Goal: Information Seeking & Learning: Learn about a topic

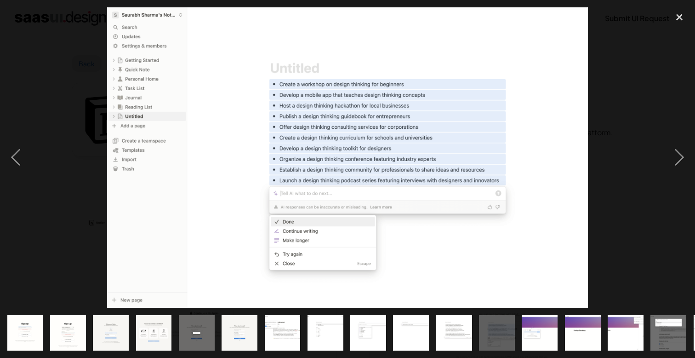
scroll to position [1067, 0]
click at [23, 153] on div "previous image" at bounding box center [15, 157] width 31 height 301
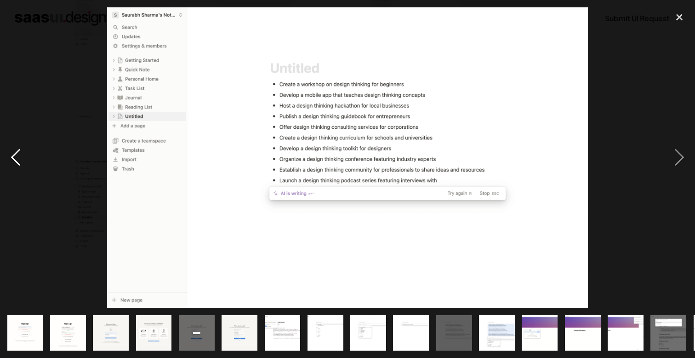
click at [23, 154] on div "previous image" at bounding box center [15, 157] width 31 height 301
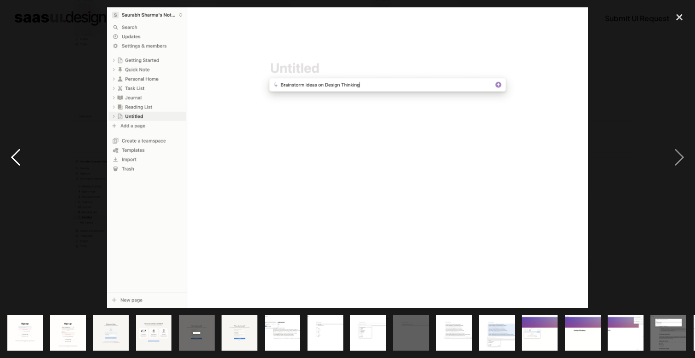
click at [21, 156] on div "previous image" at bounding box center [15, 157] width 31 height 301
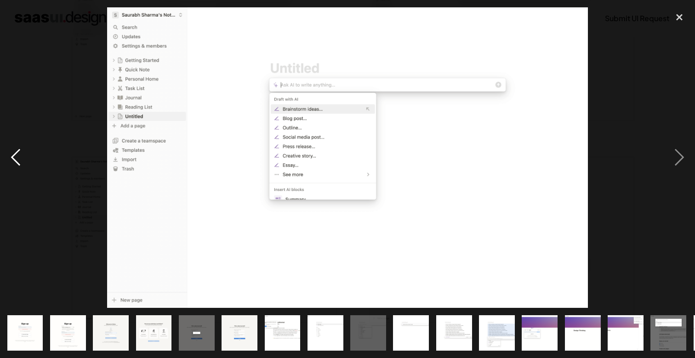
click at [21, 156] on div "previous image" at bounding box center [15, 157] width 31 height 301
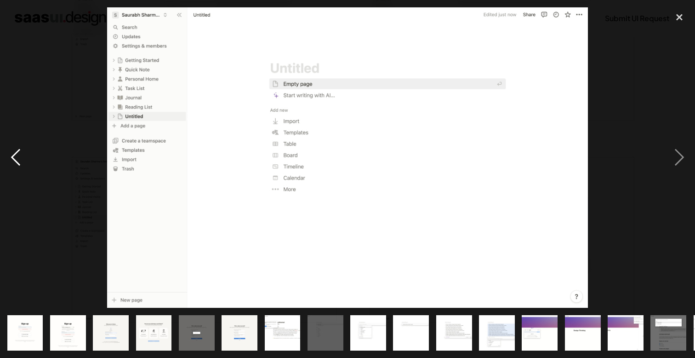
click at [21, 156] on div "previous image" at bounding box center [15, 157] width 31 height 301
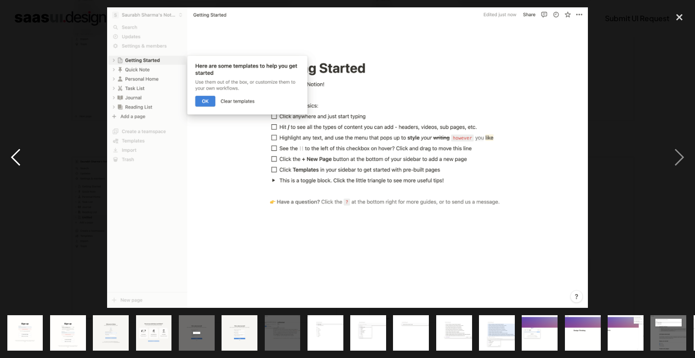
click at [20, 156] on div "previous image" at bounding box center [15, 157] width 31 height 301
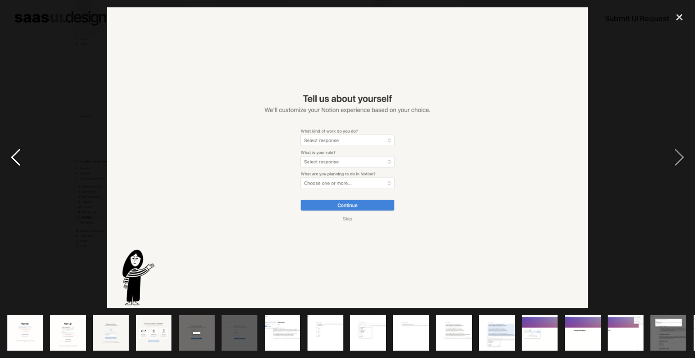
click at [20, 156] on div "previous image" at bounding box center [15, 157] width 31 height 301
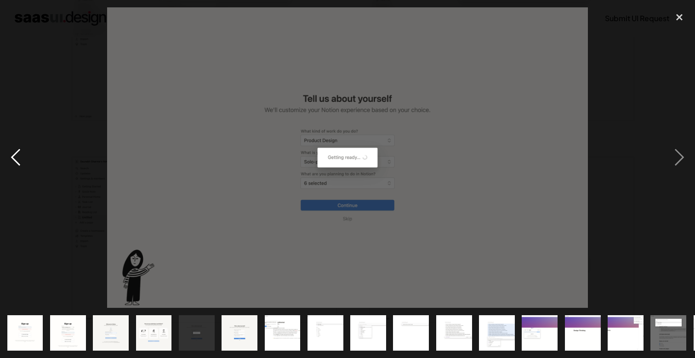
click at [21, 156] on div "previous image" at bounding box center [15, 157] width 31 height 301
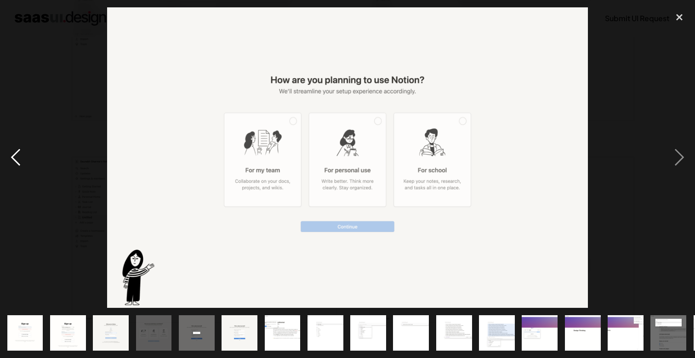
click at [21, 156] on div "previous image" at bounding box center [15, 157] width 31 height 301
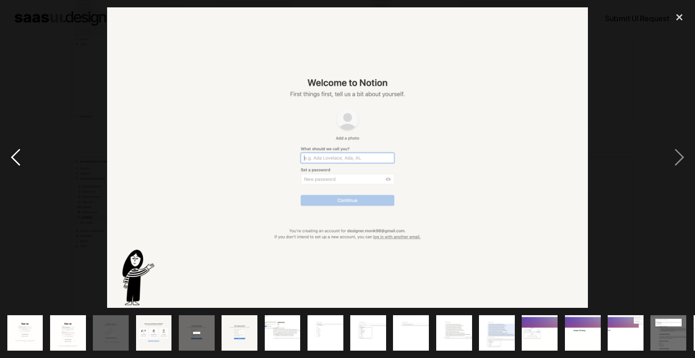
click at [21, 156] on div "previous image" at bounding box center [15, 157] width 31 height 301
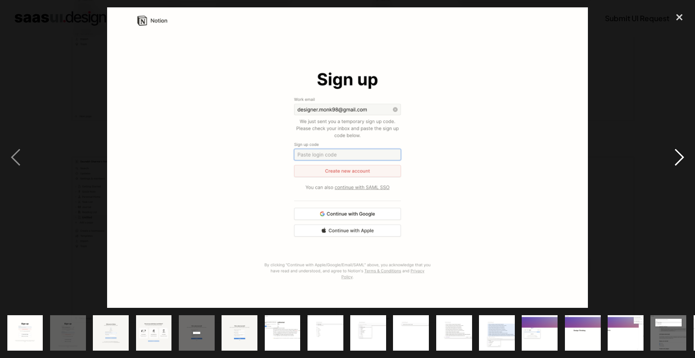
click at [675, 156] on div "next image" at bounding box center [679, 157] width 31 height 301
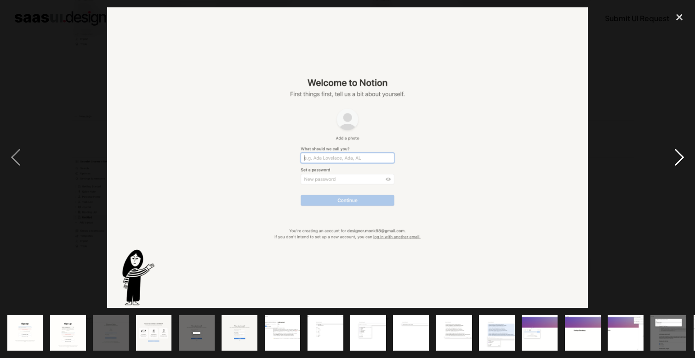
click at [675, 156] on div "next image" at bounding box center [679, 157] width 31 height 301
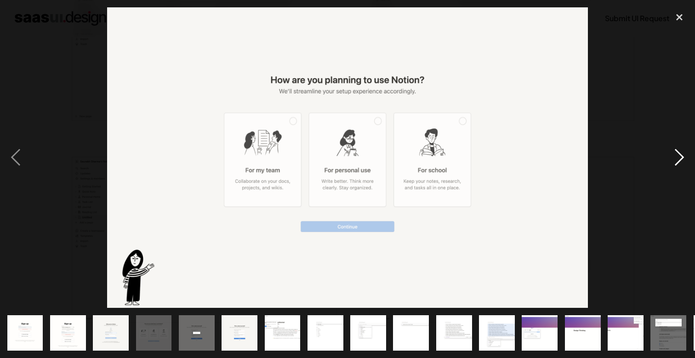
click at [675, 156] on div "next image" at bounding box center [679, 157] width 31 height 301
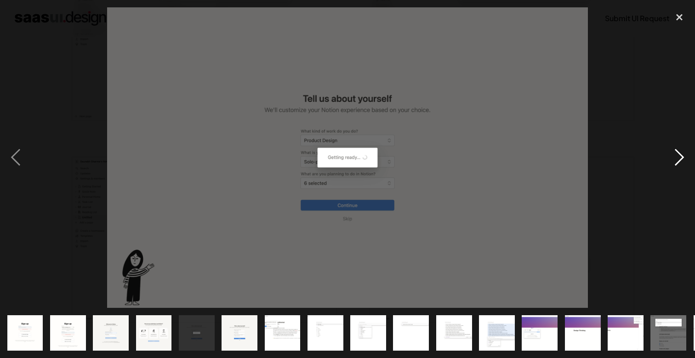
click at [675, 156] on div "next image" at bounding box center [679, 157] width 31 height 301
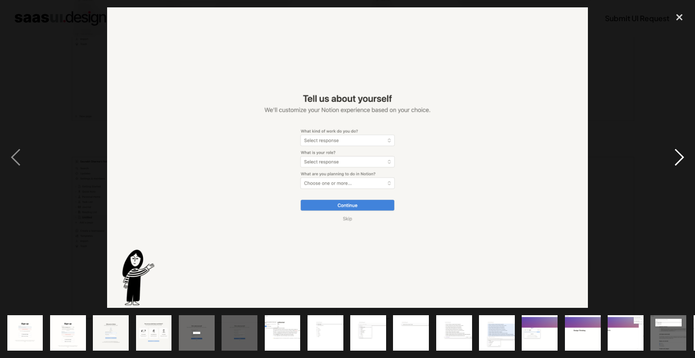
click at [675, 156] on div "next image" at bounding box center [679, 157] width 31 height 301
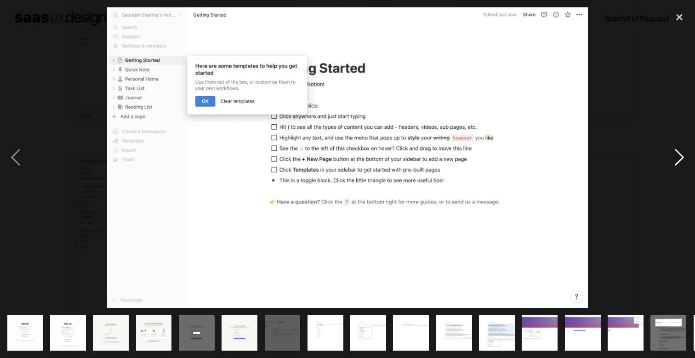
click at [675, 156] on div "next image" at bounding box center [679, 157] width 31 height 301
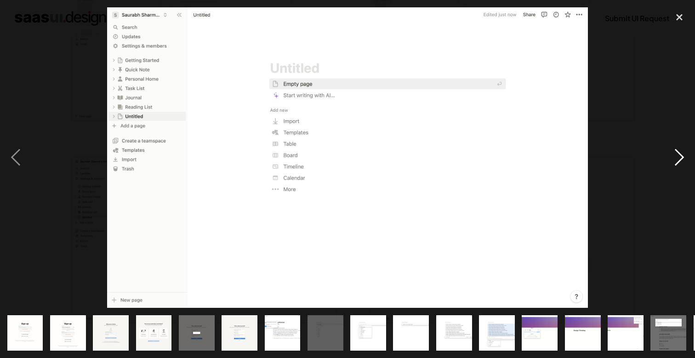
click at [675, 156] on div "next image" at bounding box center [679, 157] width 31 height 301
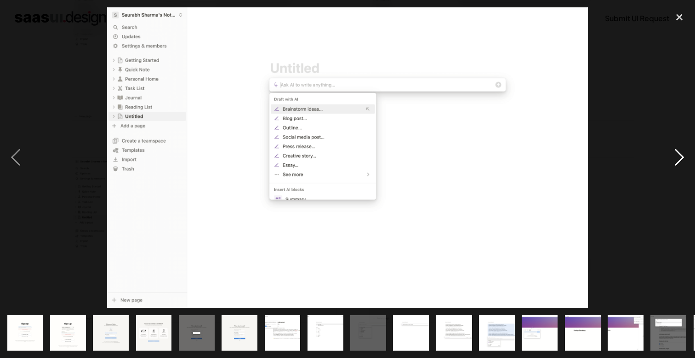
click at [675, 156] on div "next image" at bounding box center [679, 157] width 31 height 301
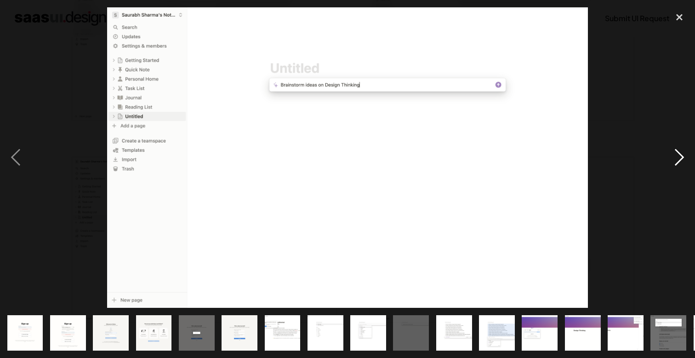
click at [674, 156] on div "next image" at bounding box center [679, 157] width 31 height 301
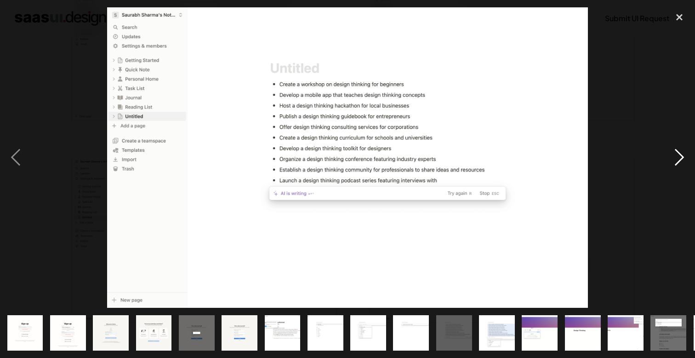
click at [674, 156] on div "next image" at bounding box center [679, 157] width 31 height 301
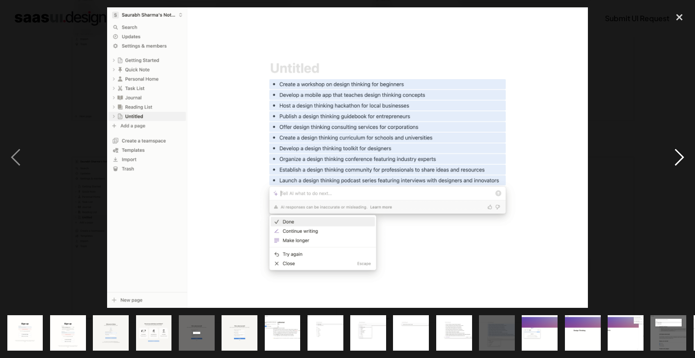
click at [674, 156] on div "next image" at bounding box center [679, 157] width 31 height 301
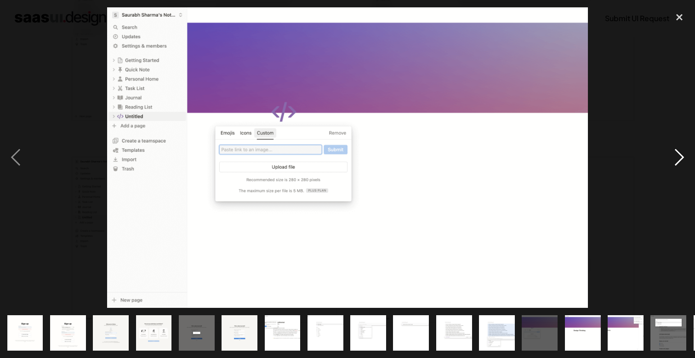
click at [674, 157] on div "next image" at bounding box center [679, 157] width 31 height 301
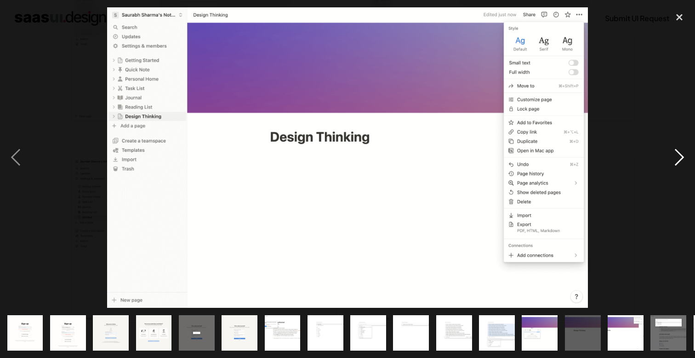
click at [673, 157] on div "next image" at bounding box center [679, 157] width 31 height 301
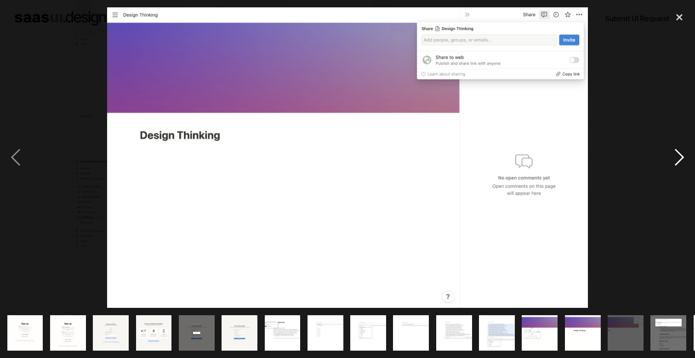
click at [671, 155] on div "next image" at bounding box center [679, 157] width 31 height 301
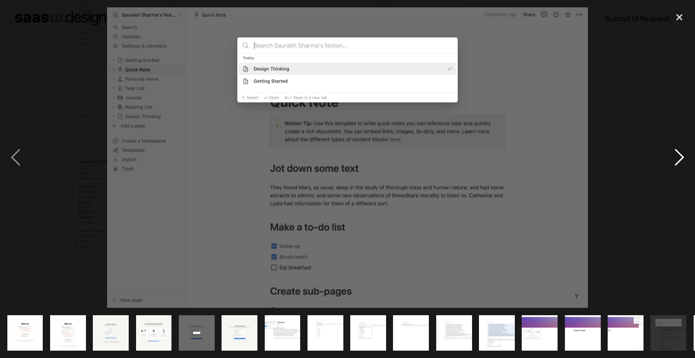
click at [671, 155] on div "next image" at bounding box center [679, 157] width 31 height 301
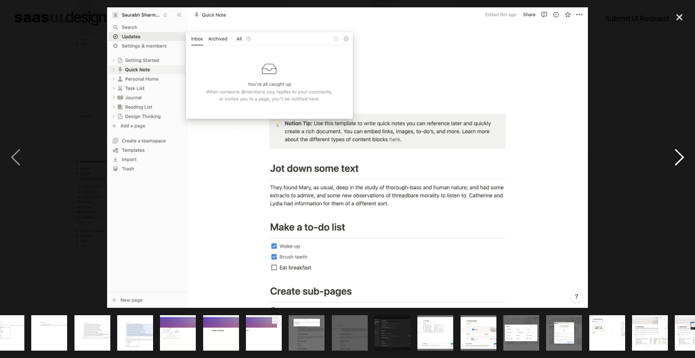
scroll to position [0, 385]
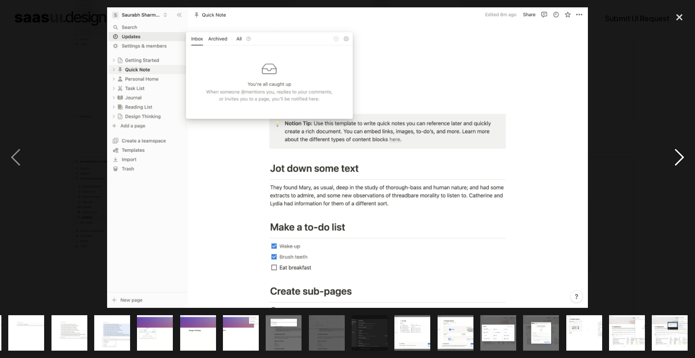
click at [671, 155] on div "next image" at bounding box center [679, 157] width 31 height 301
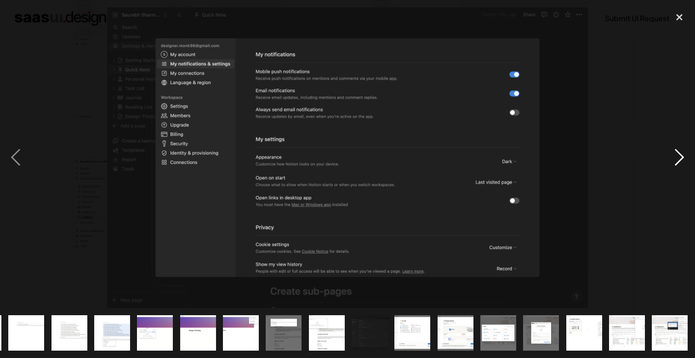
click at [671, 155] on div "next image" at bounding box center [679, 157] width 31 height 301
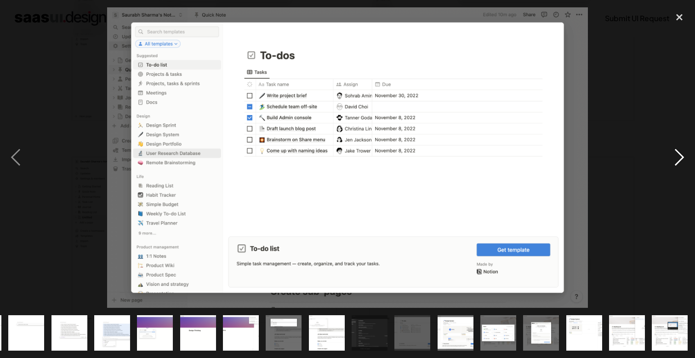
click at [671, 155] on div "next image" at bounding box center [679, 157] width 31 height 301
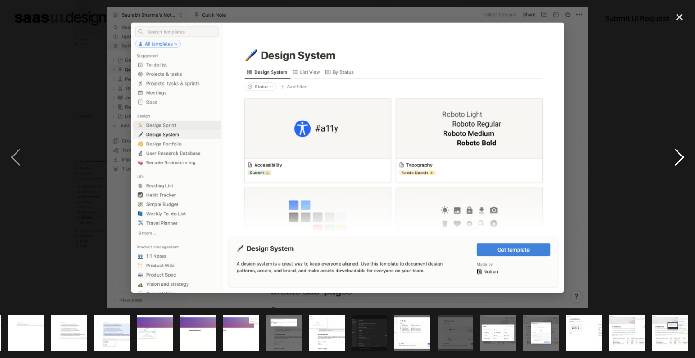
click at [671, 155] on div "next image" at bounding box center [679, 157] width 31 height 301
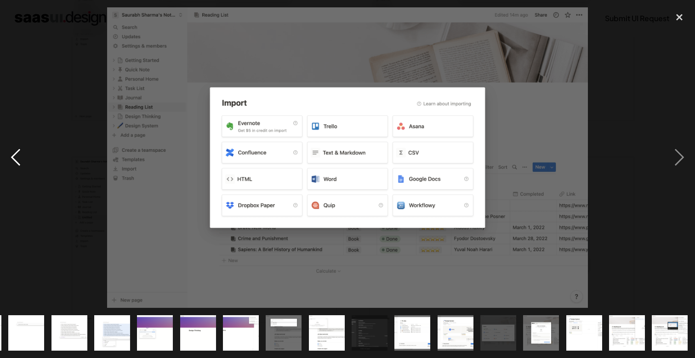
click at [14, 157] on div "previous image" at bounding box center [15, 157] width 31 height 301
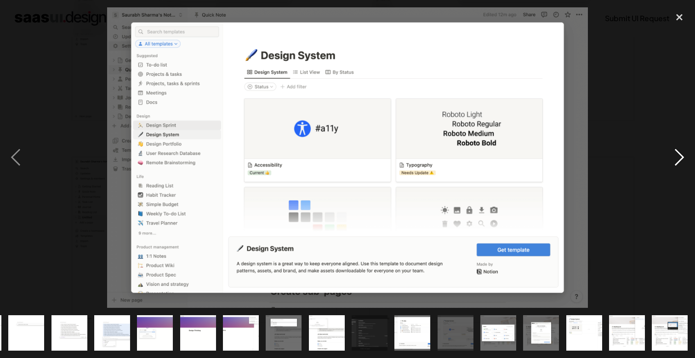
click at [675, 160] on div "next image" at bounding box center [679, 157] width 31 height 301
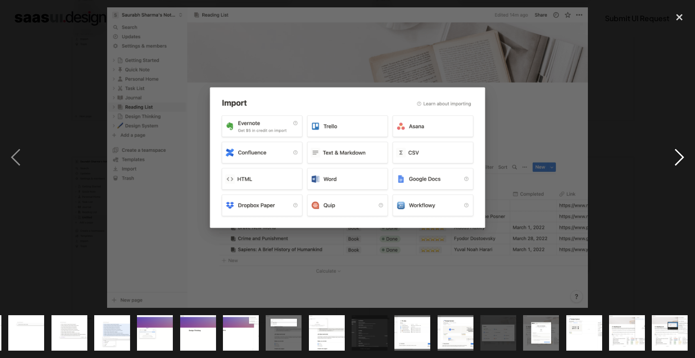
click at [681, 158] on div "next image" at bounding box center [679, 157] width 31 height 301
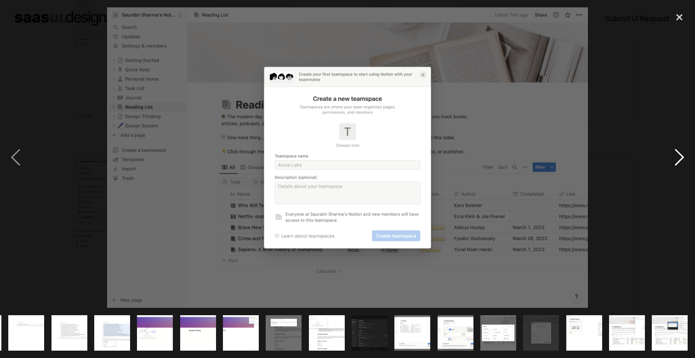
click at [681, 158] on div "next image" at bounding box center [679, 157] width 31 height 301
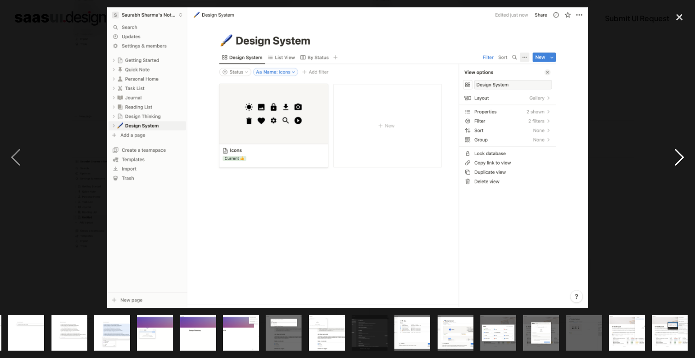
click at [681, 159] on div "next image" at bounding box center [679, 157] width 31 height 301
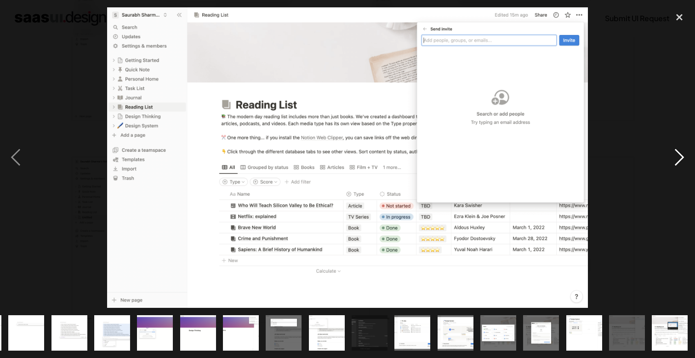
click at [681, 159] on div "next image" at bounding box center [679, 157] width 31 height 301
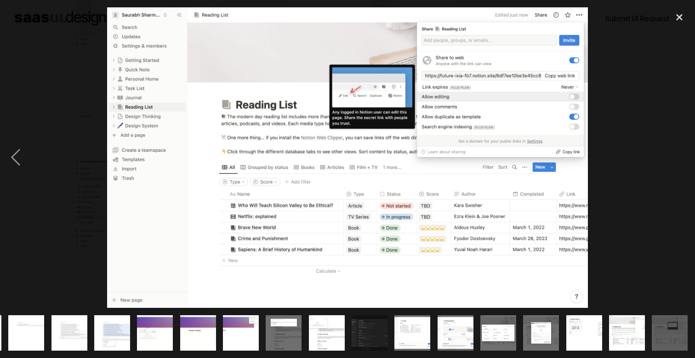
click at [681, 159] on div "next image" at bounding box center [679, 157] width 31 height 301
click at [636, 136] on div at bounding box center [347, 157] width 695 height 301
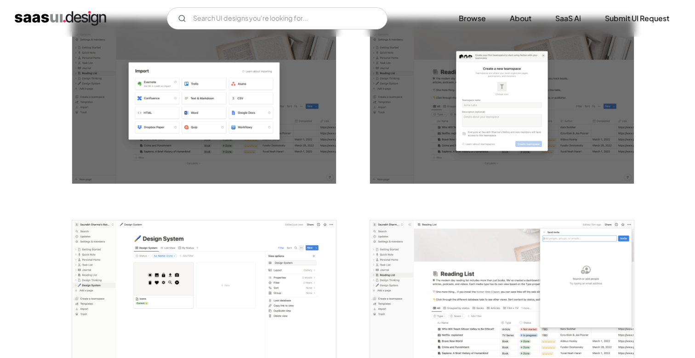
scroll to position [2775, 0]
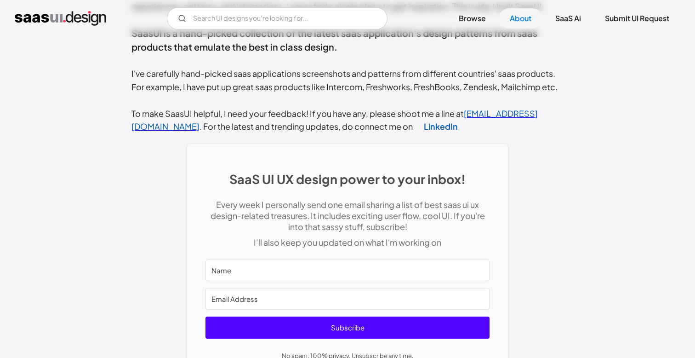
scroll to position [458, 0]
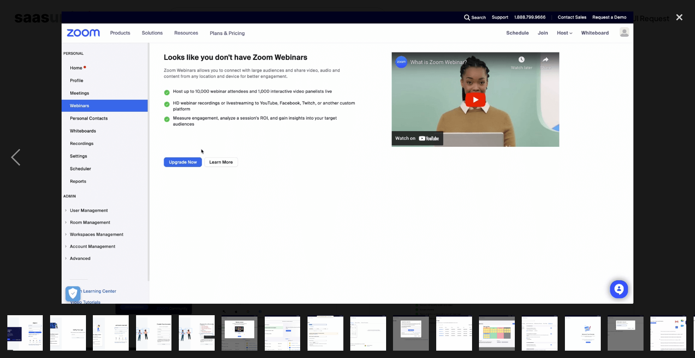
scroll to position [232, 0]
click at [682, 13] on div "close lightbox" at bounding box center [679, 17] width 31 height 20
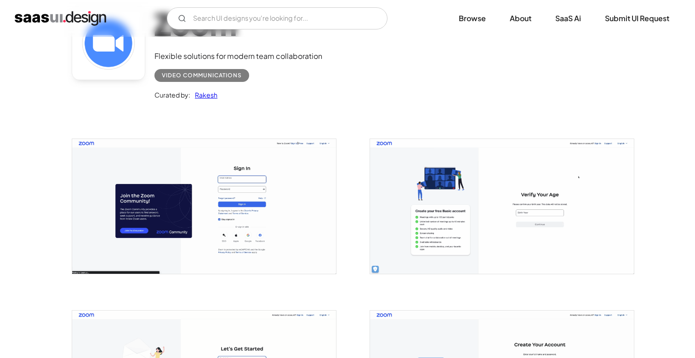
scroll to position [241, 0]
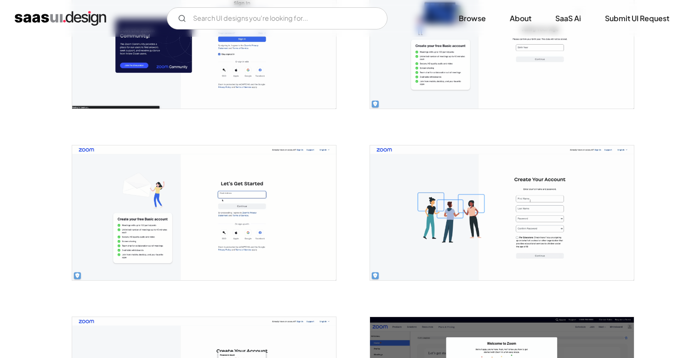
click at [247, 253] on img "open lightbox" at bounding box center [204, 212] width 264 height 135
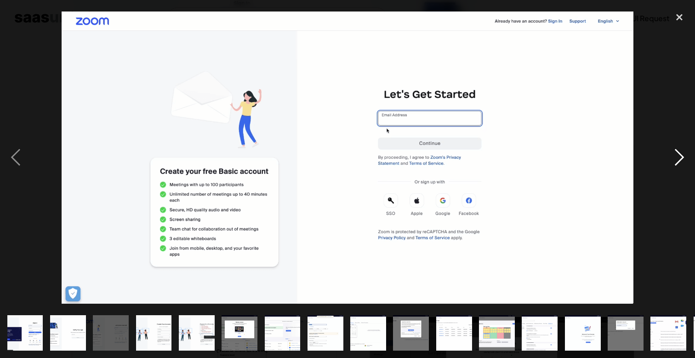
click at [675, 146] on div "next image" at bounding box center [679, 157] width 31 height 301
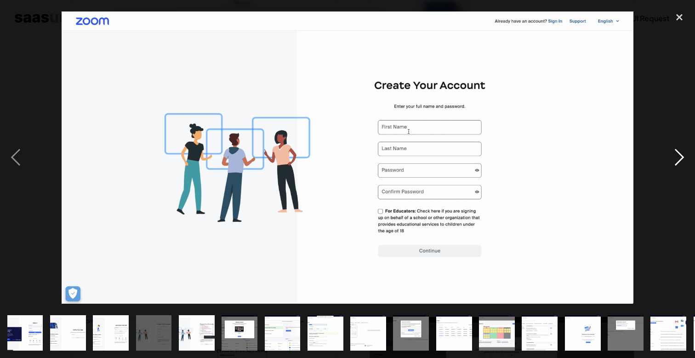
click at [674, 150] on div "next image" at bounding box center [679, 157] width 31 height 301
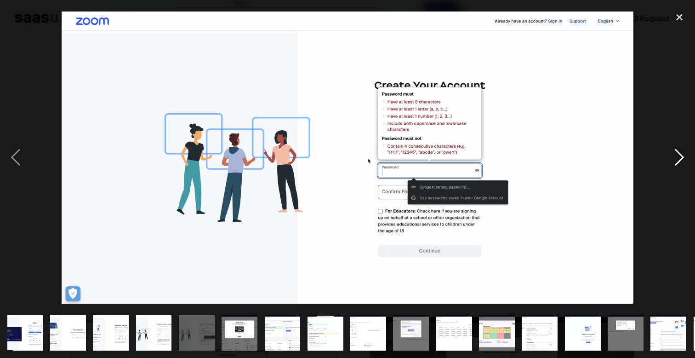
click at [674, 150] on div "next image" at bounding box center [679, 157] width 31 height 301
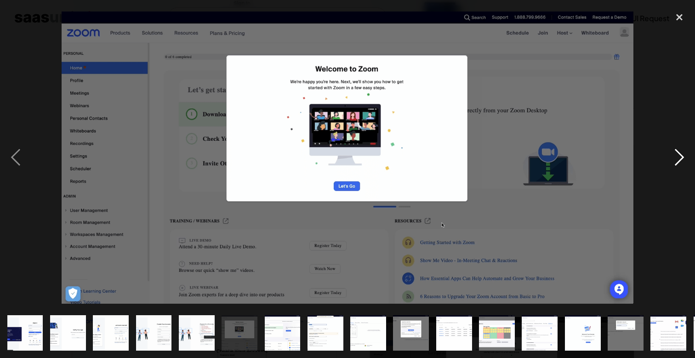
click at [674, 150] on div "next image" at bounding box center [679, 157] width 31 height 301
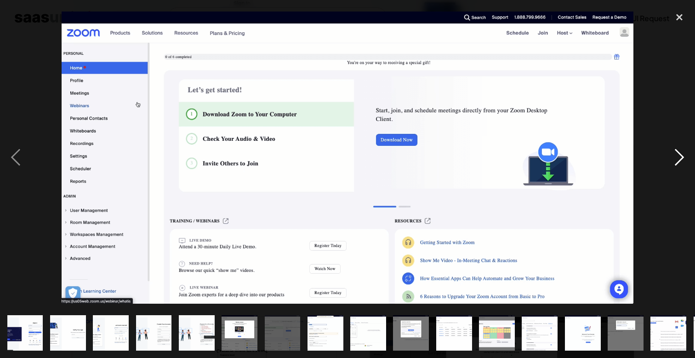
click at [674, 150] on div "next image" at bounding box center [679, 157] width 31 height 301
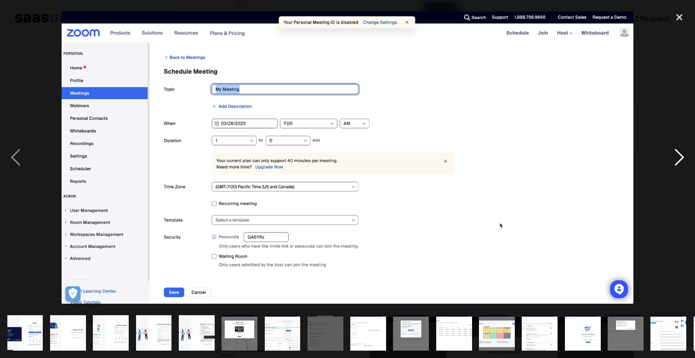
click at [674, 150] on div "next image" at bounding box center [679, 157] width 31 height 301
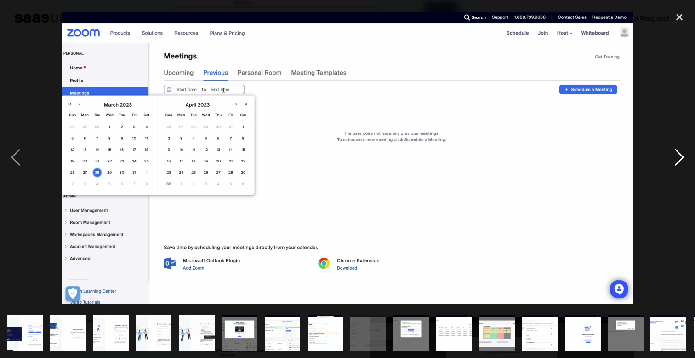
click at [674, 150] on div "next image" at bounding box center [679, 157] width 31 height 301
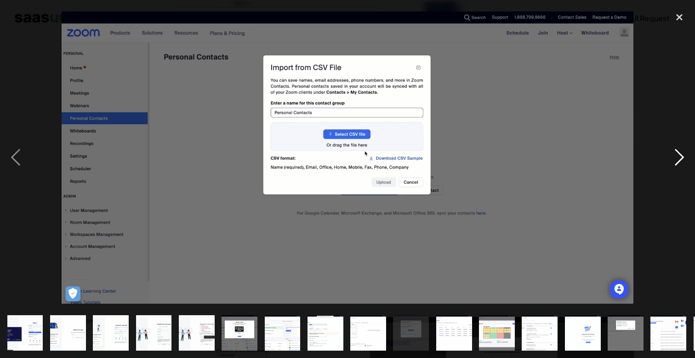
click at [674, 150] on div "next image" at bounding box center [679, 157] width 31 height 301
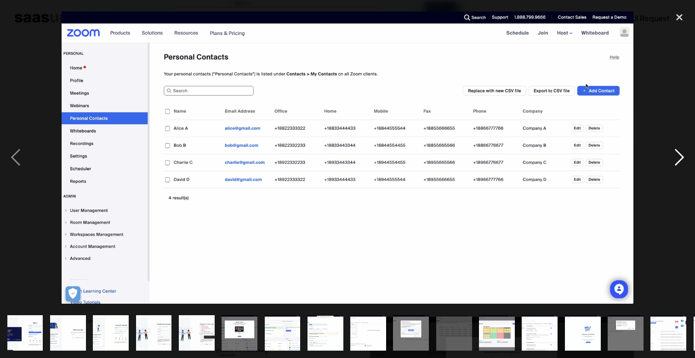
click at [674, 150] on div "next image" at bounding box center [679, 157] width 31 height 301
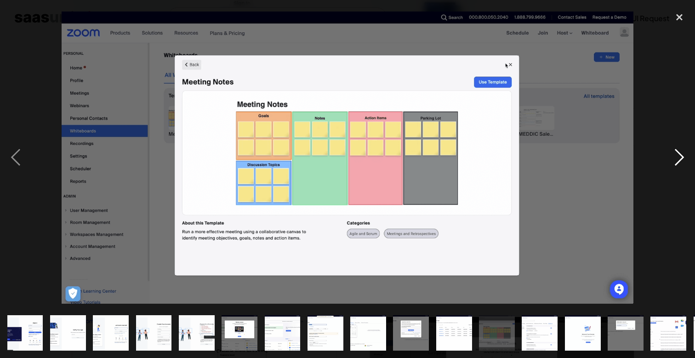
click at [674, 150] on div "next image" at bounding box center [679, 157] width 31 height 301
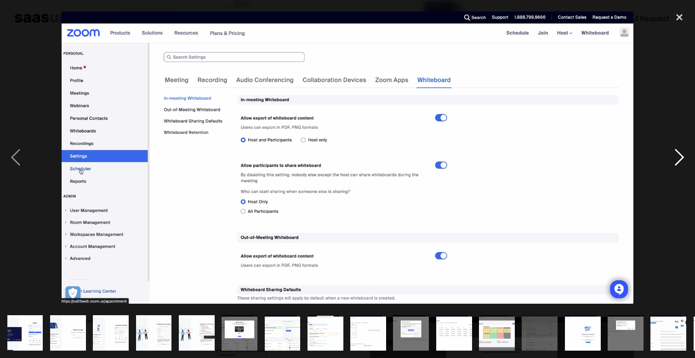
click at [674, 150] on div "next image" at bounding box center [679, 157] width 31 height 301
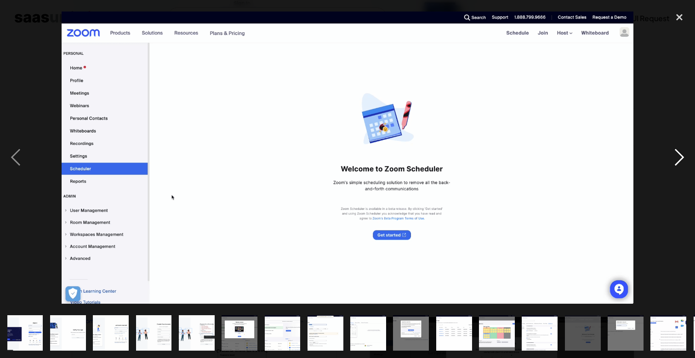
click at [674, 150] on div "next image" at bounding box center [679, 157] width 31 height 301
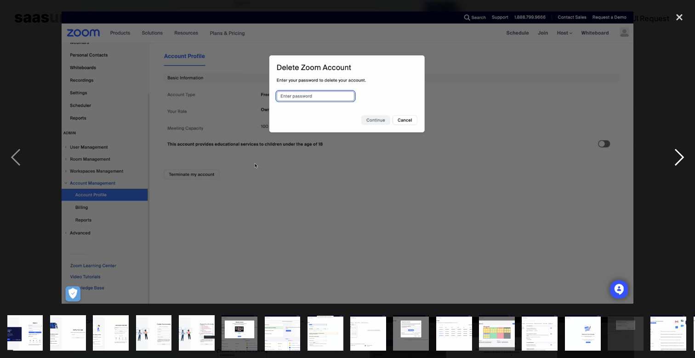
click at [674, 150] on div "next image" at bounding box center [679, 157] width 31 height 301
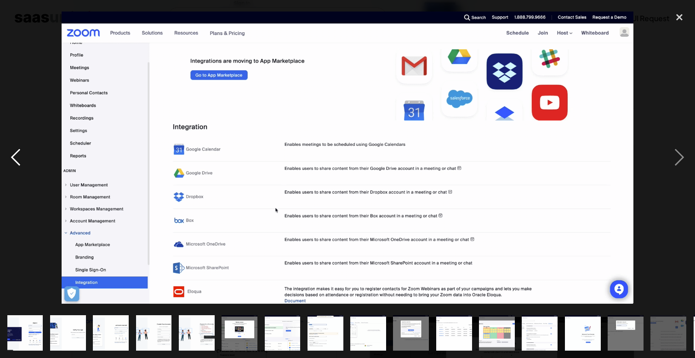
click at [23, 140] on div "previous image" at bounding box center [15, 157] width 31 height 301
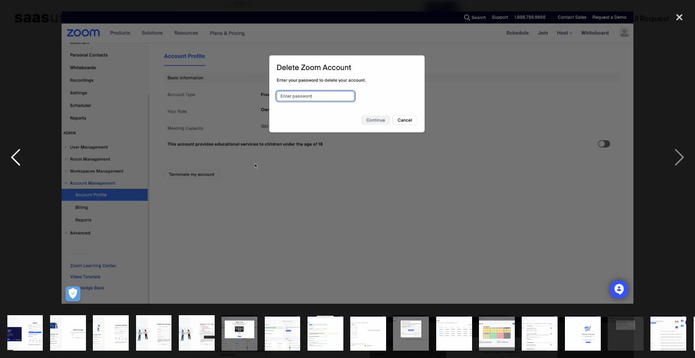
click at [23, 140] on div "previous image" at bounding box center [15, 157] width 31 height 301
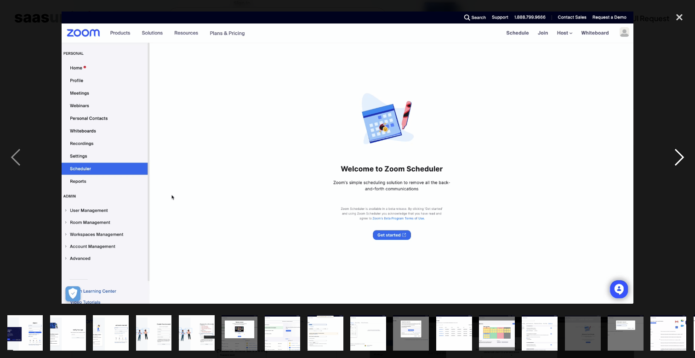
click at [682, 155] on div "next image" at bounding box center [679, 157] width 31 height 301
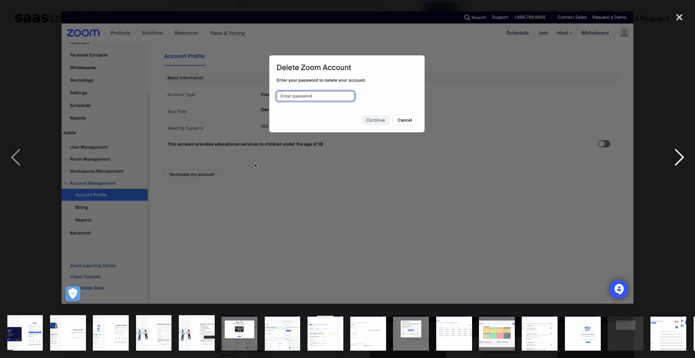
click at [682, 155] on div "next image" at bounding box center [679, 157] width 31 height 301
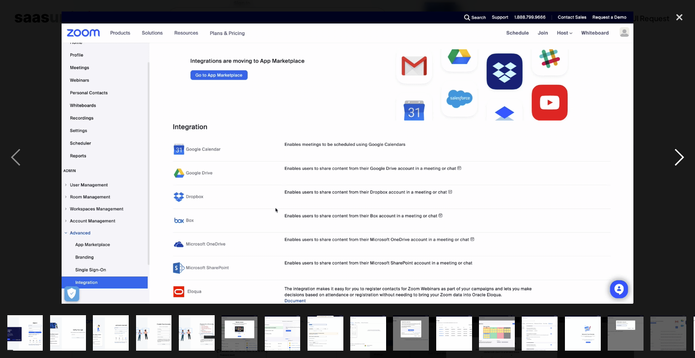
click at [682, 155] on div "next image" at bounding box center [679, 157] width 31 height 301
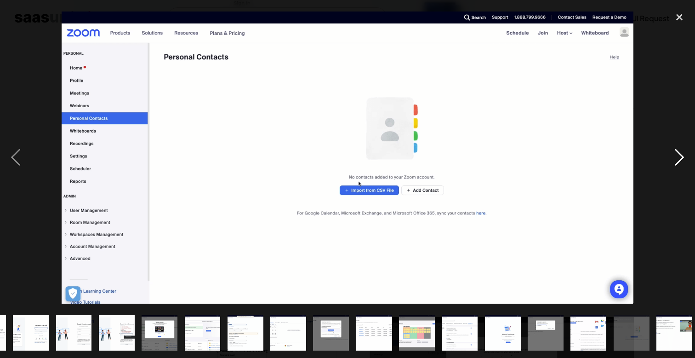
scroll to position [0, 84]
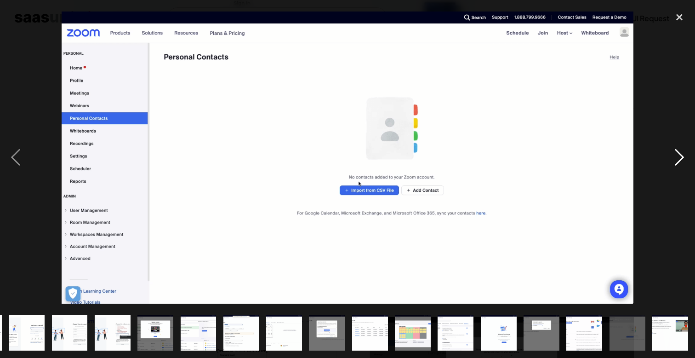
click at [682, 155] on div "next image" at bounding box center [679, 157] width 31 height 301
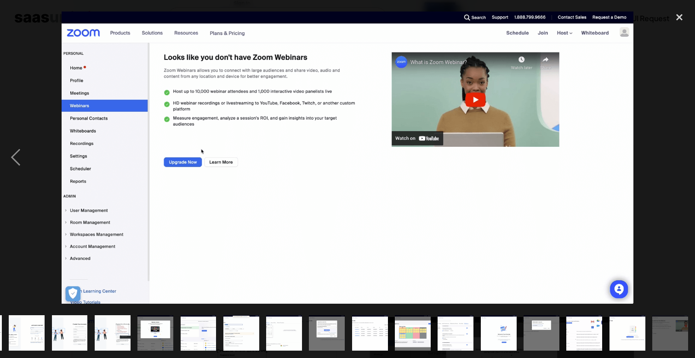
click at [682, 155] on div "next image" at bounding box center [679, 157] width 31 height 301
click at [16, 157] on div "previous image" at bounding box center [15, 157] width 31 height 301
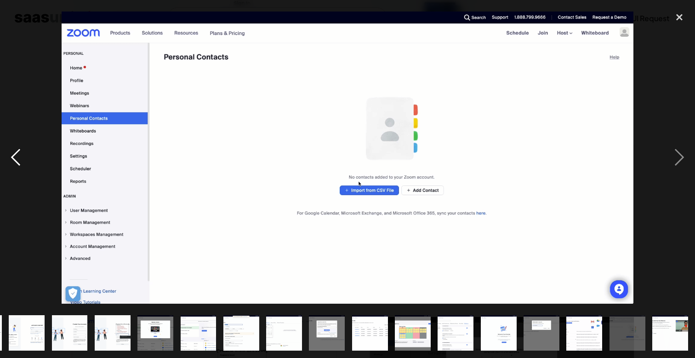
click at [16, 157] on div "previous image" at bounding box center [15, 157] width 31 height 301
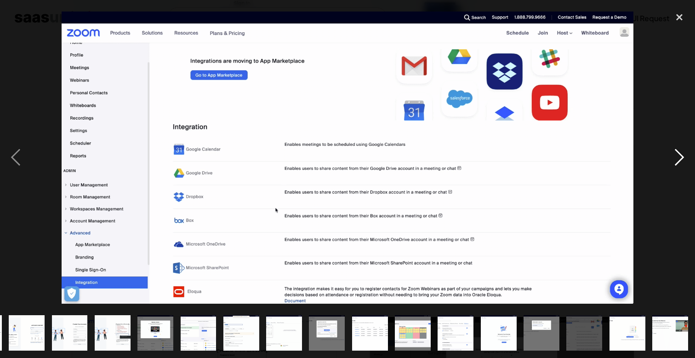
click at [684, 160] on div "next image" at bounding box center [679, 157] width 31 height 301
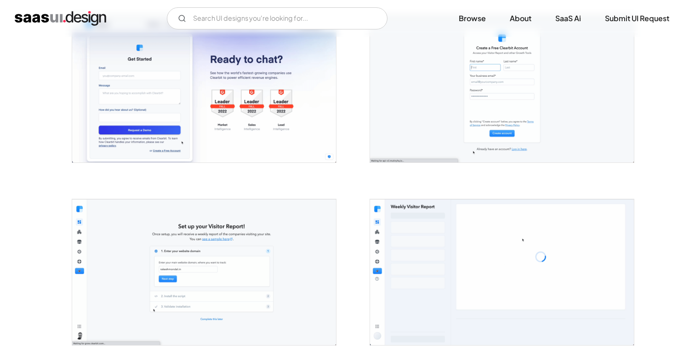
scroll to position [174, 0]
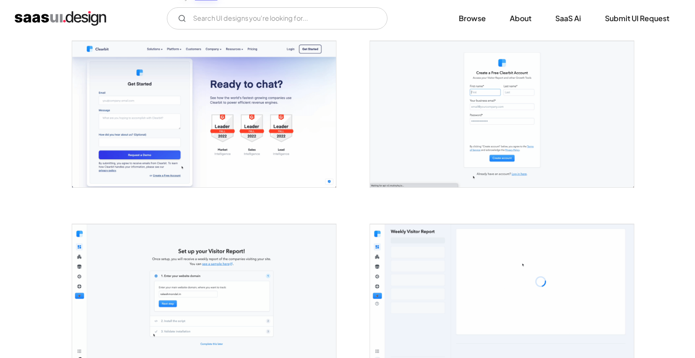
click at [235, 120] on img "open lightbox" at bounding box center [204, 114] width 264 height 146
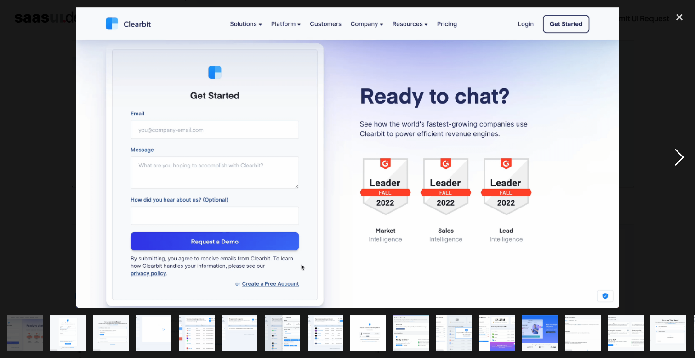
click at [687, 159] on div "next image" at bounding box center [679, 157] width 31 height 301
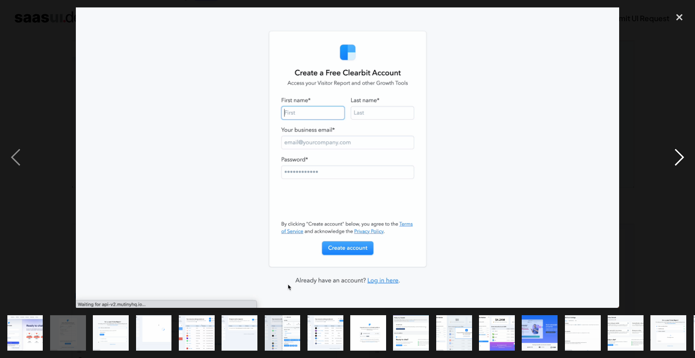
click at [686, 157] on div "next image" at bounding box center [679, 157] width 31 height 301
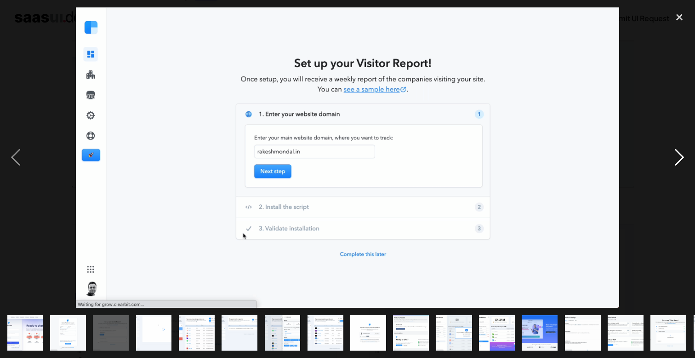
click at [686, 157] on div "next image" at bounding box center [679, 157] width 31 height 301
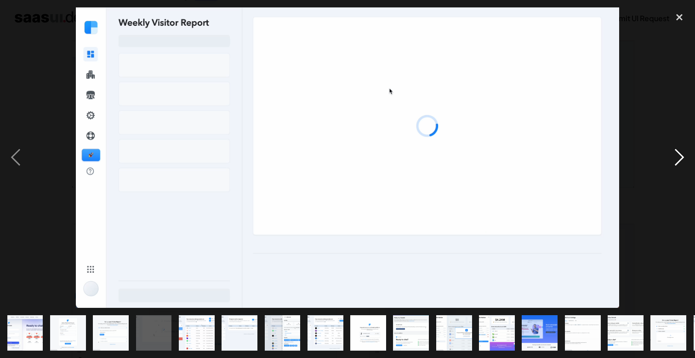
click at [686, 157] on div "next image" at bounding box center [679, 157] width 31 height 301
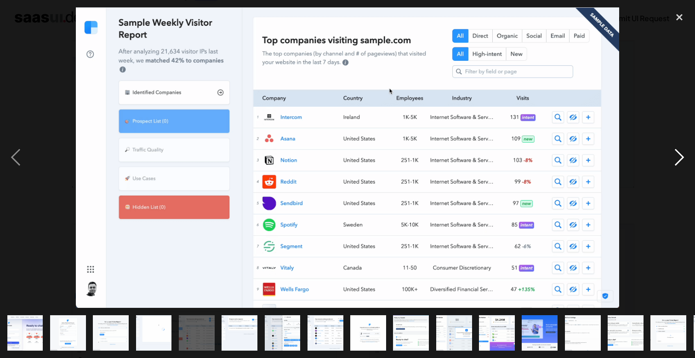
click at [686, 157] on div "next image" at bounding box center [679, 157] width 31 height 301
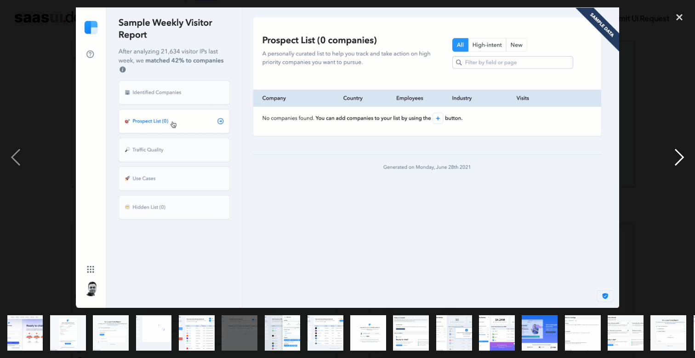
click at [686, 157] on div "next image" at bounding box center [679, 157] width 31 height 301
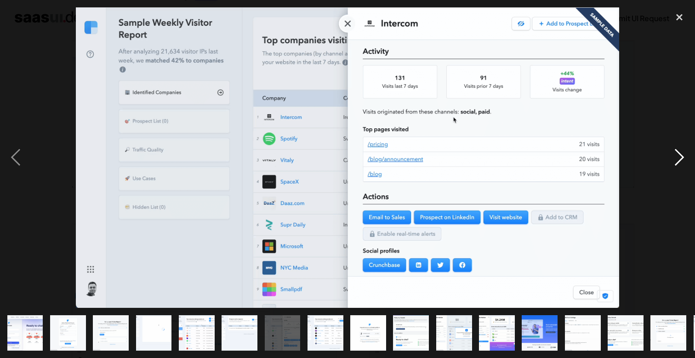
click at [686, 157] on div "next image" at bounding box center [679, 157] width 31 height 301
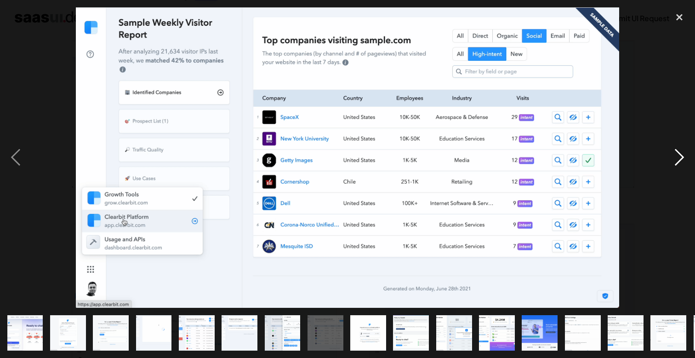
click at [686, 158] on div "next image" at bounding box center [679, 157] width 31 height 301
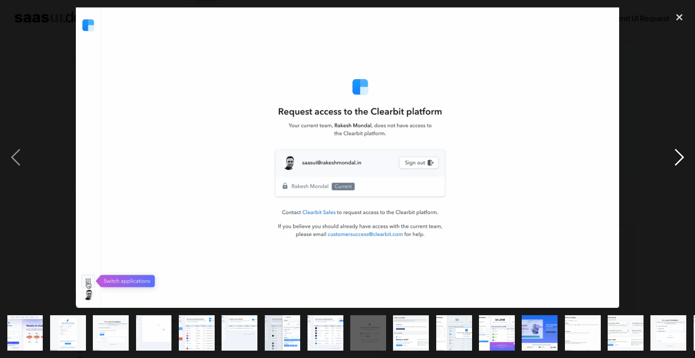
click at [686, 158] on div "next image" at bounding box center [679, 157] width 31 height 301
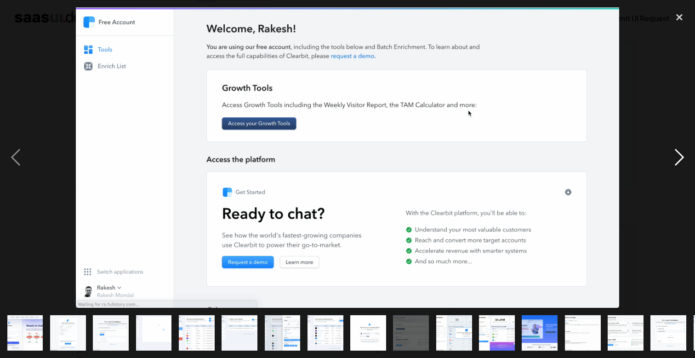
click at [686, 158] on div "next image" at bounding box center [679, 157] width 31 height 301
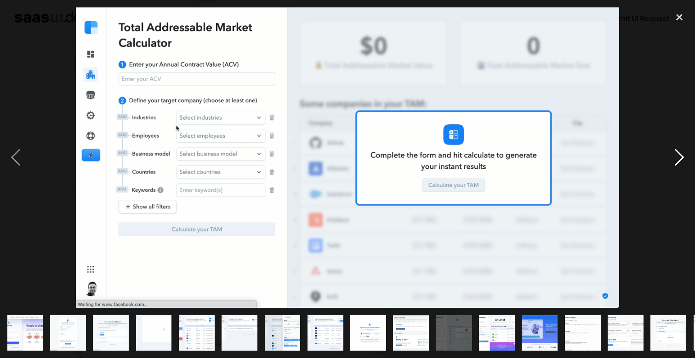
click at [686, 158] on div "next image" at bounding box center [679, 157] width 31 height 301
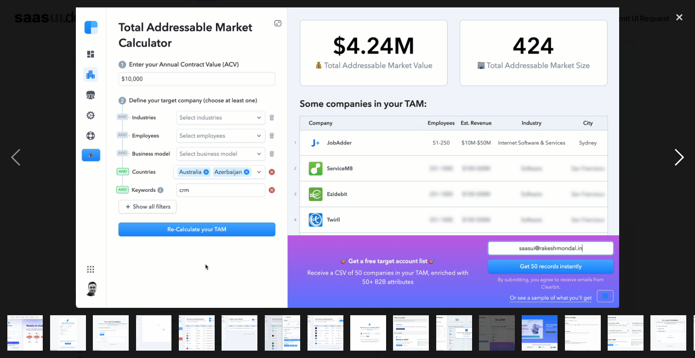
click at [687, 158] on div "next image" at bounding box center [679, 157] width 31 height 301
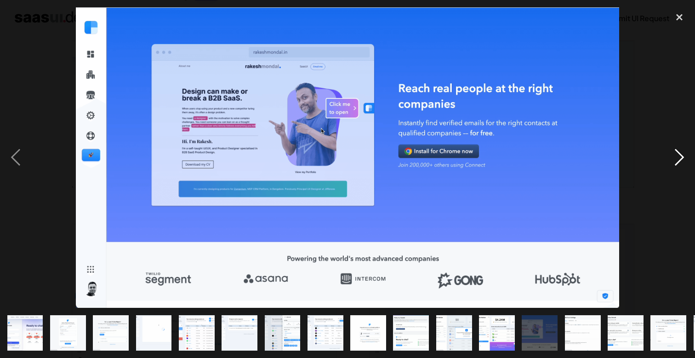
click at [687, 158] on div "next image" at bounding box center [679, 157] width 31 height 301
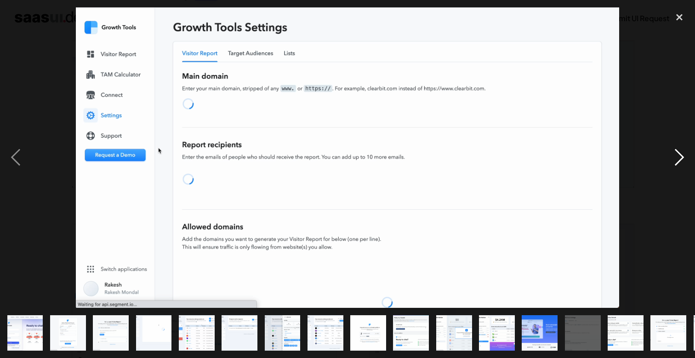
click at [687, 158] on div "next image" at bounding box center [679, 157] width 31 height 301
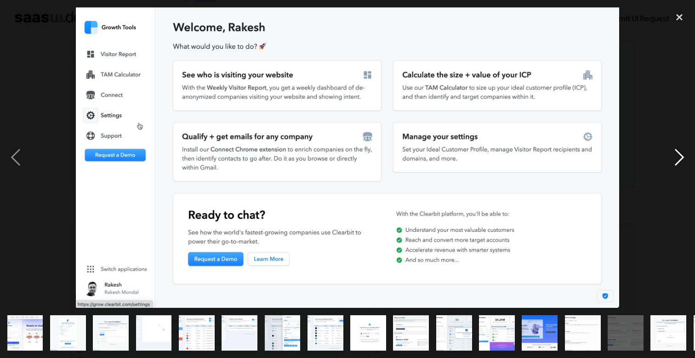
click at [687, 158] on div "next image" at bounding box center [679, 157] width 31 height 301
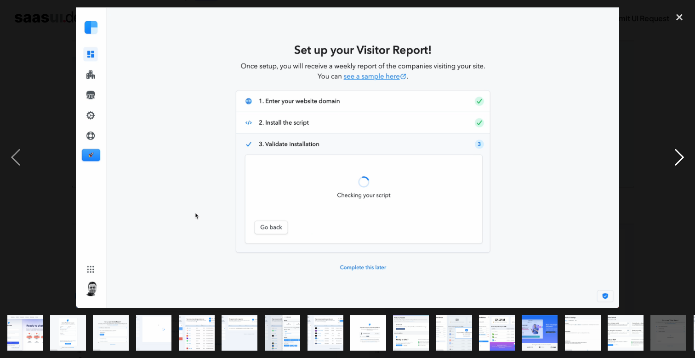
click at [687, 158] on div "next image" at bounding box center [679, 157] width 31 height 301
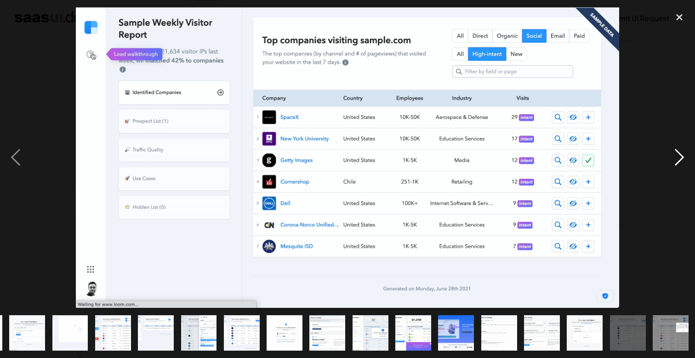
scroll to position [0, 84]
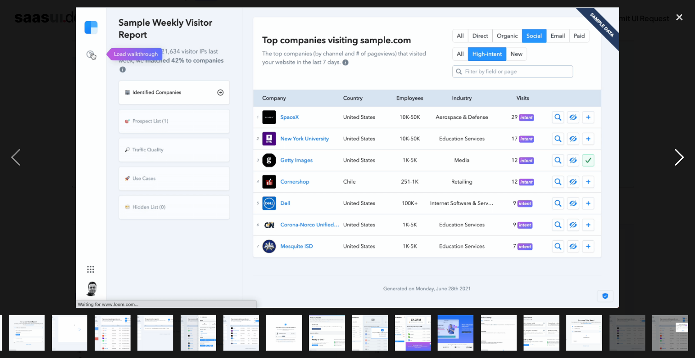
click at [687, 158] on div "next image" at bounding box center [679, 157] width 31 height 301
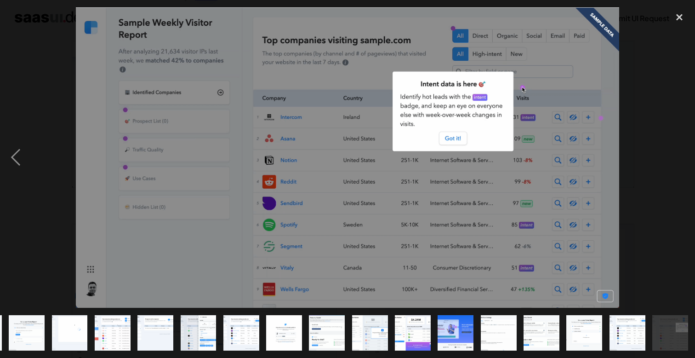
click at [687, 158] on div "next image" at bounding box center [679, 157] width 31 height 301
click at [682, 21] on div "close lightbox" at bounding box center [679, 17] width 31 height 20
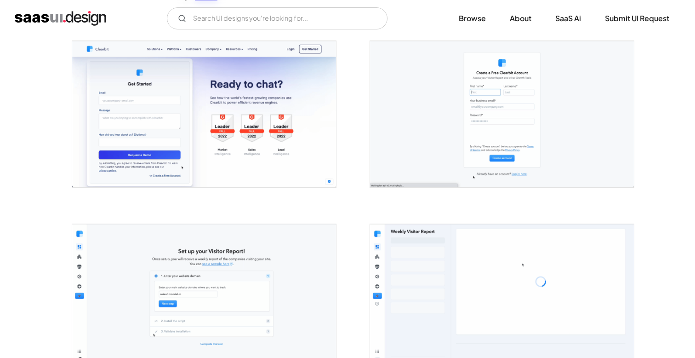
scroll to position [0, 0]
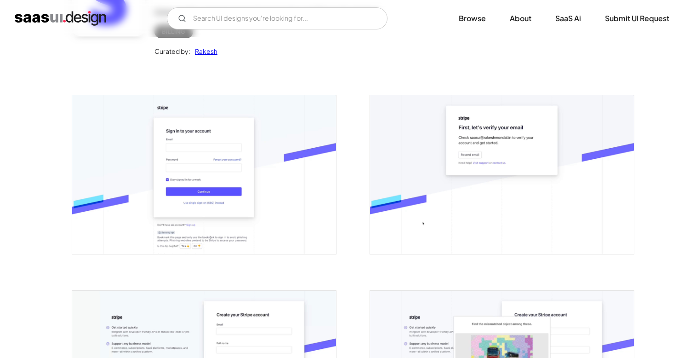
scroll to position [124, 0]
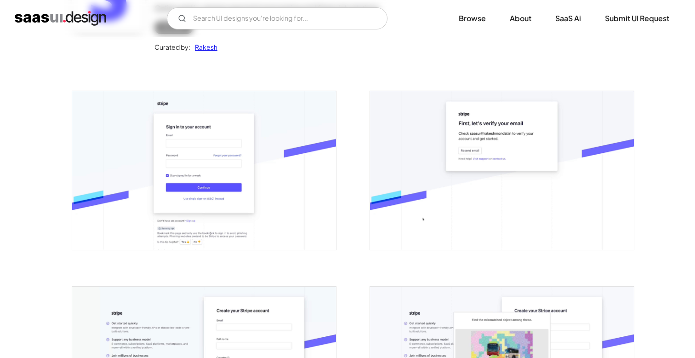
click at [275, 153] on img "open lightbox" at bounding box center [204, 170] width 264 height 158
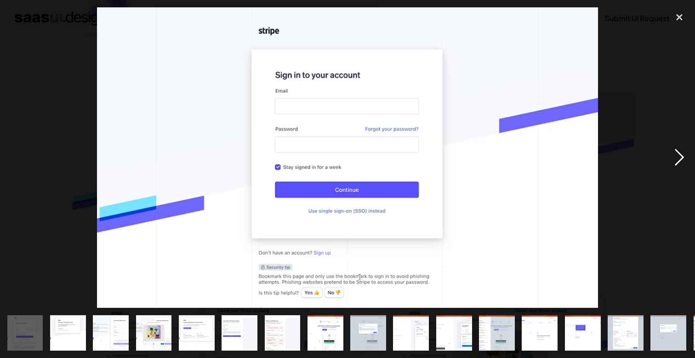
click at [673, 154] on div "next image" at bounding box center [679, 157] width 31 height 301
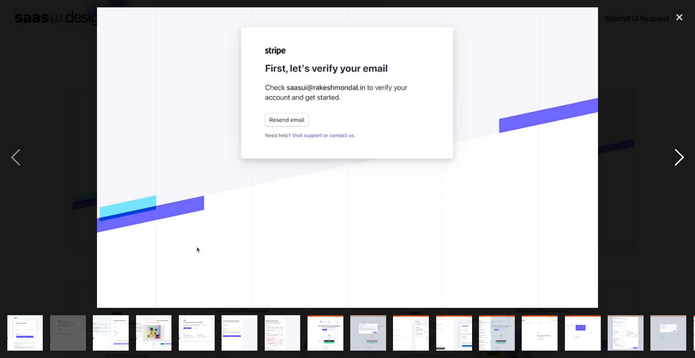
click at [673, 154] on div "next image" at bounding box center [679, 157] width 31 height 301
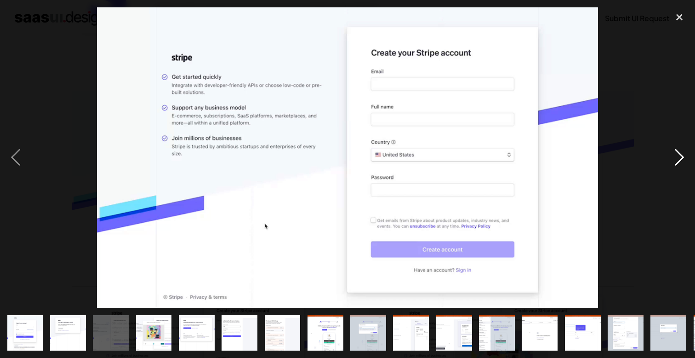
click at [673, 154] on div "next image" at bounding box center [679, 157] width 31 height 301
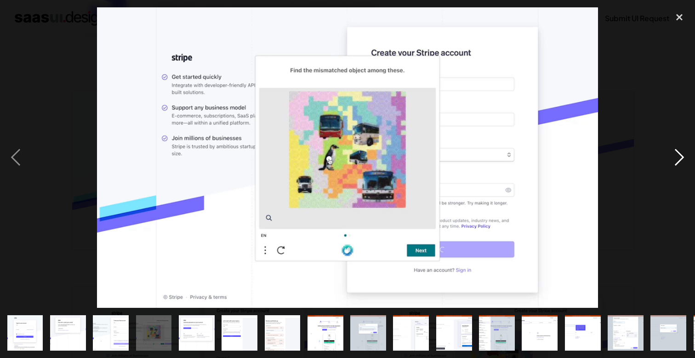
click at [673, 154] on div "next image" at bounding box center [679, 157] width 31 height 301
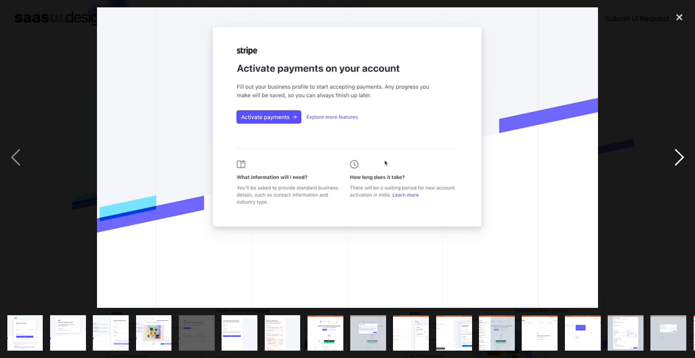
click at [673, 154] on div "next image" at bounding box center [679, 157] width 31 height 301
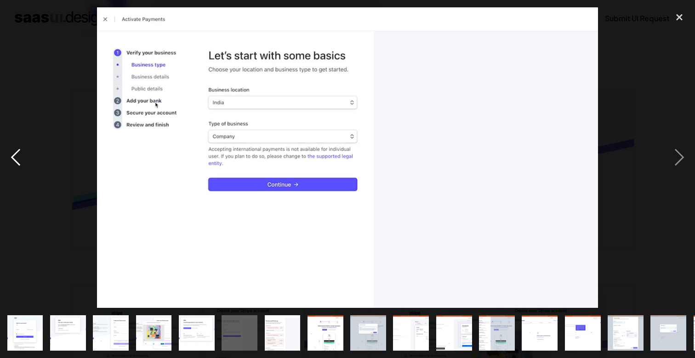
click at [28, 146] on div "previous image" at bounding box center [15, 157] width 31 height 301
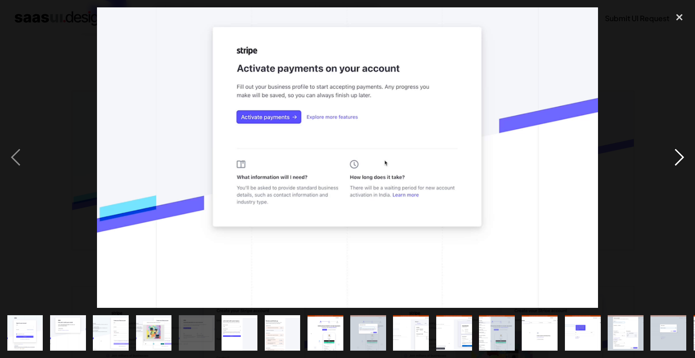
click at [687, 149] on div "next image" at bounding box center [679, 157] width 31 height 301
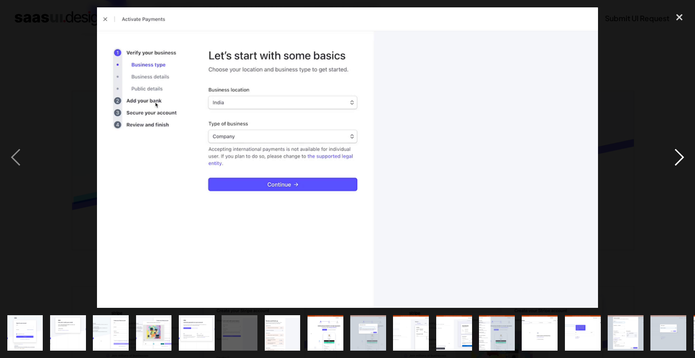
click at [681, 153] on div "next image" at bounding box center [679, 157] width 31 height 301
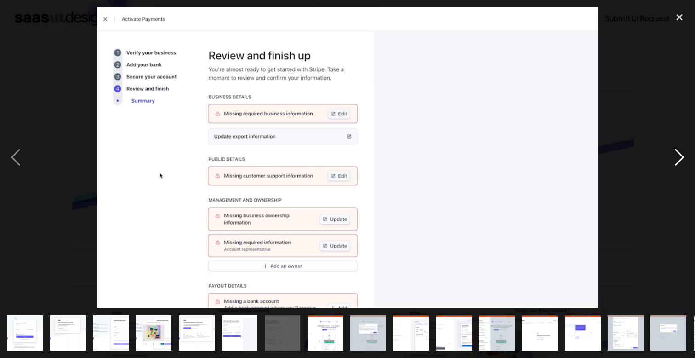
click at [681, 153] on div "next image" at bounding box center [679, 157] width 31 height 301
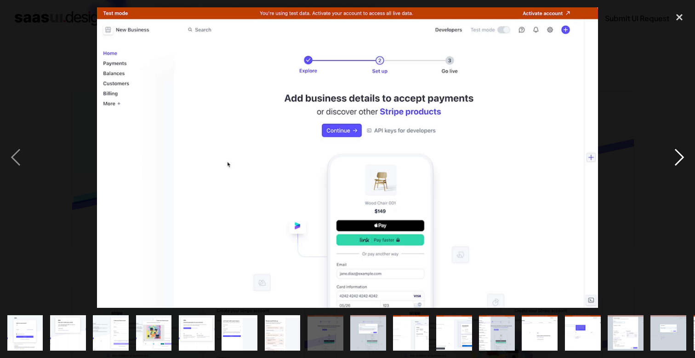
click at [681, 154] on div "next image" at bounding box center [679, 157] width 31 height 301
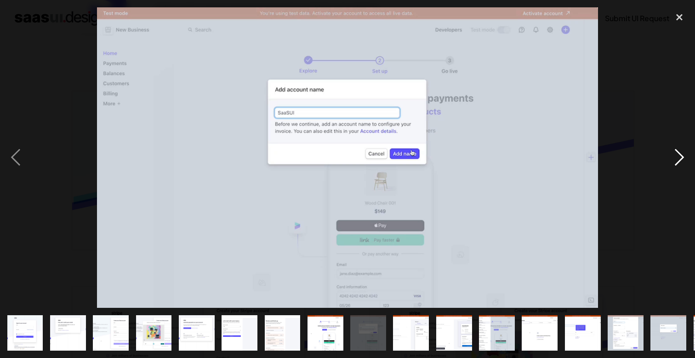
click at [681, 154] on div "next image" at bounding box center [679, 157] width 31 height 301
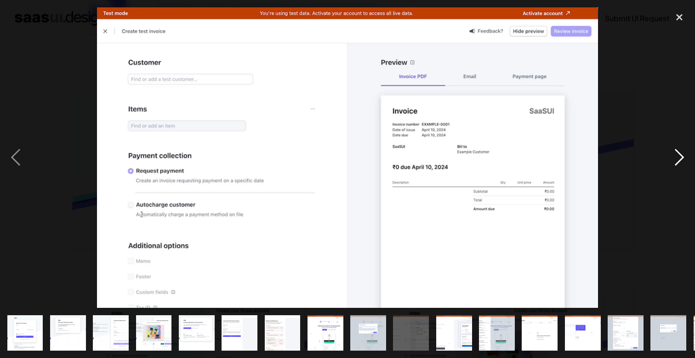
click at [682, 154] on div "next image" at bounding box center [679, 157] width 31 height 301
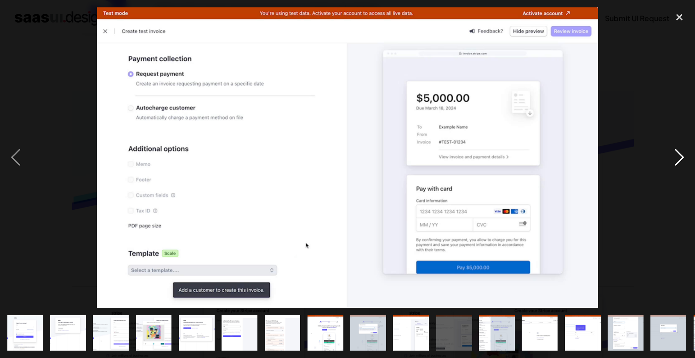
click at [682, 154] on div "next image" at bounding box center [679, 157] width 31 height 301
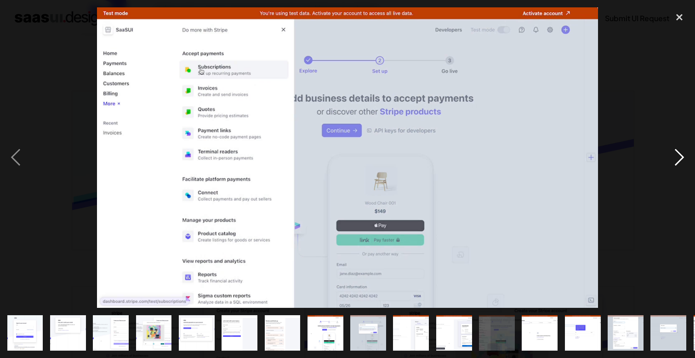
click at [682, 154] on div "next image" at bounding box center [679, 157] width 31 height 301
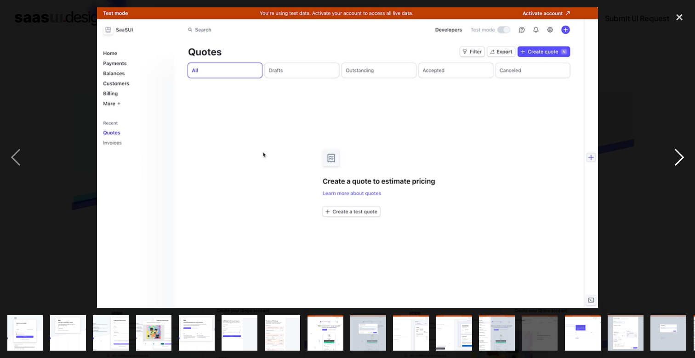
click at [682, 154] on div "next image" at bounding box center [679, 157] width 31 height 301
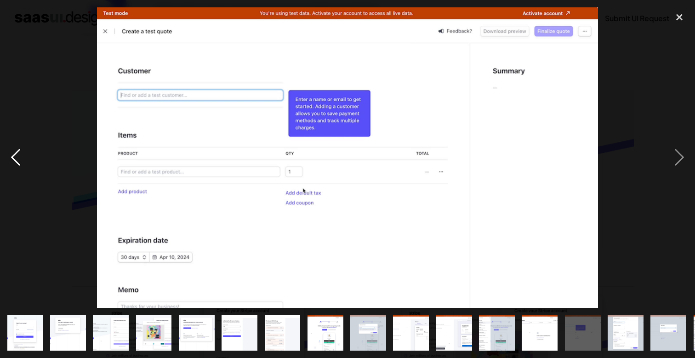
click at [19, 172] on div "previous image" at bounding box center [15, 157] width 31 height 301
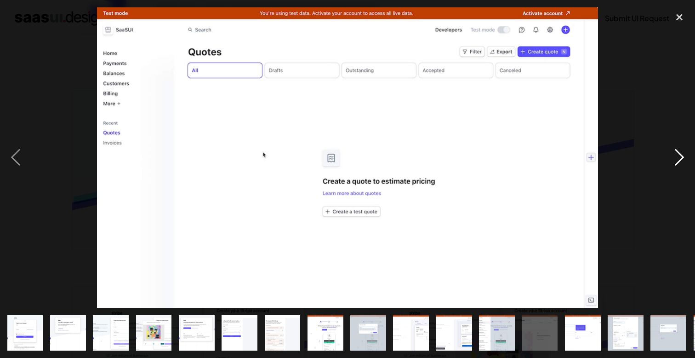
click at [673, 148] on div "next image" at bounding box center [679, 157] width 31 height 301
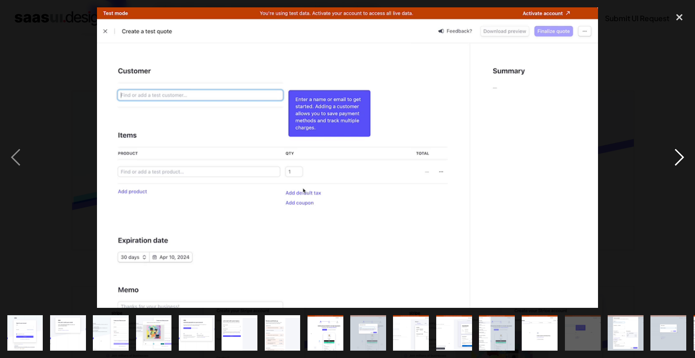
click at [673, 148] on div "next image" at bounding box center [679, 157] width 31 height 301
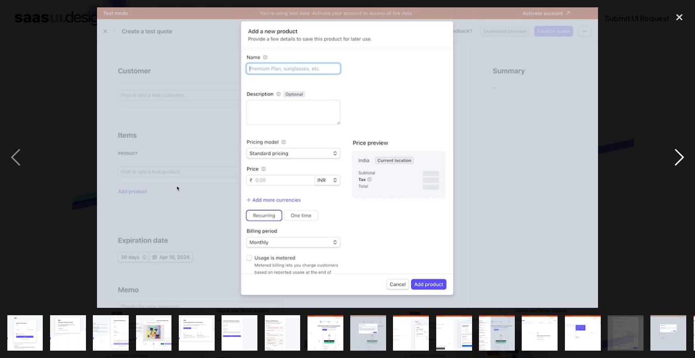
click at [673, 151] on div "next image" at bounding box center [679, 157] width 31 height 301
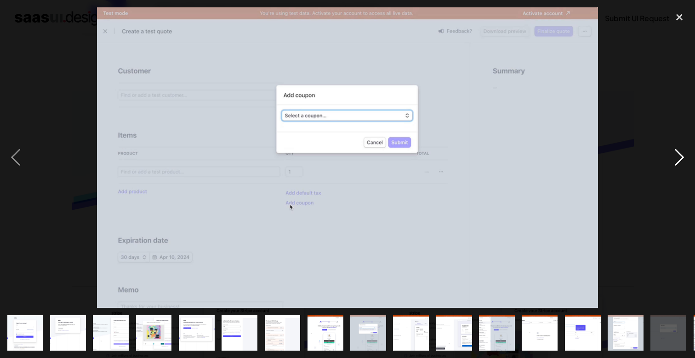
click at [673, 151] on div "next image" at bounding box center [679, 157] width 31 height 301
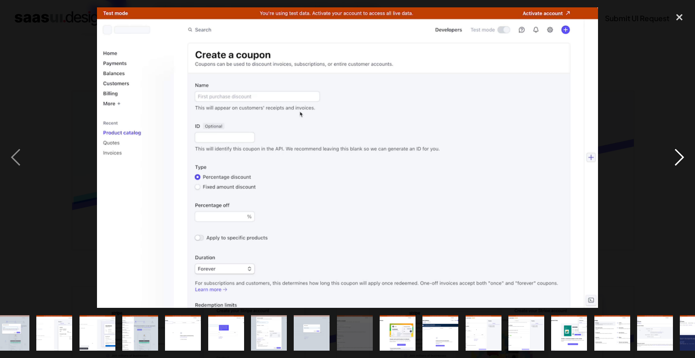
scroll to position [0, 385]
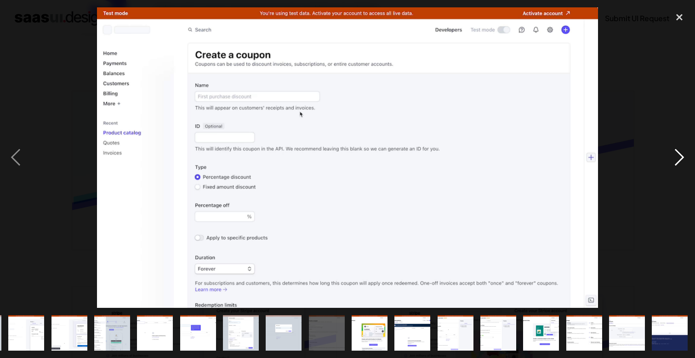
click at [673, 151] on div "next image" at bounding box center [679, 157] width 31 height 301
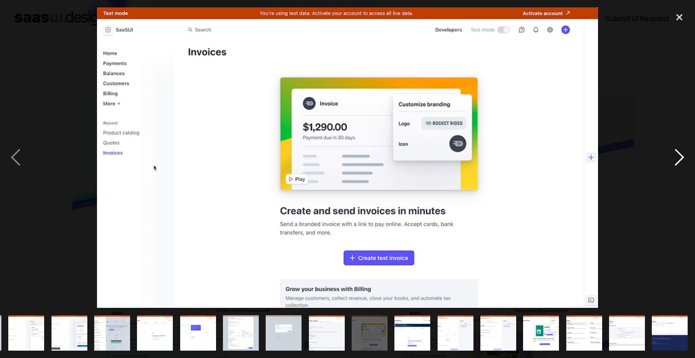
click at [673, 151] on div "next image" at bounding box center [679, 157] width 31 height 301
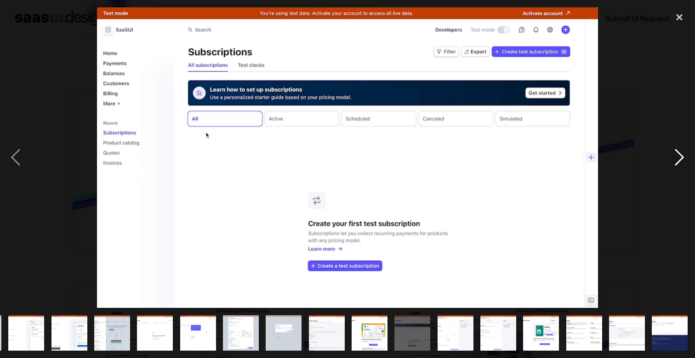
click at [673, 151] on div "next image" at bounding box center [679, 157] width 31 height 301
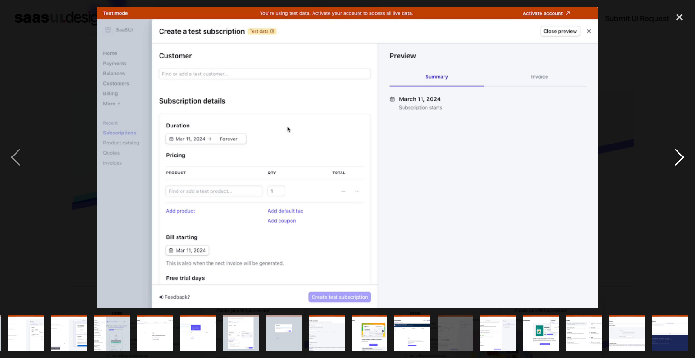
click at [673, 151] on div "next image" at bounding box center [679, 157] width 31 height 301
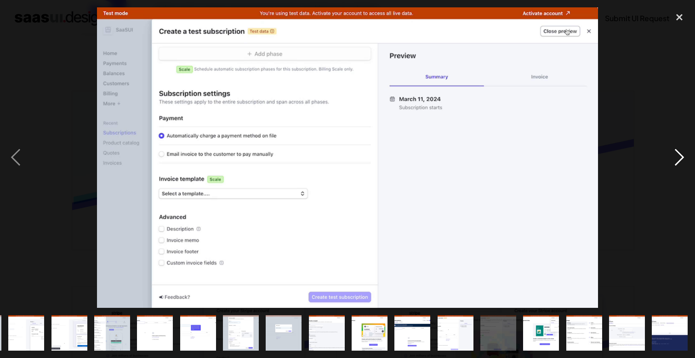
click at [673, 151] on div "next image" at bounding box center [679, 157] width 31 height 301
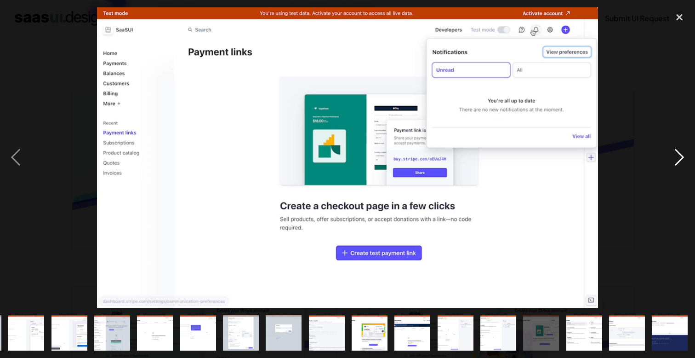
click at [673, 151] on div "next image" at bounding box center [679, 157] width 31 height 301
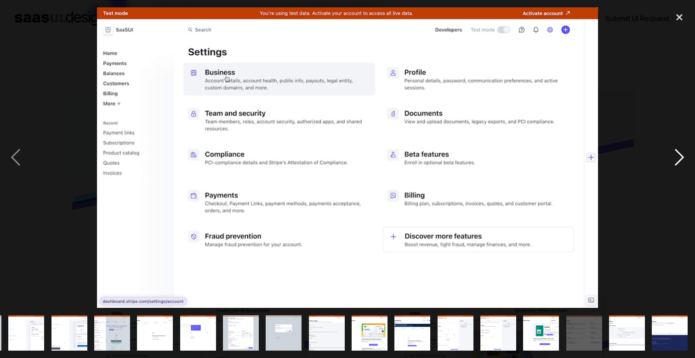
click at [673, 151] on div "next image" at bounding box center [679, 157] width 31 height 301
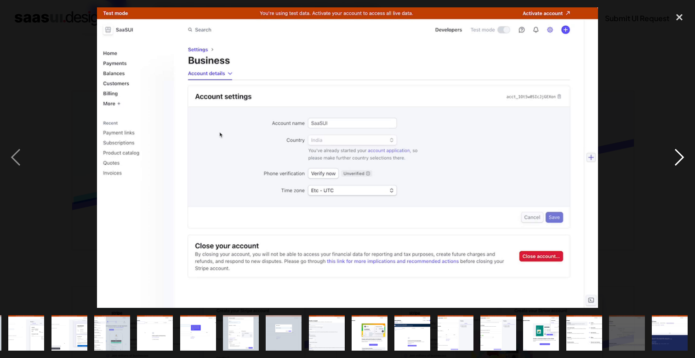
click at [673, 151] on div "next image" at bounding box center [679, 157] width 31 height 301
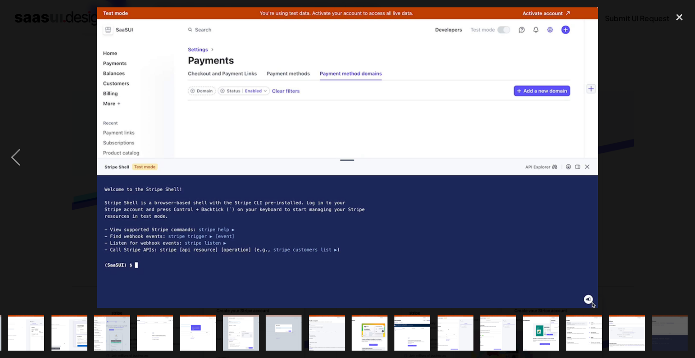
click at [673, 151] on div "next image" at bounding box center [679, 157] width 31 height 301
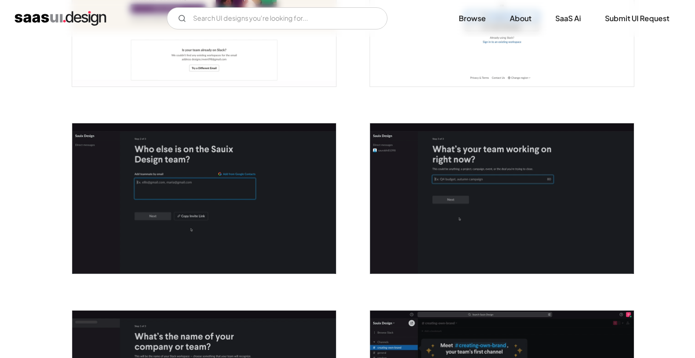
scroll to position [132, 0]
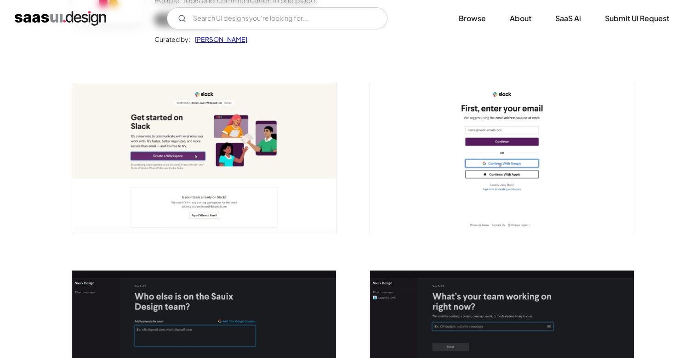
click at [308, 89] on img "open lightbox" at bounding box center [204, 158] width 264 height 150
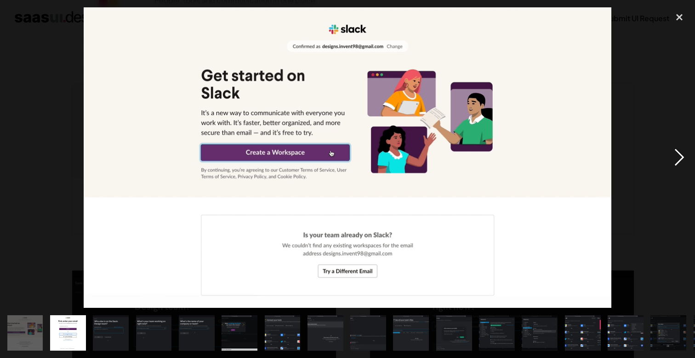
click at [672, 155] on div "next image" at bounding box center [679, 157] width 31 height 301
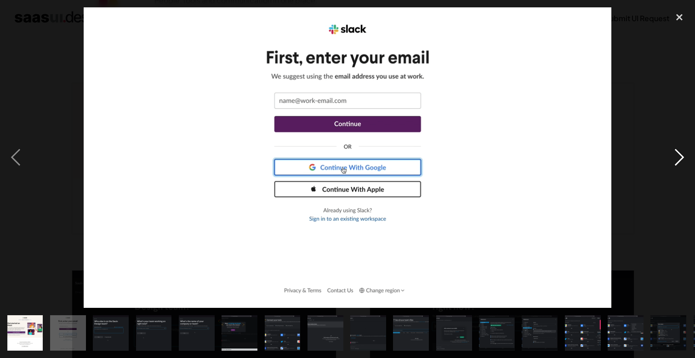
click at [672, 155] on div "next image" at bounding box center [679, 157] width 31 height 301
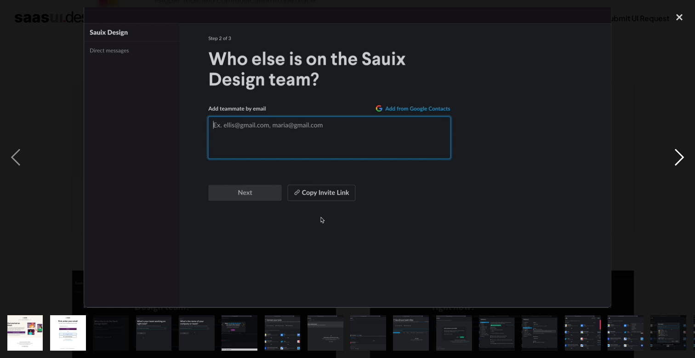
click at [672, 155] on div "next image" at bounding box center [679, 157] width 31 height 301
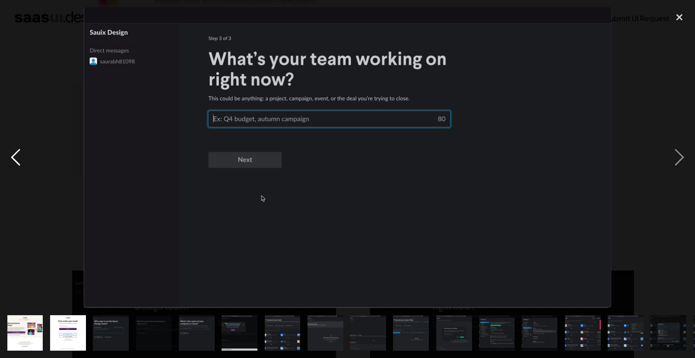
click at [11, 152] on div "previous image" at bounding box center [15, 157] width 31 height 301
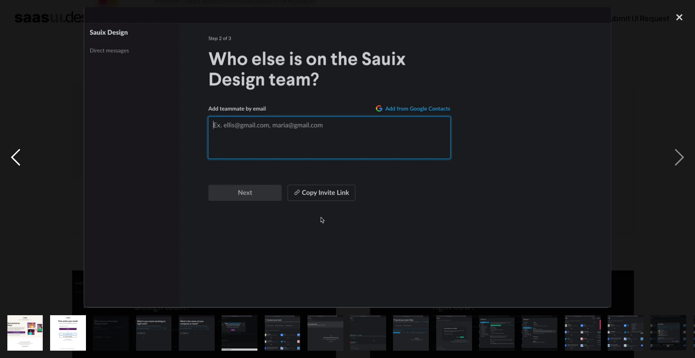
click at [11, 152] on div "previous image" at bounding box center [15, 157] width 31 height 301
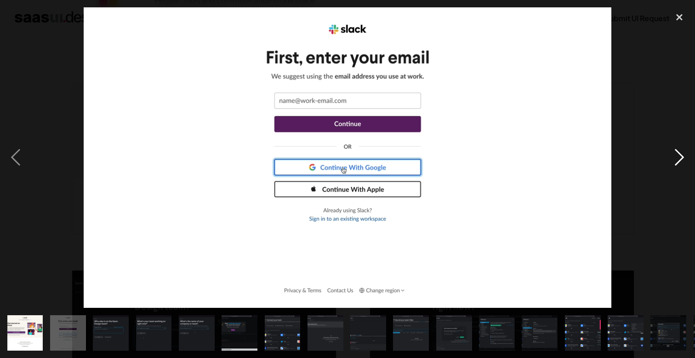
click at [679, 166] on div "next image" at bounding box center [679, 157] width 31 height 301
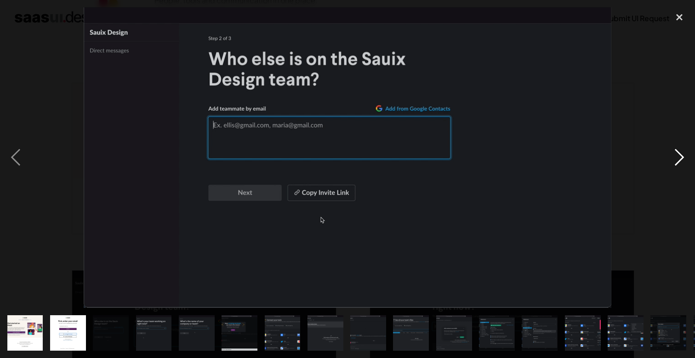
click at [679, 163] on div "next image" at bounding box center [679, 157] width 31 height 301
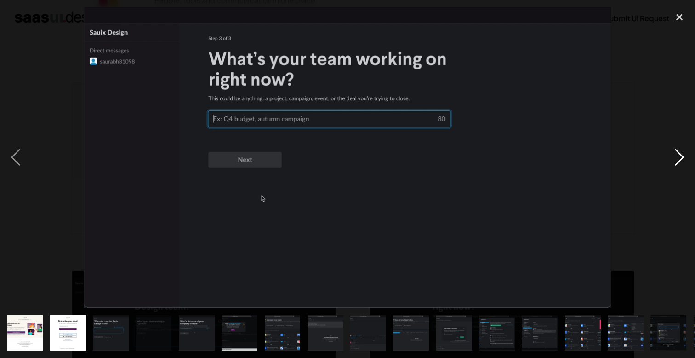
click at [679, 163] on div "next image" at bounding box center [679, 157] width 31 height 301
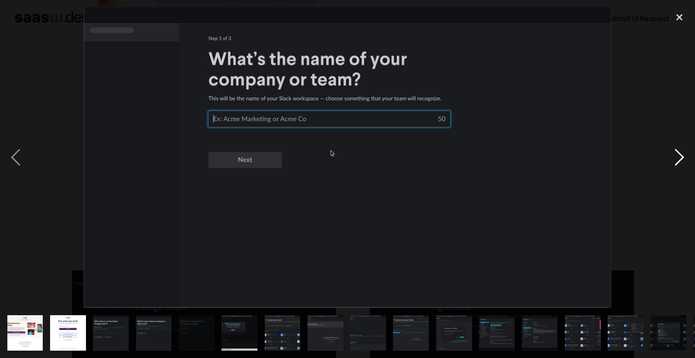
click at [679, 163] on div "next image" at bounding box center [679, 157] width 31 height 301
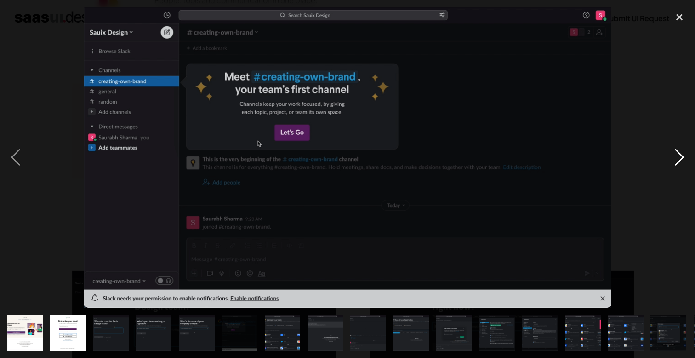
click at [679, 163] on div "next image" at bounding box center [679, 157] width 31 height 301
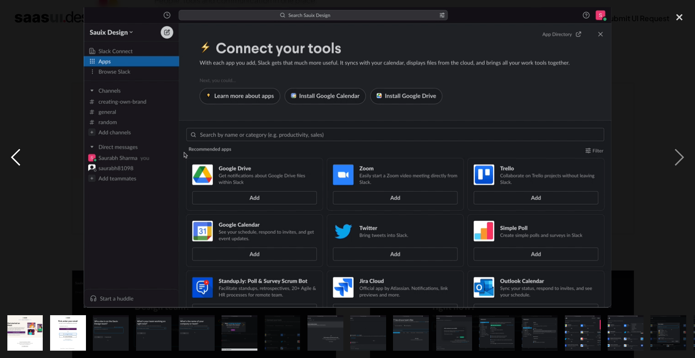
click at [21, 155] on div "previous image" at bounding box center [15, 157] width 31 height 301
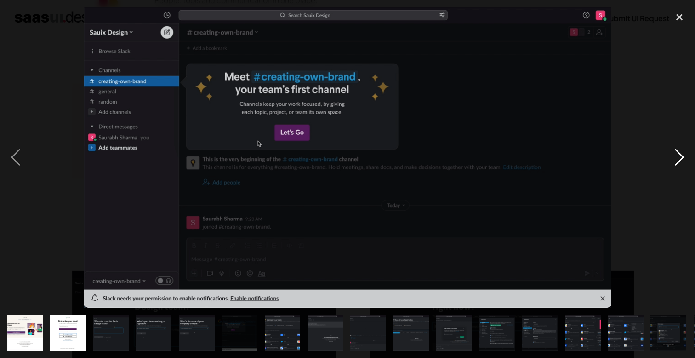
click at [680, 141] on div "next image" at bounding box center [679, 157] width 31 height 301
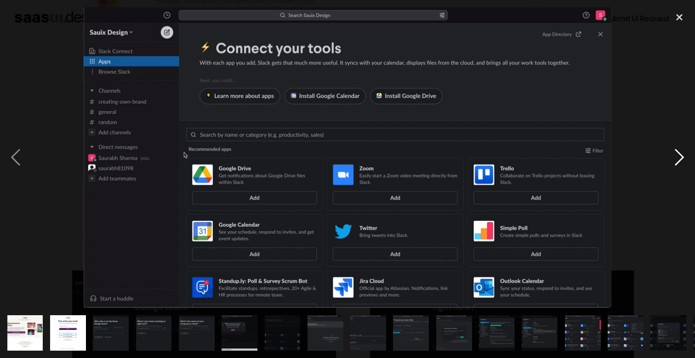
click at [680, 141] on div "next image" at bounding box center [679, 157] width 31 height 301
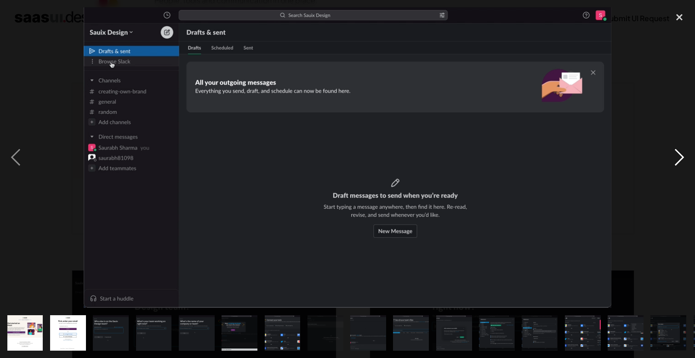
click at [680, 141] on div "next image" at bounding box center [679, 157] width 31 height 301
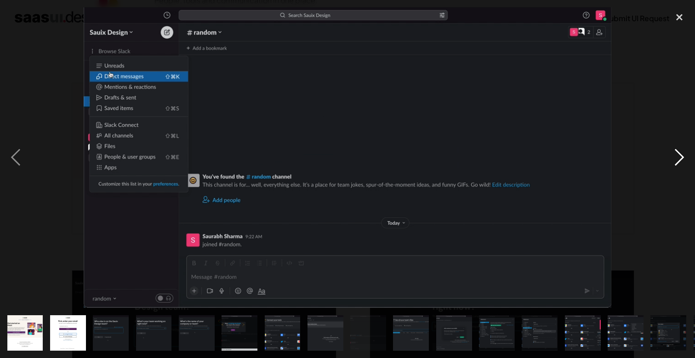
click at [680, 141] on div "next image" at bounding box center [679, 157] width 31 height 301
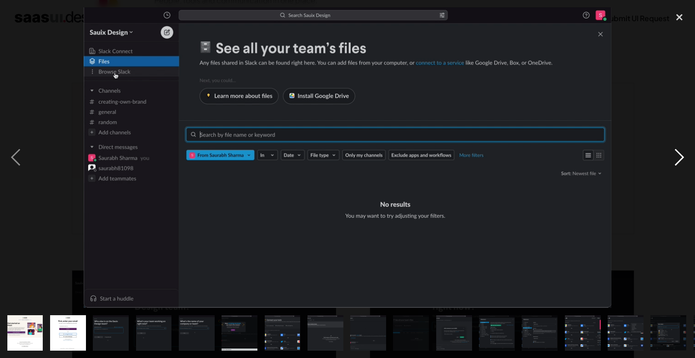
click at [680, 141] on div "next image" at bounding box center [679, 157] width 31 height 301
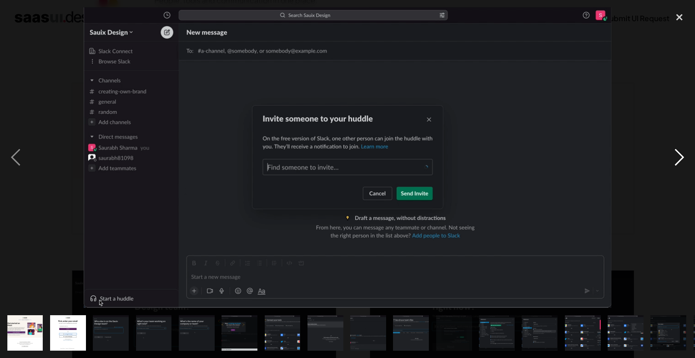
click at [680, 156] on div "next image" at bounding box center [679, 157] width 31 height 301
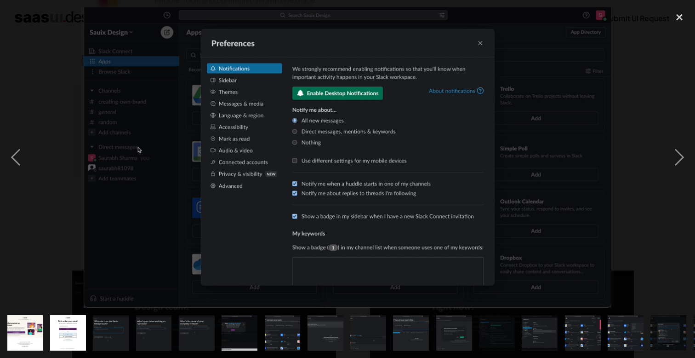
click at [653, 154] on div at bounding box center [347, 157] width 695 height 301
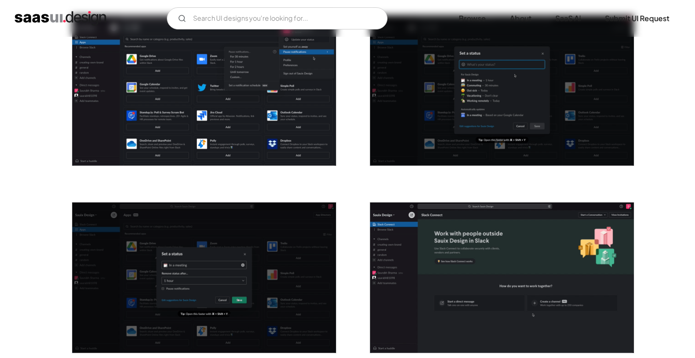
scroll to position [1509, 0]
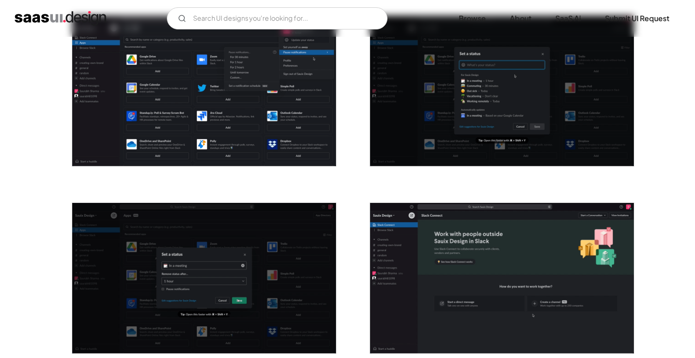
click at [325, 120] on img "open lightbox" at bounding box center [204, 91] width 264 height 150
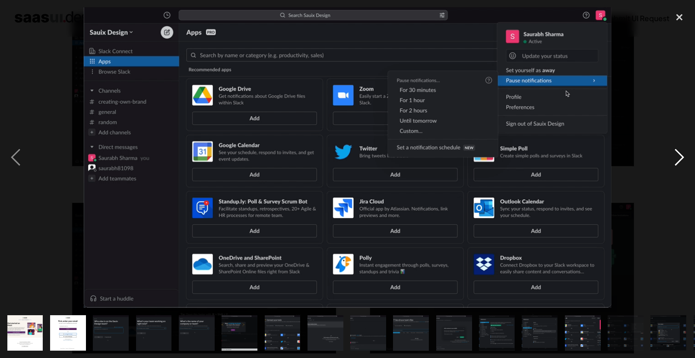
click at [681, 155] on div "next image" at bounding box center [679, 157] width 31 height 301
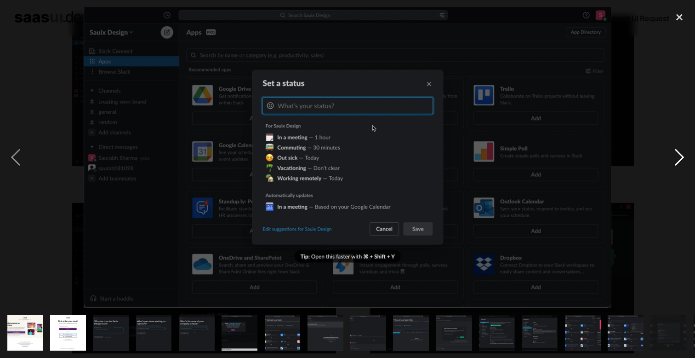
click at [681, 155] on div "next image" at bounding box center [679, 157] width 31 height 301
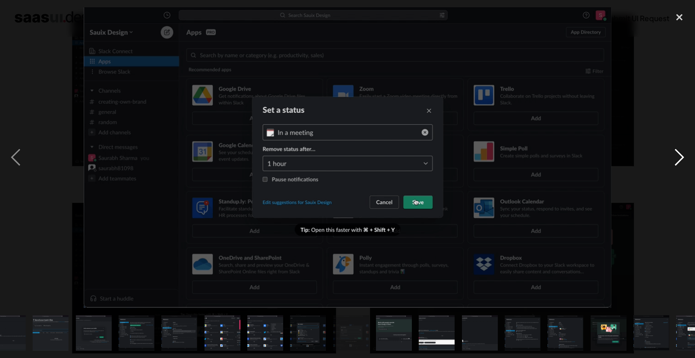
scroll to position [0, 385]
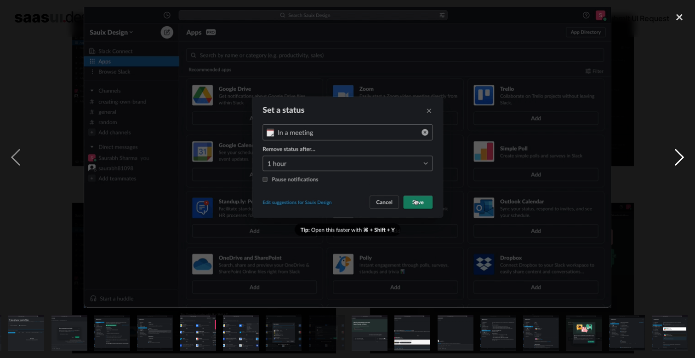
click at [681, 155] on div "next image" at bounding box center [679, 157] width 31 height 301
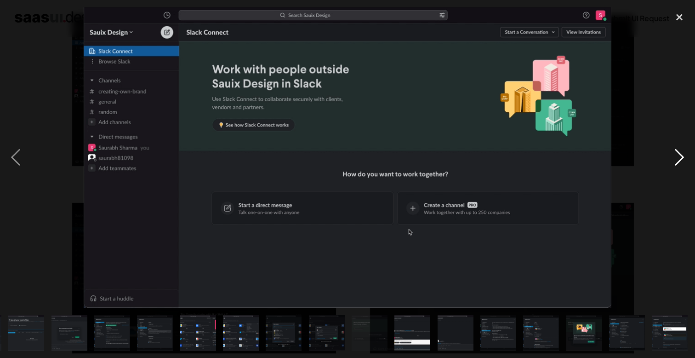
click at [681, 155] on div "next image" at bounding box center [679, 157] width 31 height 301
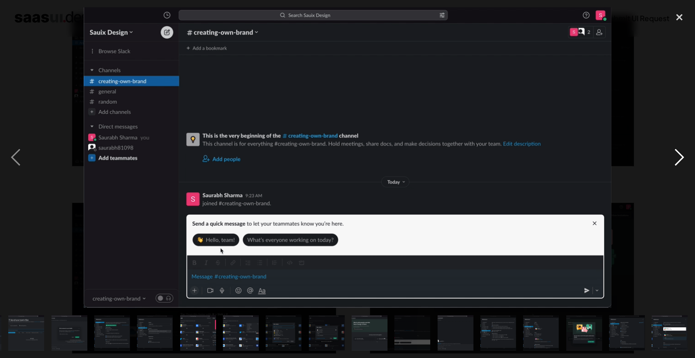
click at [681, 155] on div "next image" at bounding box center [679, 157] width 31 height 301
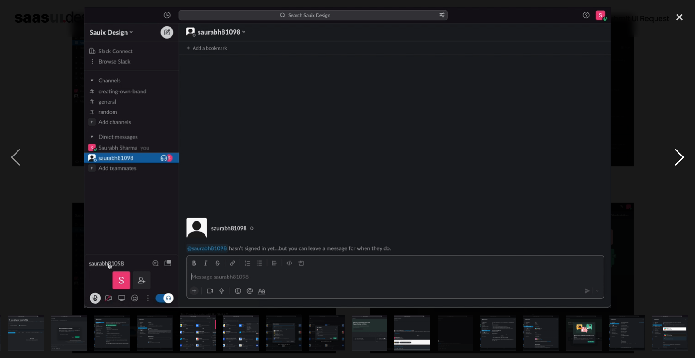
click at [681, 155] on div "next image" at bounding box center [679, 157] width 31 height 301
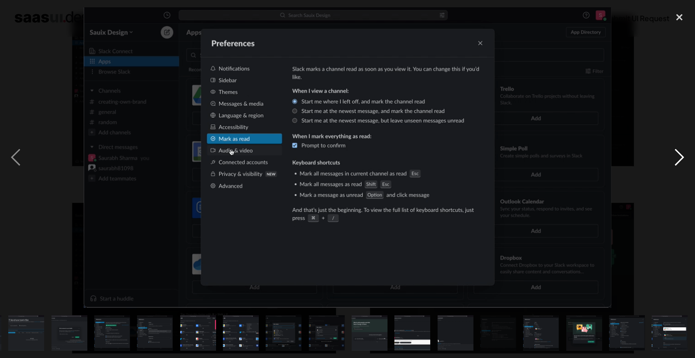
click at [681, 155] on div "next image" at bounding box center [679, 157] width 31 height 301
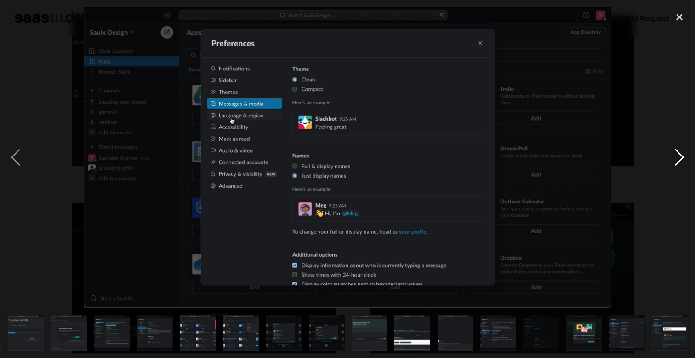
click at [681, 155] on div "next image" at bounding box center [679, 157] width 31 height 301
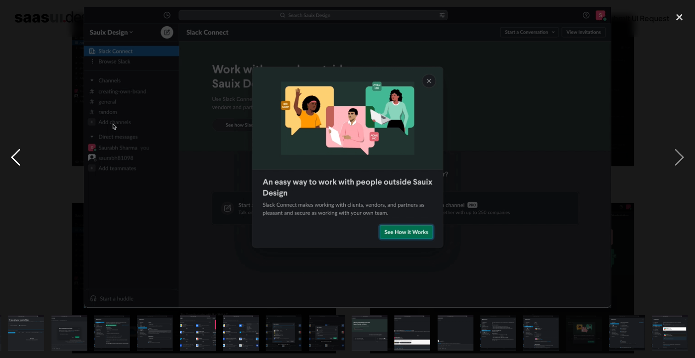
click at [25, 159] on div "previous image" at bounding box center [15, 157] width 31 height 301
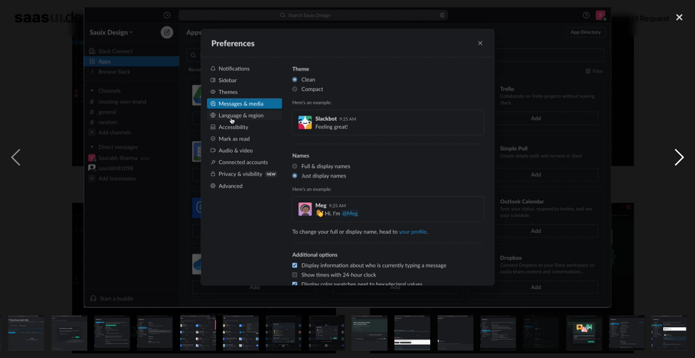
click at [680, 164] on div "next image" at bounding box center [679, 157] width 31 height 301
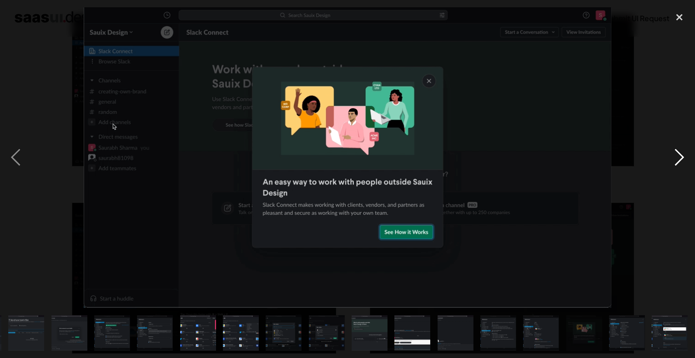
click at [680, 164] on div "next image" at bounding box center [679, 157] width 31 height 301
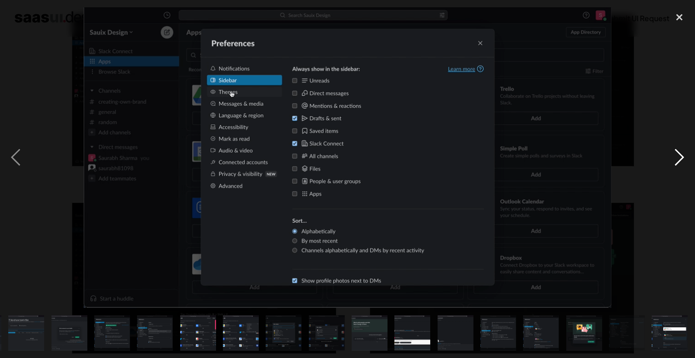
click at [680, 164] on div "next image" at bounding box center [679, 157] width 31 height 301
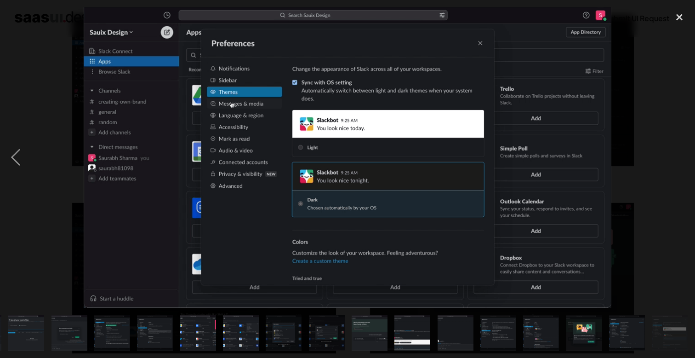
click at [680, 164] on div "next image" at bounding box center [679, 157] width 31 height 301
click at [683, 17] on div "close lightbox" at bounding box center [679, 17] width 31 height 20
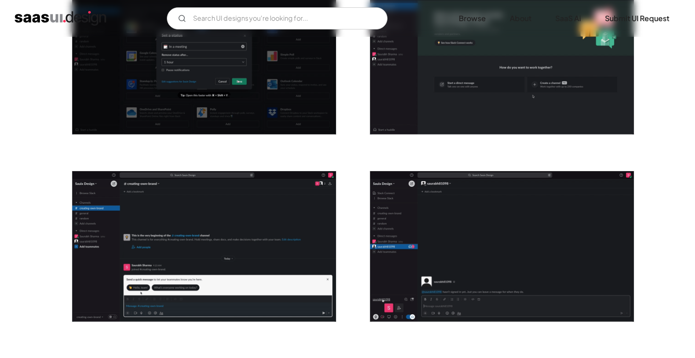
scroll to position [1745, 0]
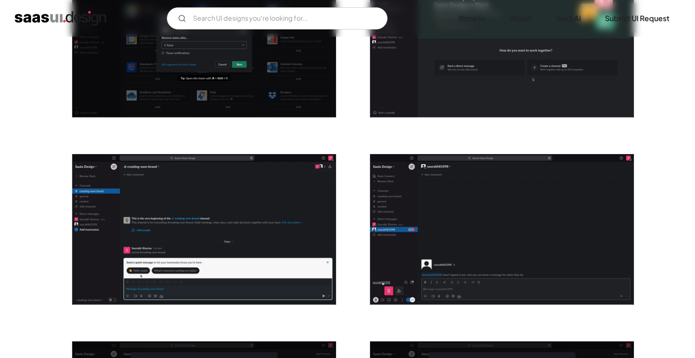
click at [498, 84] on img "open lightbox" at bounding box center [502, 42] width 264 height 150
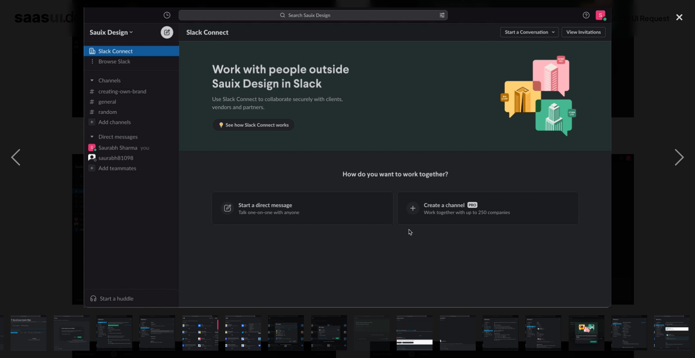
scroll to position [0, 385]
click at [685, 156] on div "next image" at bounding box center [679, 157] width 31 height 301
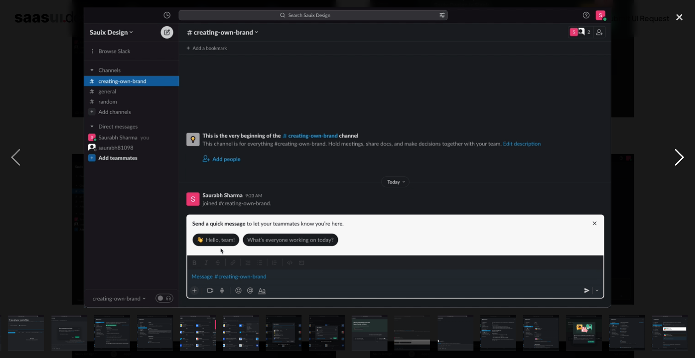
click at [685, 157] on div "next image" at bounding box center [679, 157] width 31 height 301
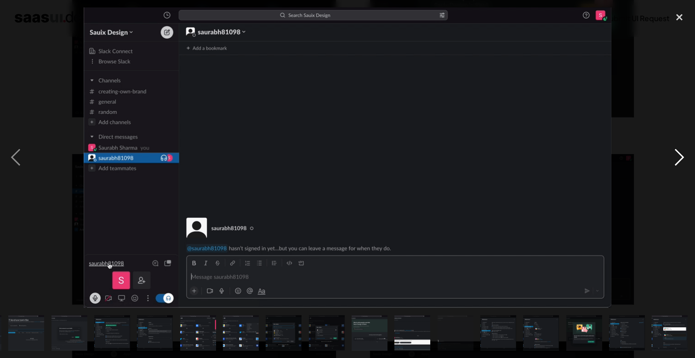
click at [685, 157] on div "next image" at bounding box center [679, 157] width 31 height 301
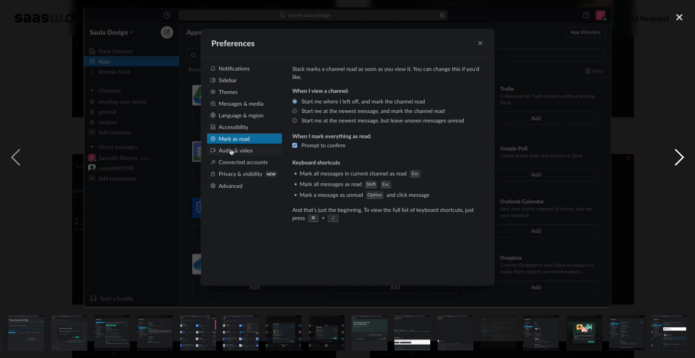
click at [685, 157] on div "next image" at bounding box center [679, 157] width 31 height 301
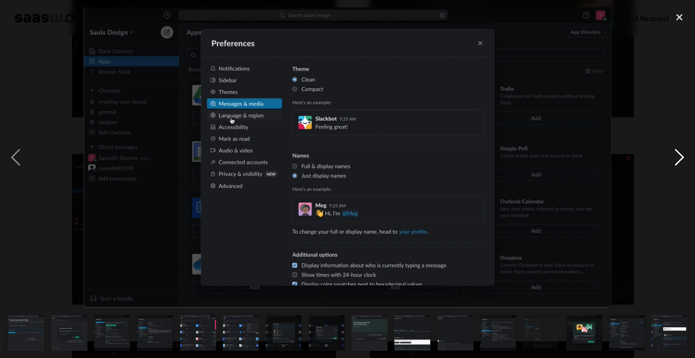
click at [685, 157] on div "next image" at bounding box center [679, 157] width 31 height 301
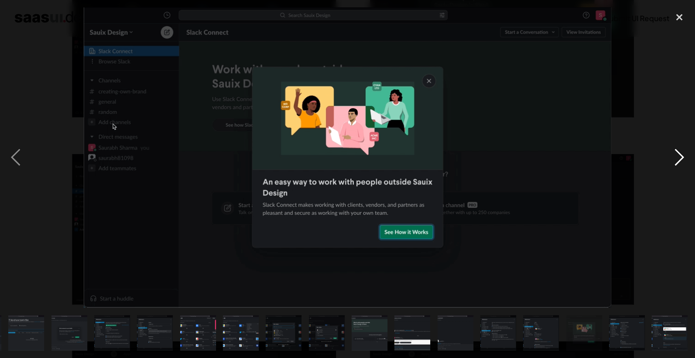
click at [685, 157] on div "next image" at bounding box center [679, 157] width 31 height 301
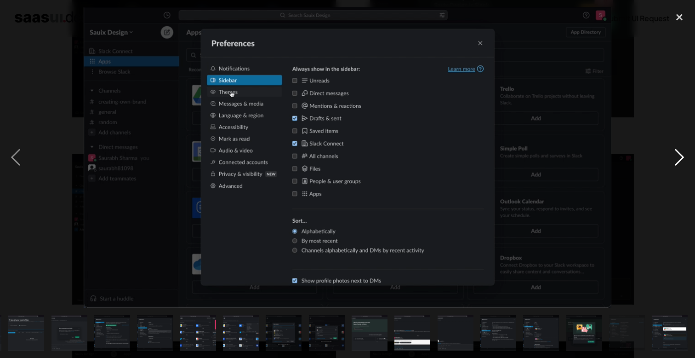
click at [685, 157] on div "next image" at bounding box center [679, 157] width 31 height 301
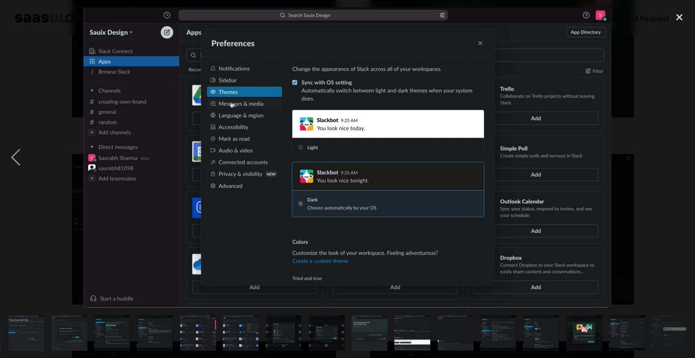
click at [685, 157] on div "next image" at bounding box center [679, 157] width 31 height 301
click at [30, 140] on div "previous image" at bounding box center [15, 157] width 31 height 301
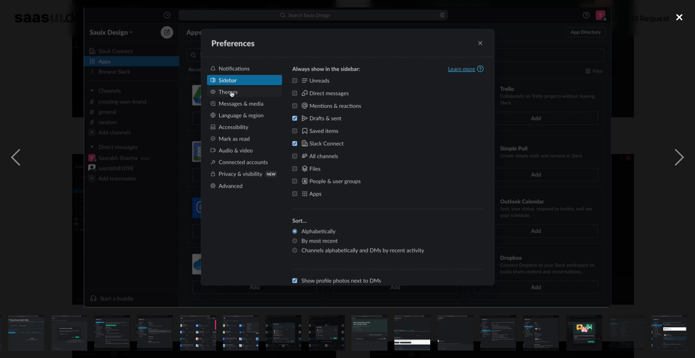
click at [681, 15] on div "close lightbox" at bounding box center [679, 17] width 31 height 20
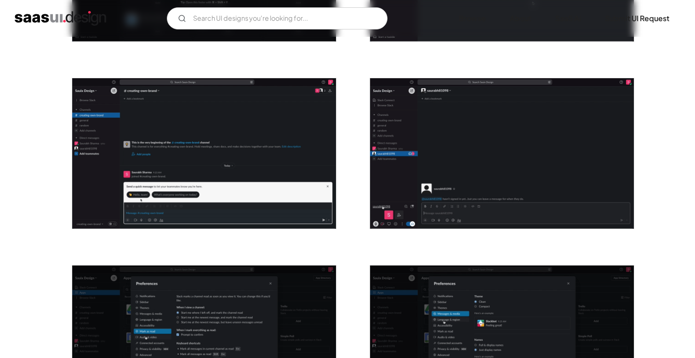
scroll to position [1824, 0]
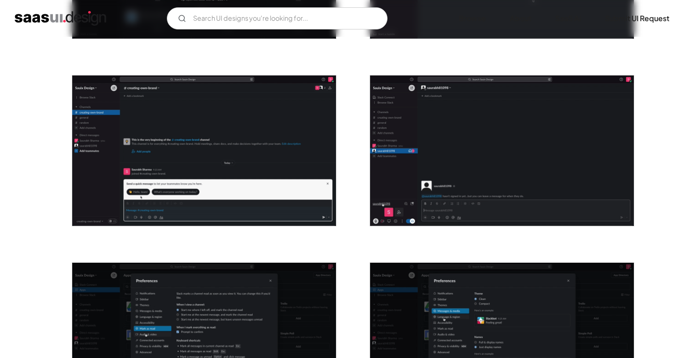
click at [549, 122] on img "open lightbox" at bounding box center [502, 150] width 264 height 150
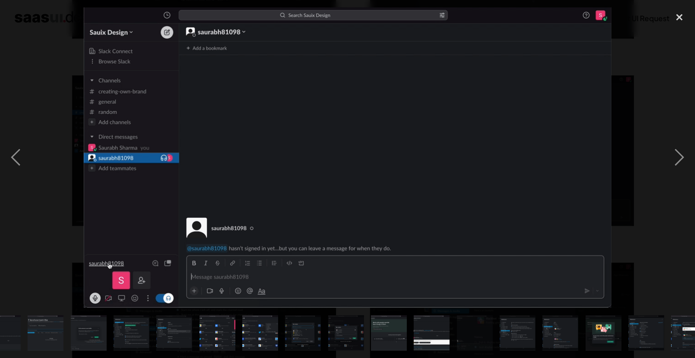
scroll to position [0, 385]
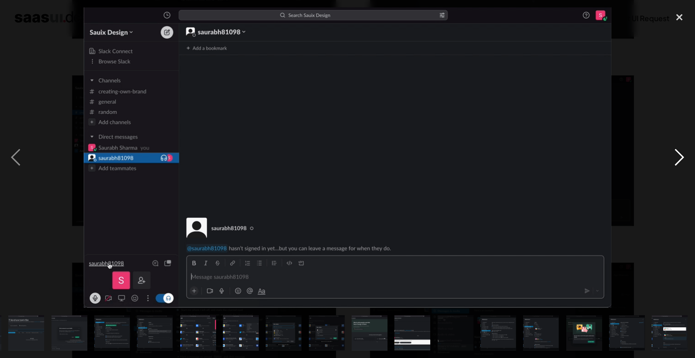
click at [679, 157] on div "next image" at bounding box center [679, 157] width 31 height 301
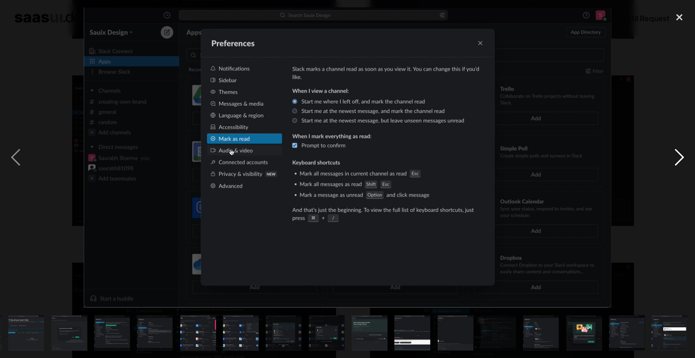
click at [679, 157] on div "next image" at bounding box center [679, 157] width 31 height 301
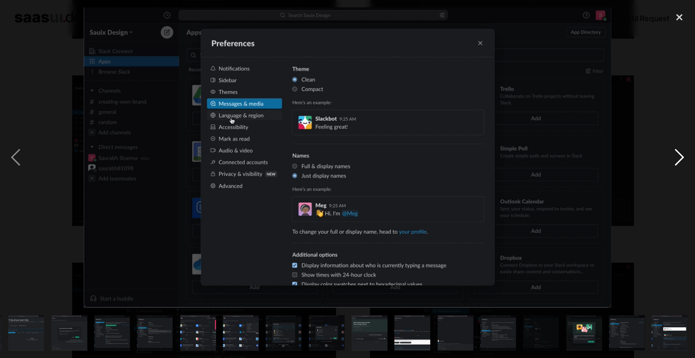
click at [679, 157] on div "next image" at bounding box center [679, 157] width 31 height 301
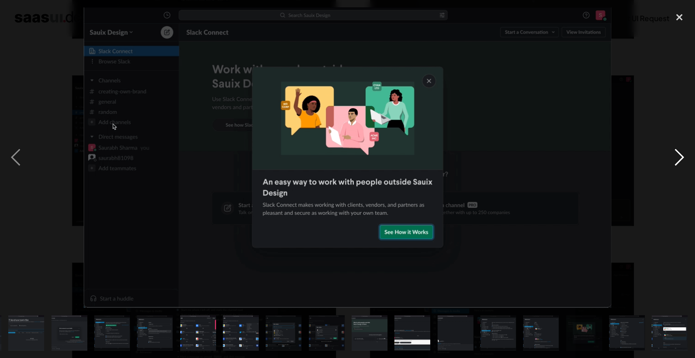
click at [679, 157] on div "next image" at bounding box center [679, 157] width 31 height 301
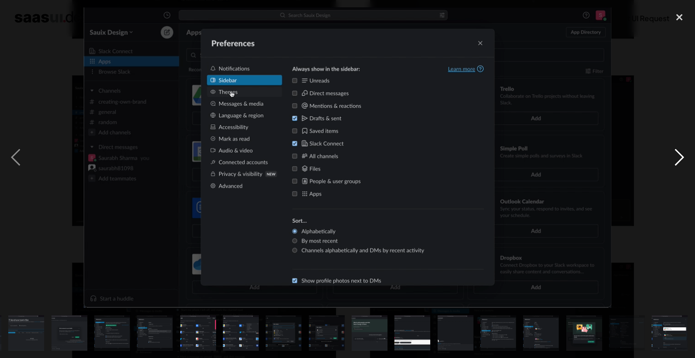
click at [679, 157] on div "next image" at bounding box center [679, 157] width 31 height 301
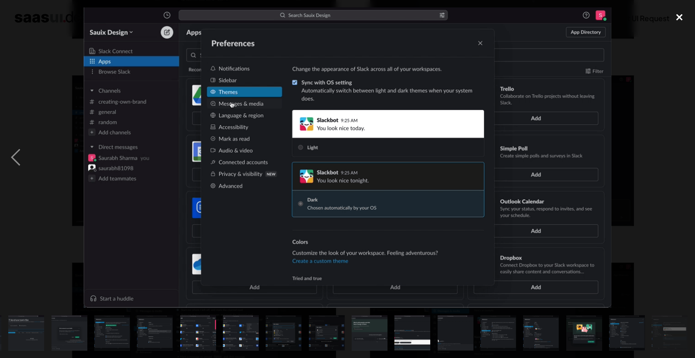
click at [683, 20] on div "close lightbox" at bounding box center [679, 17] width 31 height 20
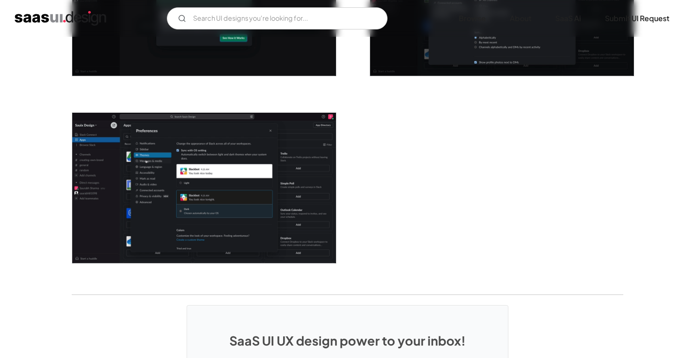
scroll to position [2584, 0]
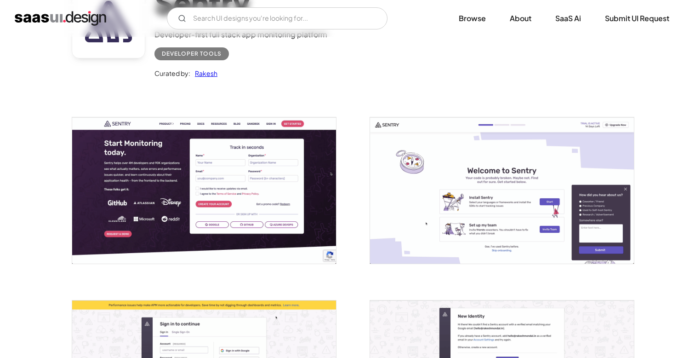
scroll to position [99, 0]
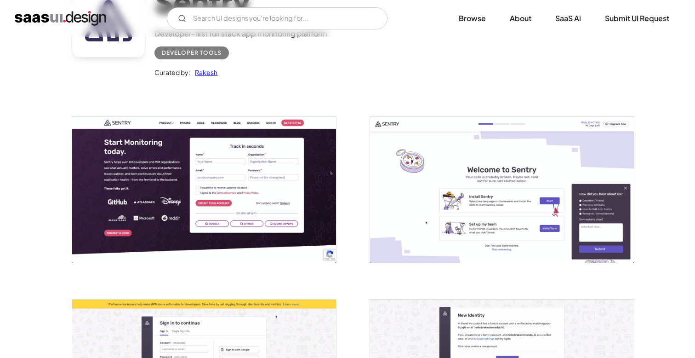
click at [292, 183] on img "open lightbox" at bounding box center [204, 189] width 264 height 146
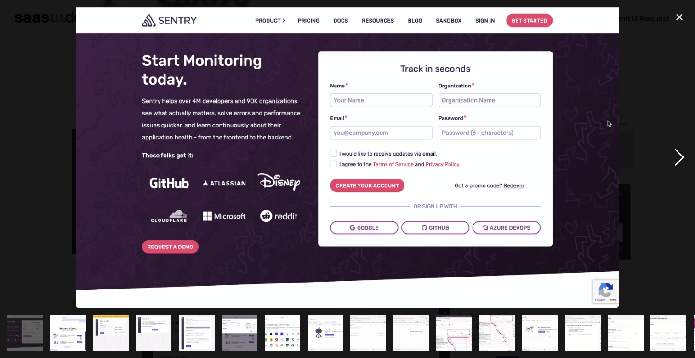
click at [676, 156] on div "next image" at bounding box center [679, 157] width 31 height 301
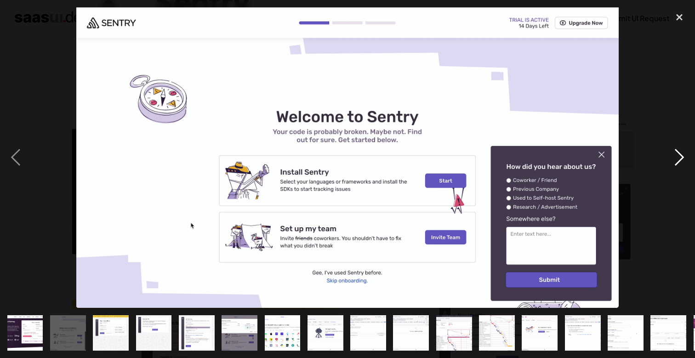
click at [682, 155] on div "next image" at bounding box center [679, 157] width 31 height 301
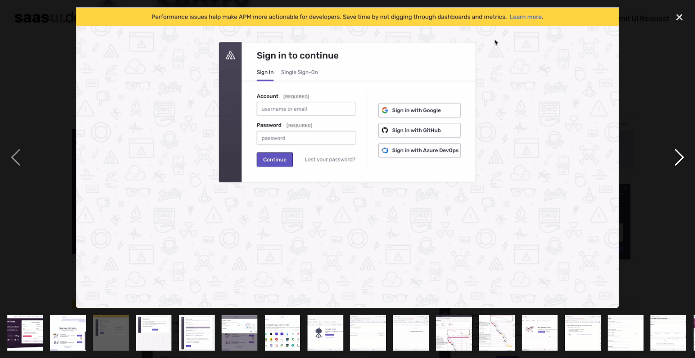
click at [682, 155] on div "next image" at bounding box center [679, 157] width 31 height 301
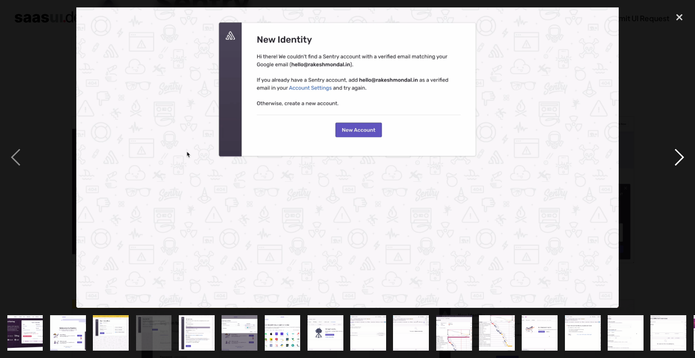
click at [682, 155] on div "next image" at bounding box center [679, 157] width 31 height 301
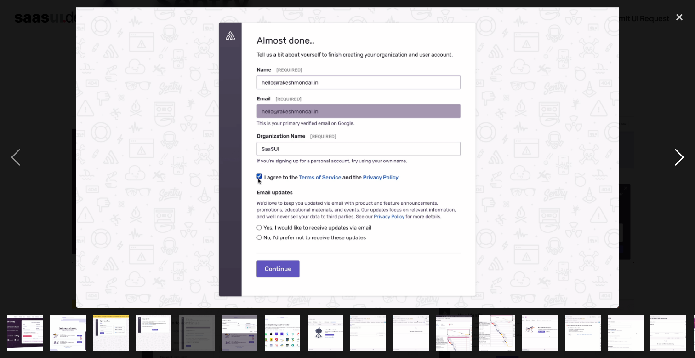
click at [682, 155] on div "next image" at bounding box center [679, 157] width 31 height 301
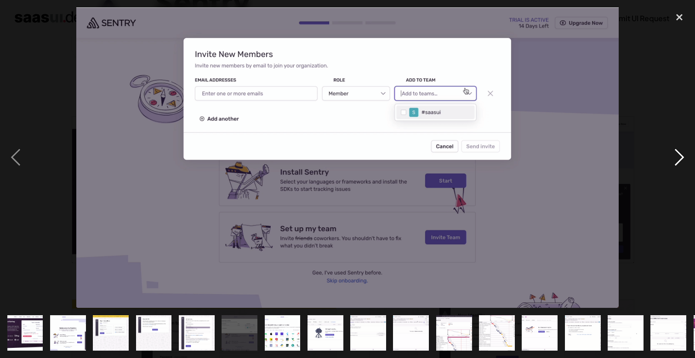
click at [682, 155] on div "next image" at bounding box center [679, 157] width 31 height 301
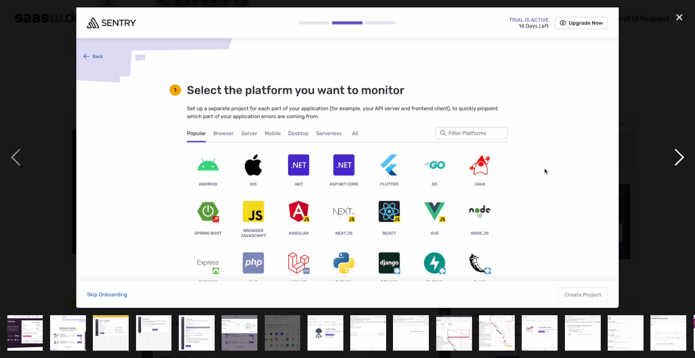
click at [682, 155] on div "next image" at bounding box center [679, 157] width 31 height 301
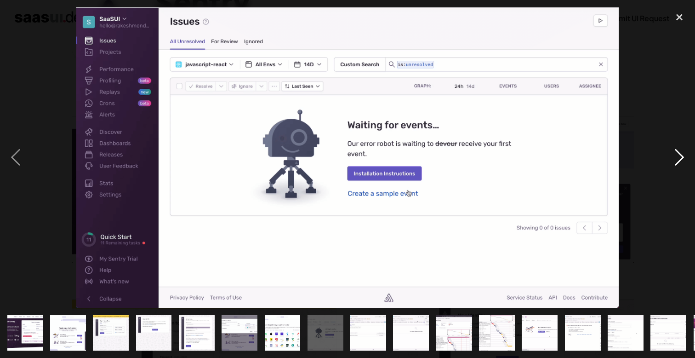
click at [682, 155] on div "next image" at bounding box center [679, 157] width 31 height 301
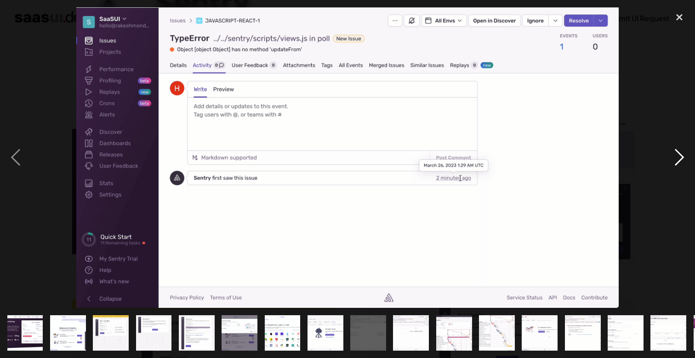
click at [682, 155] on div "next image" at bounding box center [679, 157] width 31 height 301
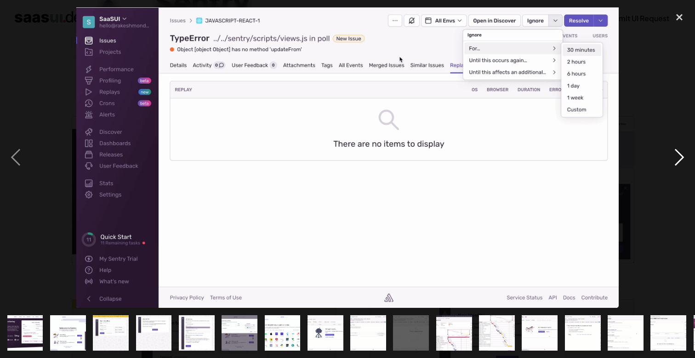
click at [682, 155] on div "next image" at bounding box center [679, 157] width 31 height 301
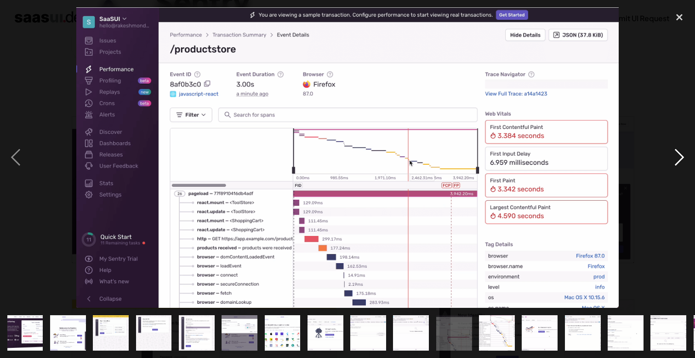
click at [682, 155] on div "next image" at bounding box center [679, 157] width 31 height 301
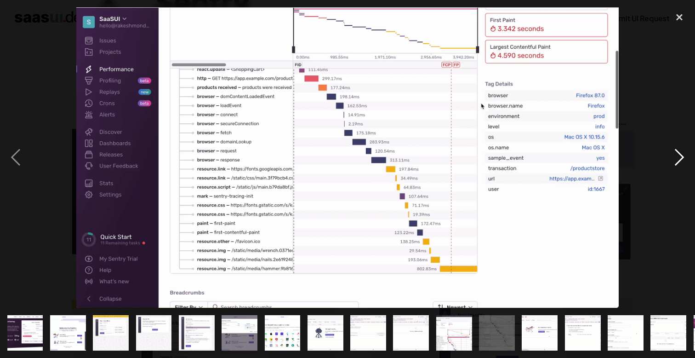
click at [682, 155] on div "next image" at bounding box center [679, 157] width 31 height 301
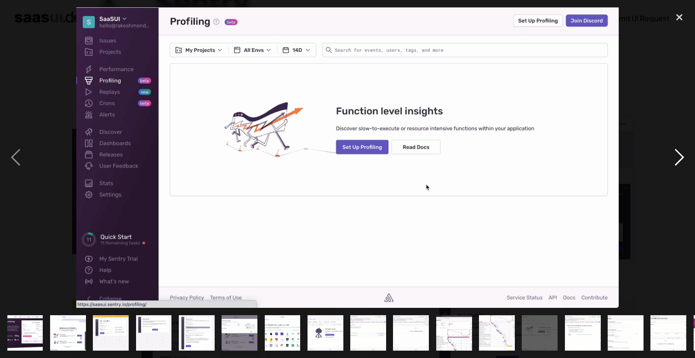
click at [682, 155] on div "next image" at bounding box center [679, 157] width 31 height 301
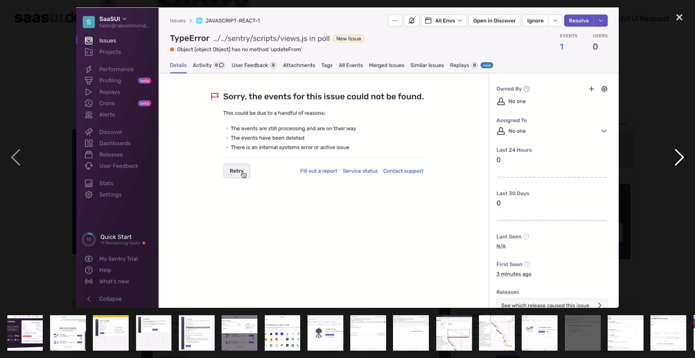
click at [683, 155] on div "next image" at bounding box center [679, 157] width 31 height 301
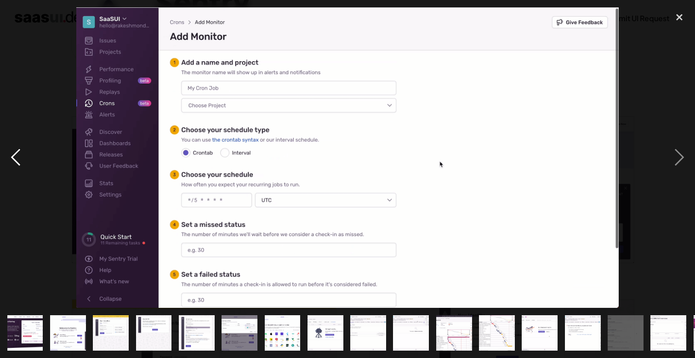
click at [3, 152] on div "previous image" at bounding box center [15, 157] width 31 height 301
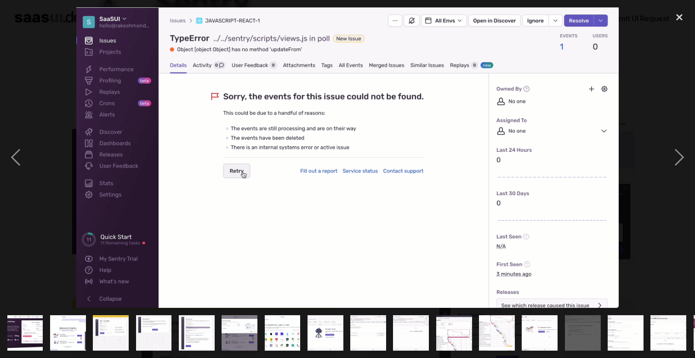
click at [656, 152] on div at bounding box center [347, 157] width 695 height 301
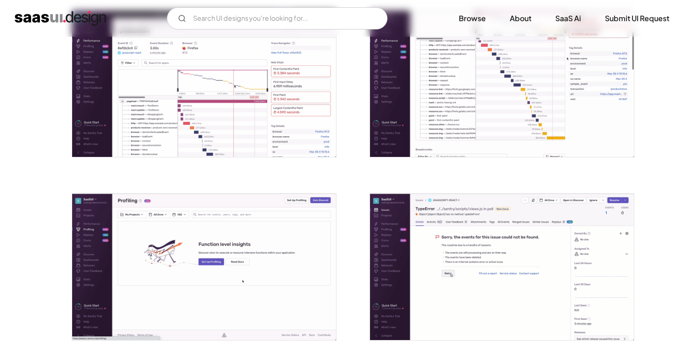
scroll to position [1244, 0]
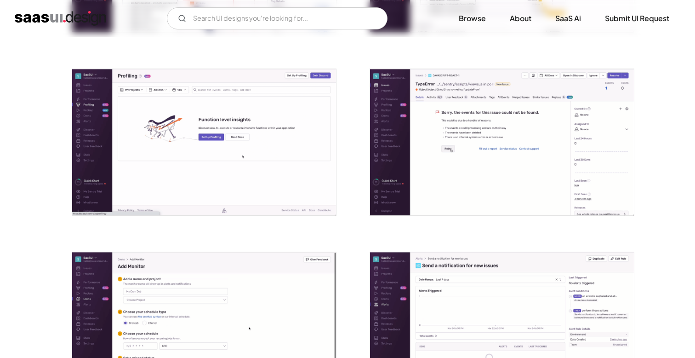
click at [294, 292] on img "open lightbox" at bounding box center [204, 325] width 264 height 146
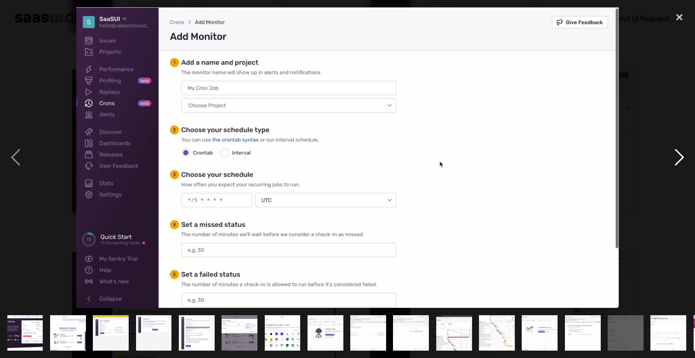
click at [687, 169] on div "next image" at bounding box center [679, 157] width 31 height 301
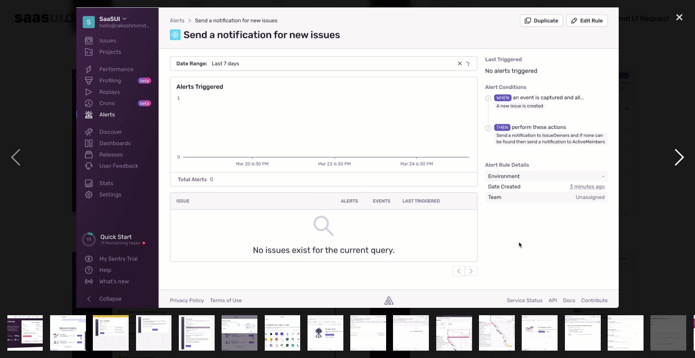
click at [684, 148] on div "next image" at bounding box center [679, 157] width 31 height 301
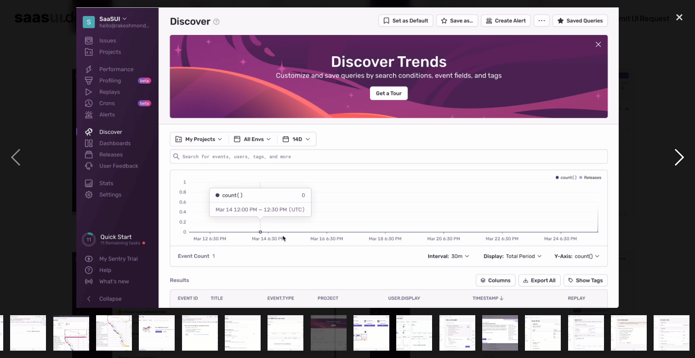
scroll to position [0, 385]
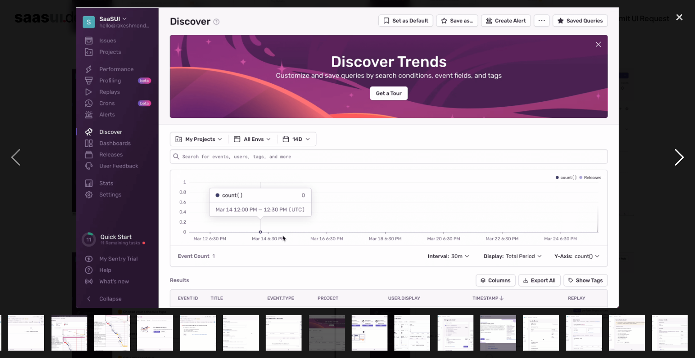
click at [684, 148] on div "next image" at bounding box center [679, 157] width 31 height 301
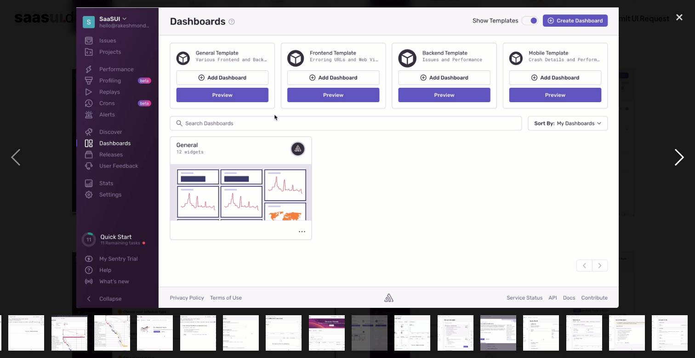
click at [684, 148] on div "next image" at bounding box center [679, 157] width 31 height 301
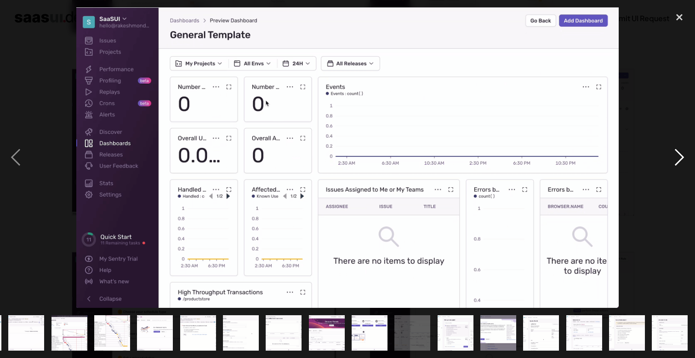
click at [684, 148] on div "next image" at bounding box center [679, 157] width 31 height 301
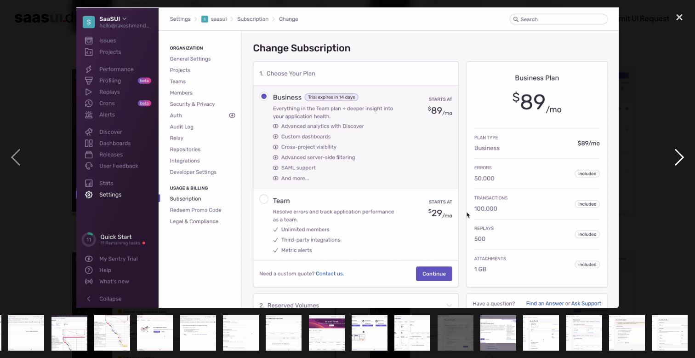
click at [684, 148] on div "next image" at bounding box center [679, 157] width 31 height 301
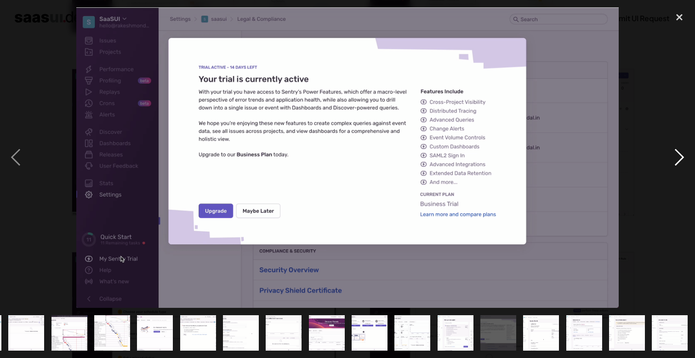
click at [684, 148] on div "next image" at bounding box center [679, 157] width 31 height 301
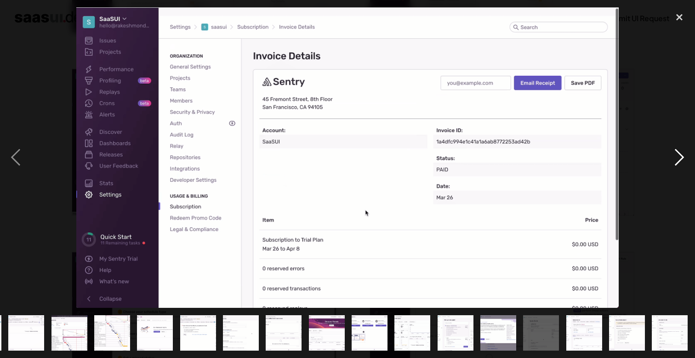
click at [684, 148] on div "next image" at bounding box center [679, 157] width 31 height 301
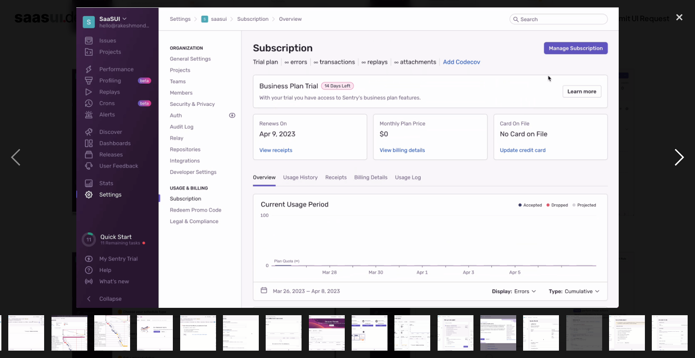
click at [684, 148] on div "next image" at bounding box center [679, 157] width 31 height 301
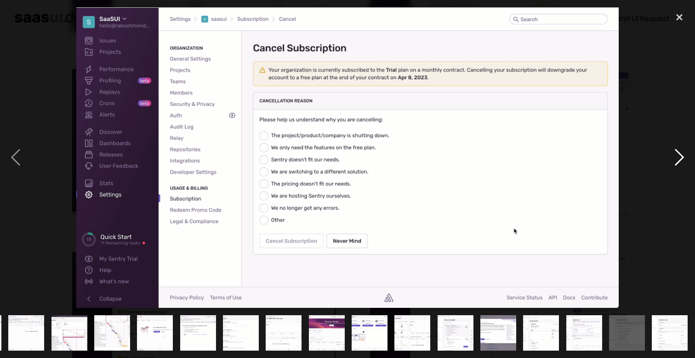
click at [684, 148] on div "next image" at bounding box center [679, 157] width 31 height 301
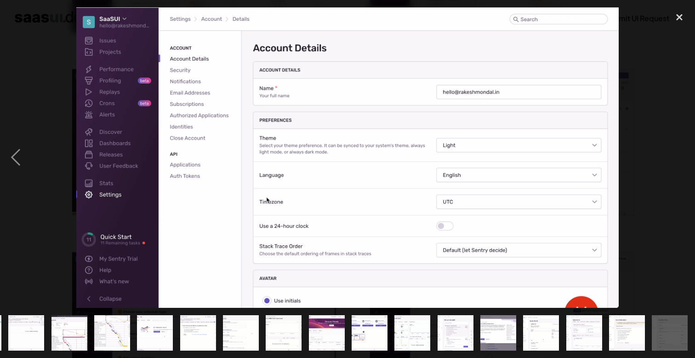
click at [684, 148] on div "next image" at bounding box center [679, 157] width 31 height 301
click at [682, 20] on div "close lightbox" at bounding box center [679, 17] width 31 height 20
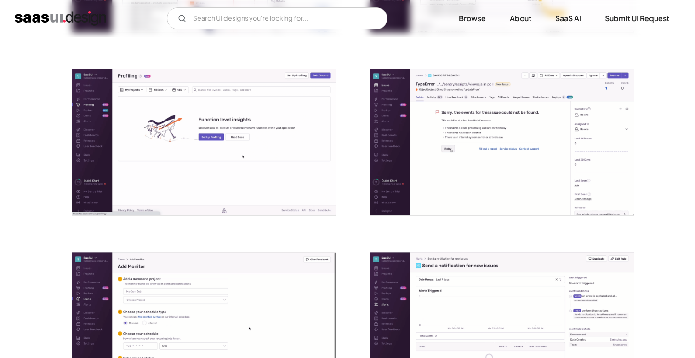
scroll to position [1283, 0]
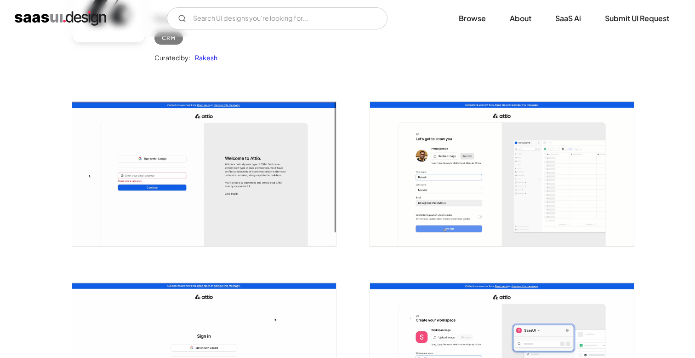
scroll to position [118, 0]
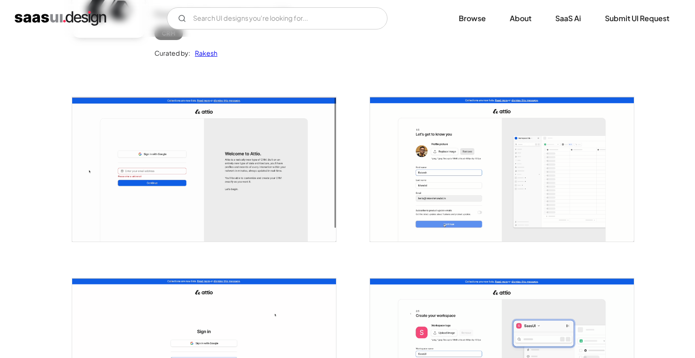
click at [328, 134] on img "open lightbox" at bounding box center [204, 169] width 264 height 144
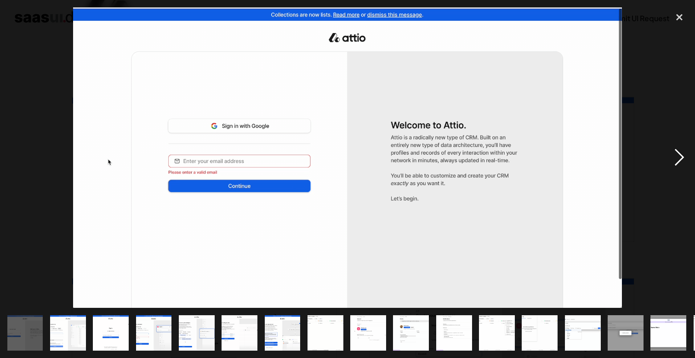
click at [679, 154] on div "next image" at bounding box center [679, 157] width 31 height 301
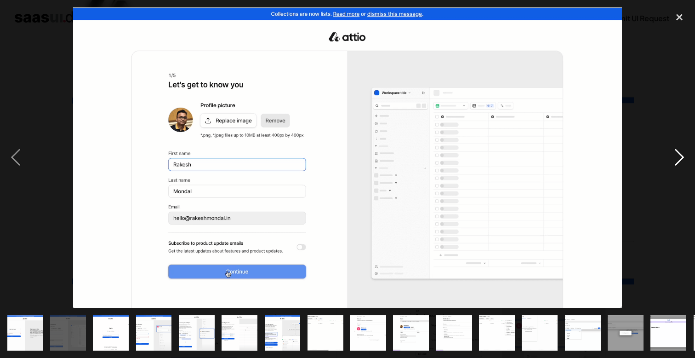
click at [679, 154] on div "next image" at bounding box center [679, 157] width 31 height 301
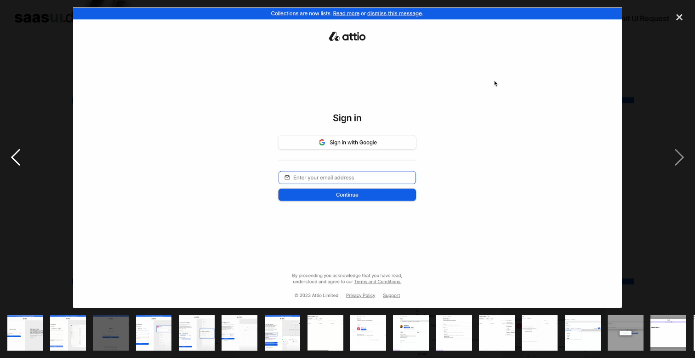
click at [22, 152] on div "previous image" at bounding box center [15, 157] width 31 height 301
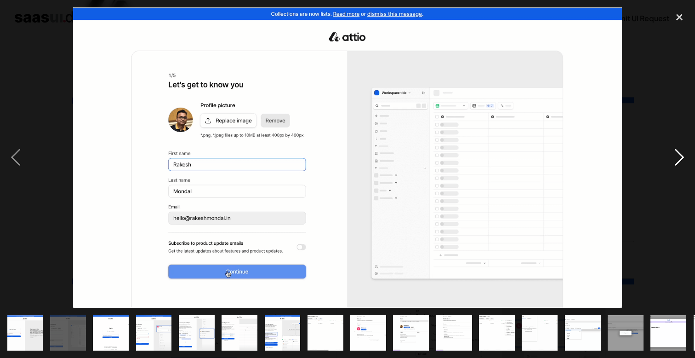
click at [674, 153] on div "next image" at bounding box center [679, 157] width 31 height 301
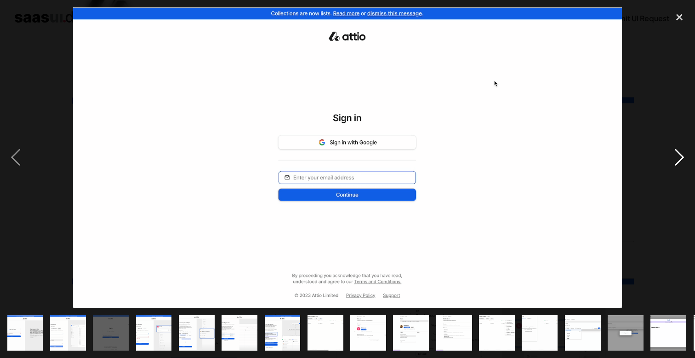
click at [674, 153] on div "next image" at bounding box center [679, 157] width 31 height 301
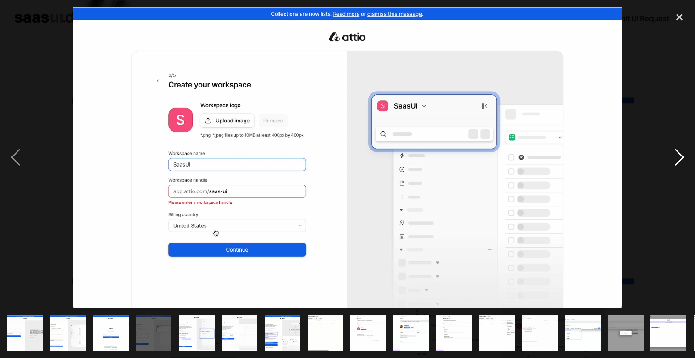
click at [675, 153] on div "next image" at bounding box center [679, 157] width 31 height 301
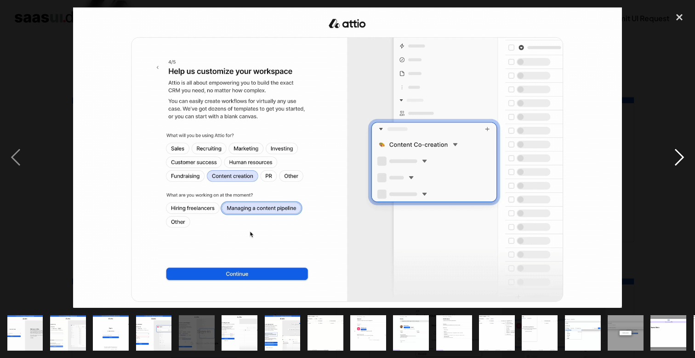
click at [675, 153] on div "next image" at bounding box center [679, 157] width 31 height 301
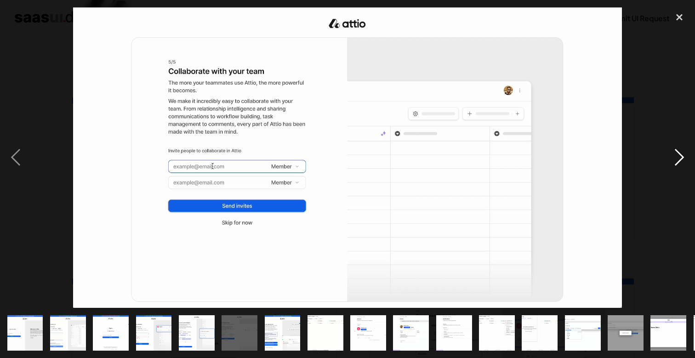
click at [675, 153] on div "next image" at bounding box center [679, 157] width 31 height 301
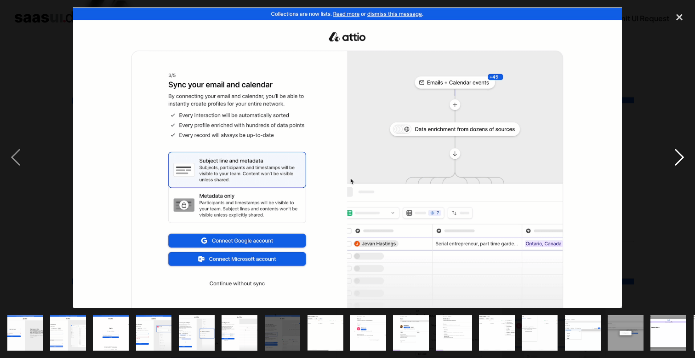
click at [675, 153] on div "next image" at bounding box center [679, 157] width 31 height 301
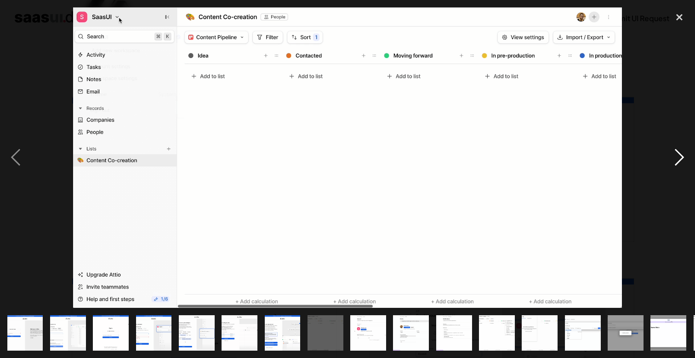
click at [675, 153] on div "next image" at bounding box center [679, 157] width 31 height 301
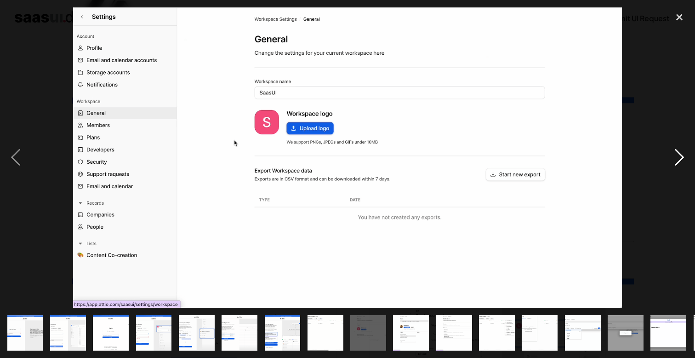
click at [675, 153] on div "next image" at bounding box center [679, 157] width 31 height 301
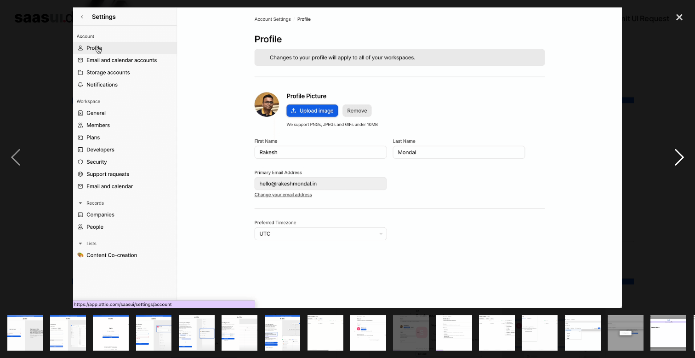
click at [675, 153] on div "next image" at bounding box center [679, 157] width 31 height 301
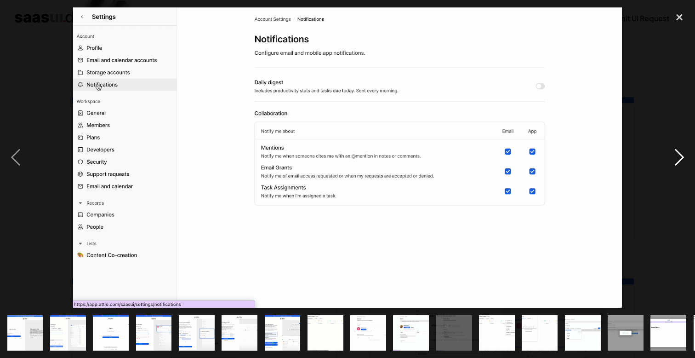
click at [675, 153] on div "next image" at bounding box center [679, 157] width 31 height 301
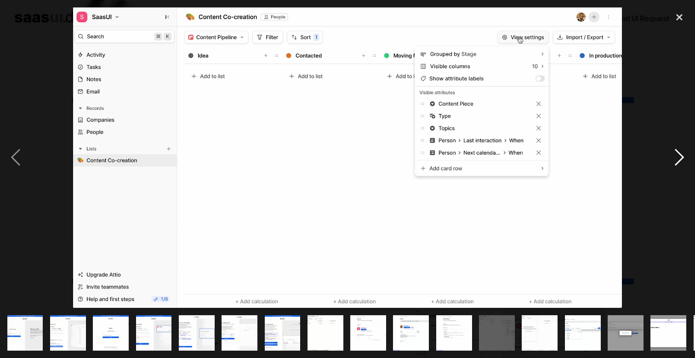
click at [675, 153] on div "next image" at bounding box center [679, 157] width 31 height 301
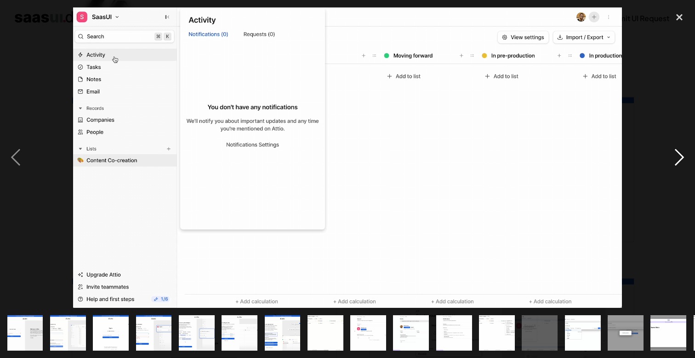
click at [675, 153] on div "next image" at bounding box center [679, 157] width 31 height 301
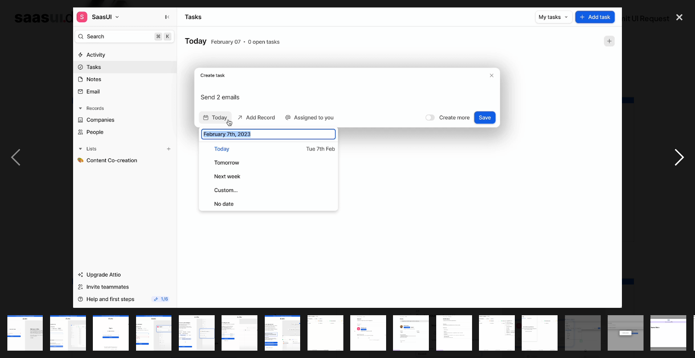
click at [675, 153] on div "next image" at bounding box center [679, 157] width 31 height 301
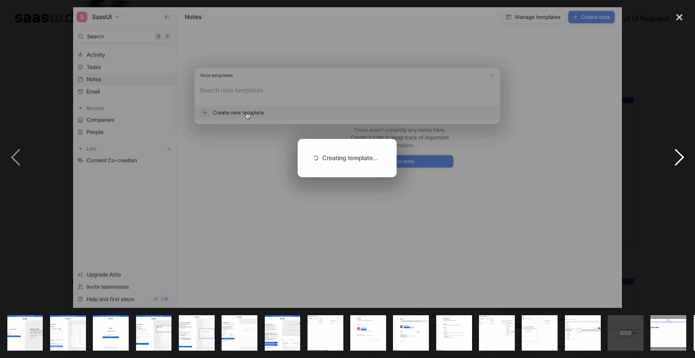
click at [675, 153] on div "next image" at bounding box center [679, 157] width 31 height 301
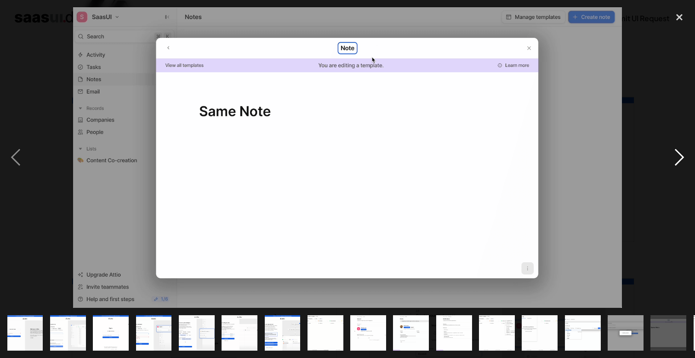
click at [675, 153] on div "next image" at bounding box center [679, 157] width 31 height 301
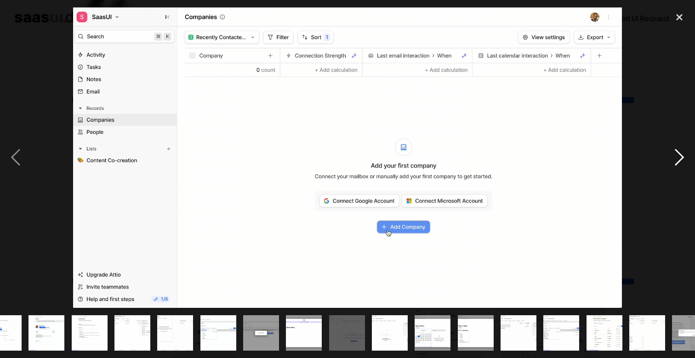
scroll to position [0, 385]
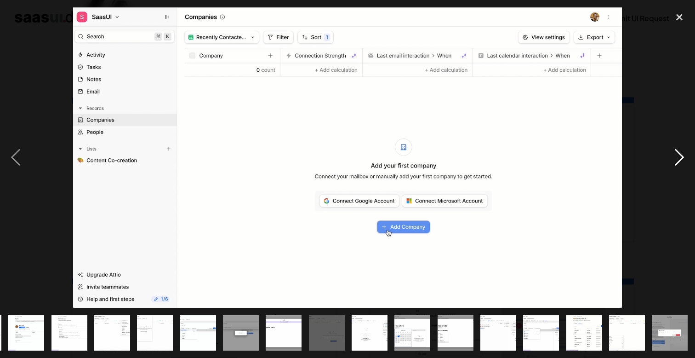
click at [675, 153] on div "next image" at bounding box center [679, 157] width 31 height 301
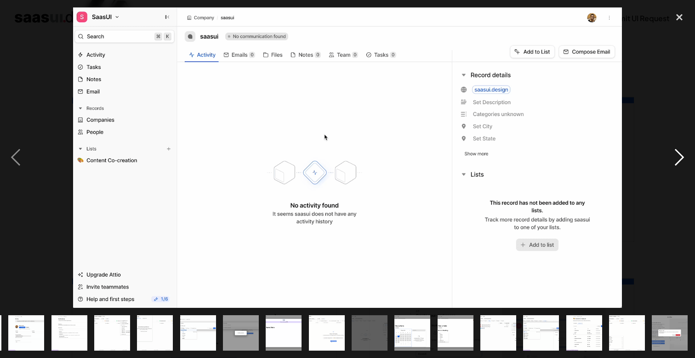
click at [675, 153] on div "next image" at bounding box center [679, 157] width 31 height 301
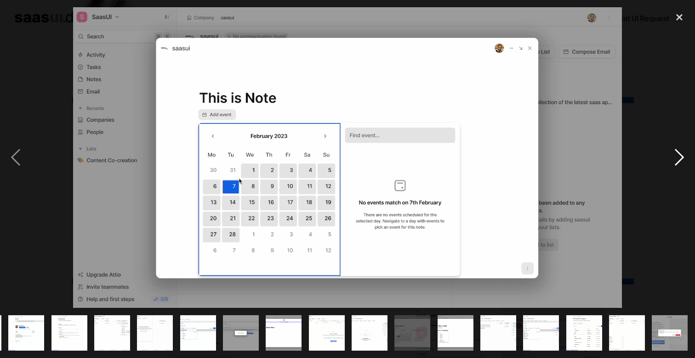
click at [675, 153] on div "next image" at bounding box center [679, 157] width 31 height 301
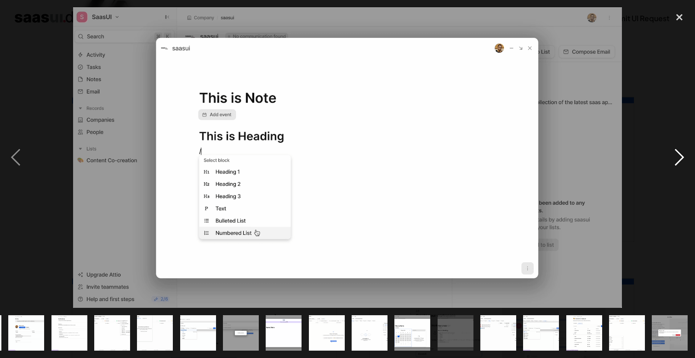
click at [675, 153] on div "next image" at bounding box center [679, 157] width 31 height 301
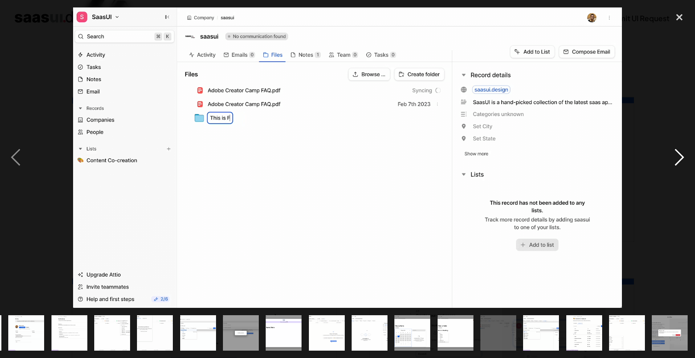
click at [675, 153] on div "next image" at bounding box center [679, 157] width 31 height 301
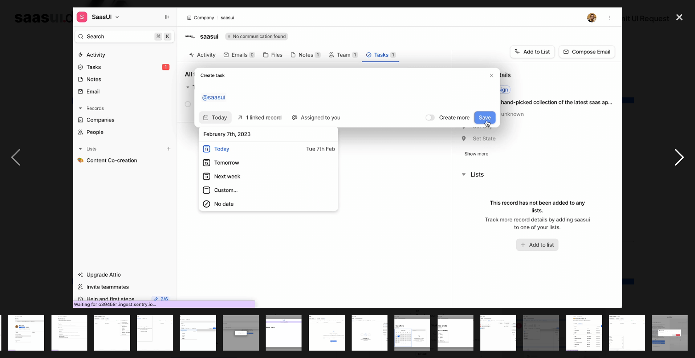
click at [675, 153] on div "next image" at bounding box center [679, 157] width 31 height 301
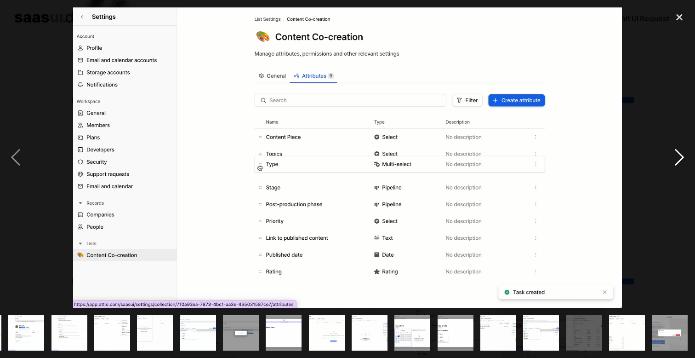
click at [675, 153] on div "next image" at bounding box center [679, 157] width 31 height 301
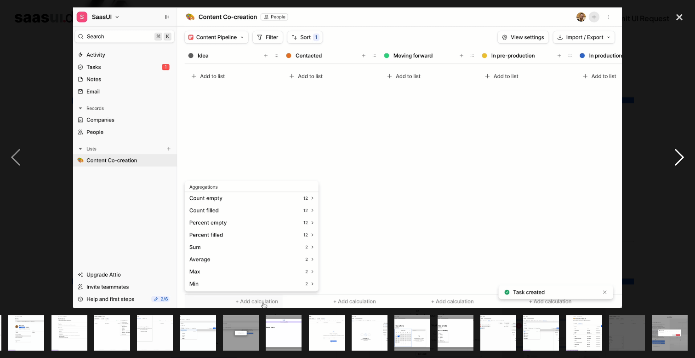
click at [675, 153] on div "next image" at bounding box center [679, 157] width 31 height 301
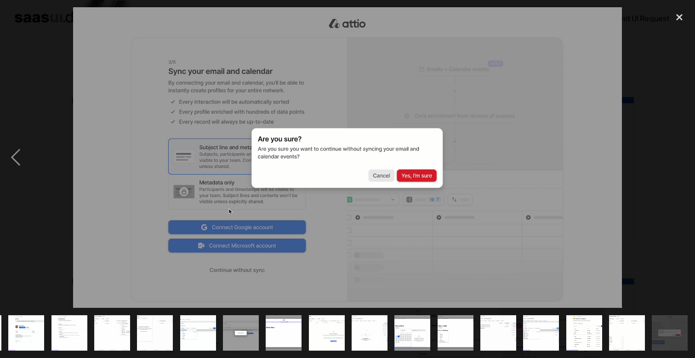
click at [675, 153] on div "next image" at bounding box center [679, 157] width 31 height 301
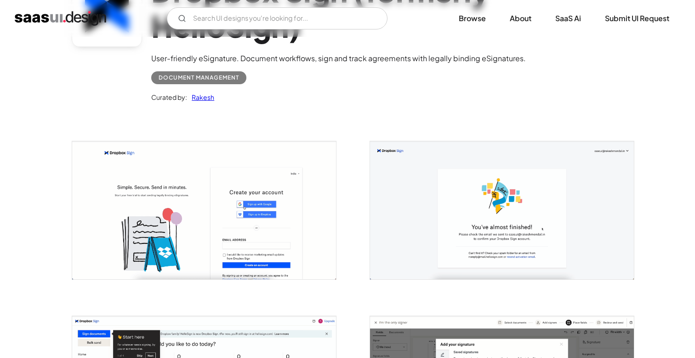
scroll to position [106, 0]
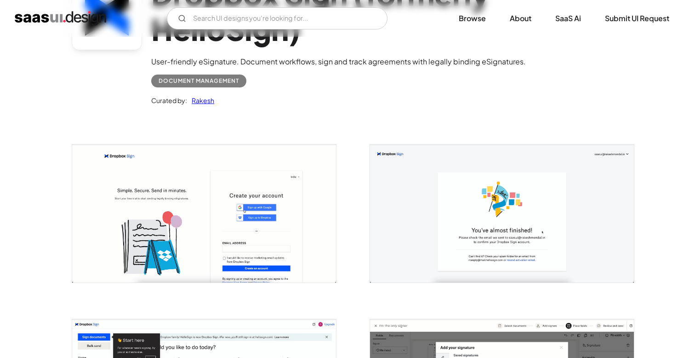
click at [315, 183] on img "open lightbox" at bounding box center [204, 213] width 264 height 138
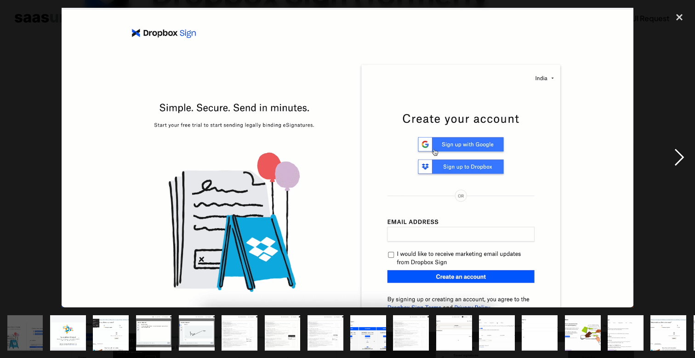
click at [674, 143] on div "next image" at bounding box center [679, 157] width 31 height 301
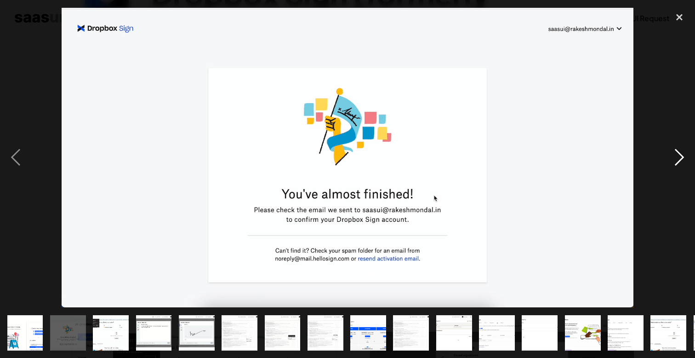
click at [674, 143] on div "next image" at bounding box center [679, 157] width 31 height 301
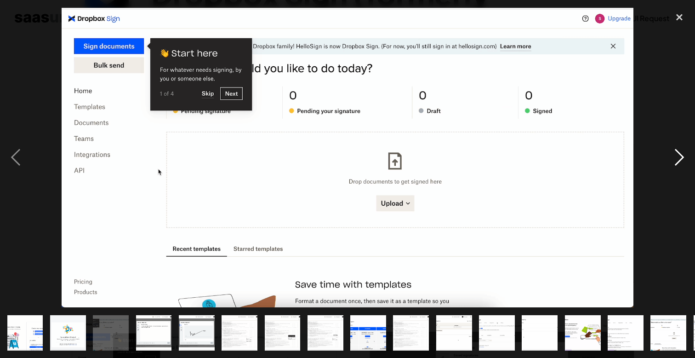
click at [674, 143] on div "next image" at bounding box center [679, 157] width 31 height 301
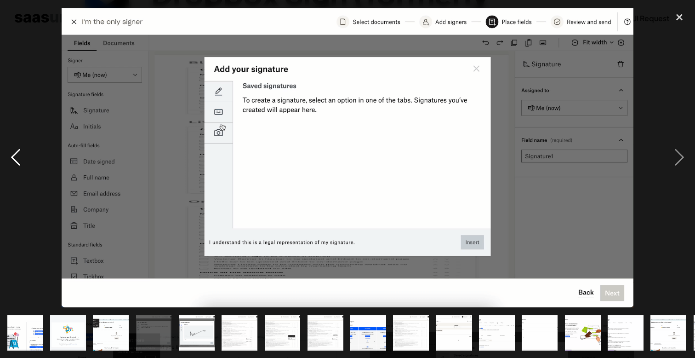
click at [20, 152] on div "previous image" at bounding box center [15, 157] width 31 height 301
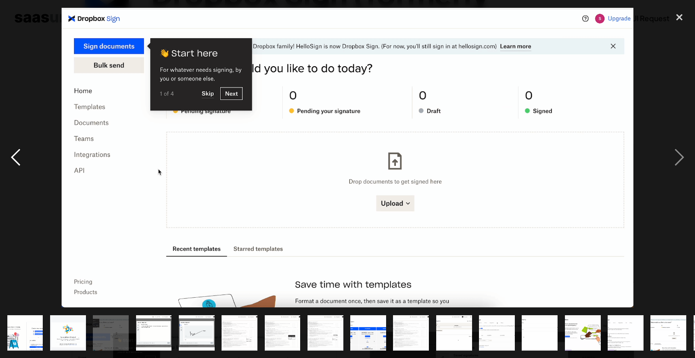
click at [20, 152] on div "previous image" at bounding box center [15, 157] width 31 height 301
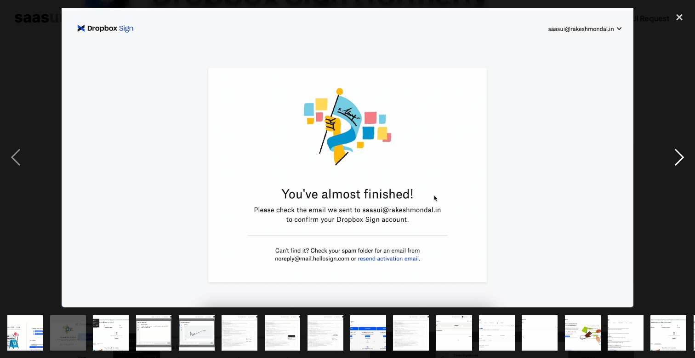
click at [682, 160] on div "next image" at bounding box center [679, 157] width 31 height 301
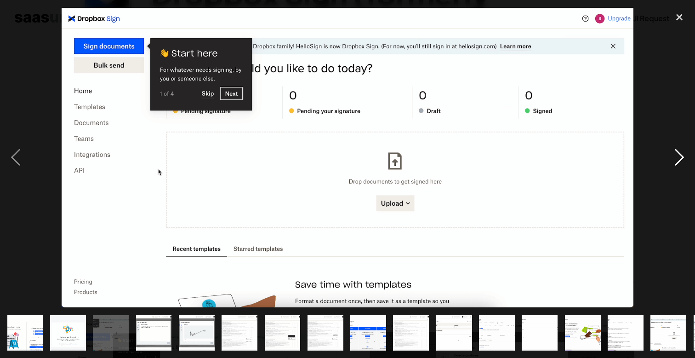
click at [682, 160] on div "next image" at bounding box center [679, 157] width 31 height 301
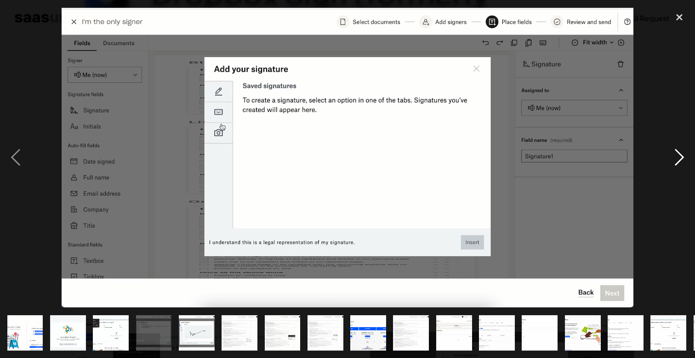
click at [682, 160] on div "next image" at bounding box center [679, 157] width 31 height 301
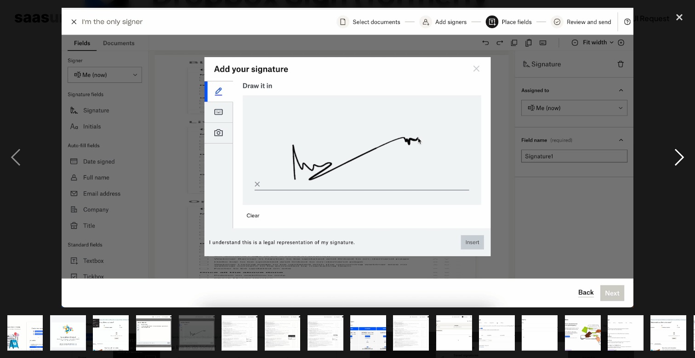
click at [682, 160] on div "next image" at bounding box center [679, 157] width 31 height 301
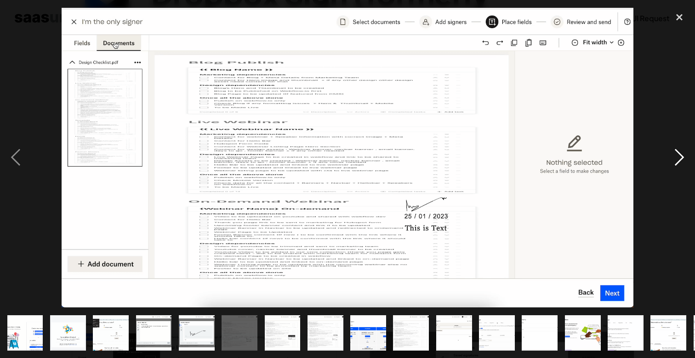
click at [682, 160] on div "next image" at bounding box center [679, 157] width 31 height 301
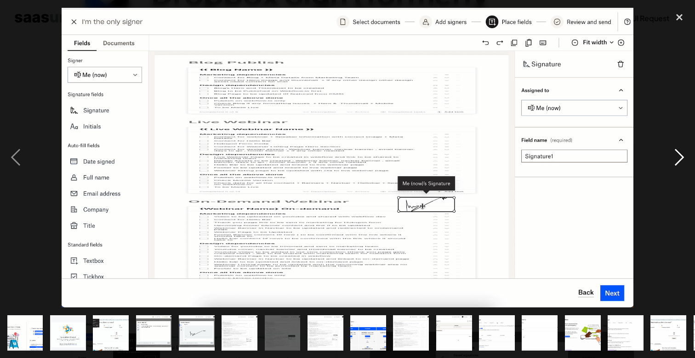
click at [682, 160] on div "next image" at bounding box center [679, 157] width 31 height 301
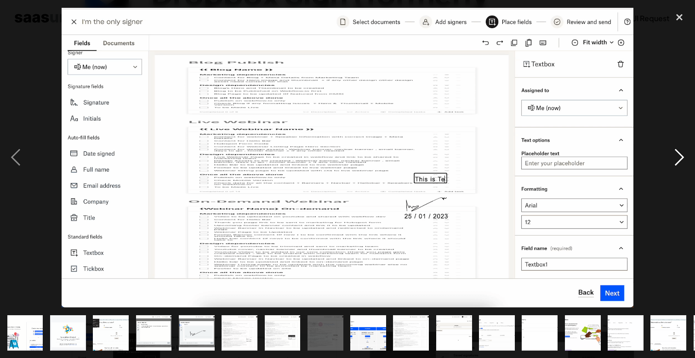
click at [682, 160] on div "next image" at bounding box center [679, 157] width 31 height 301
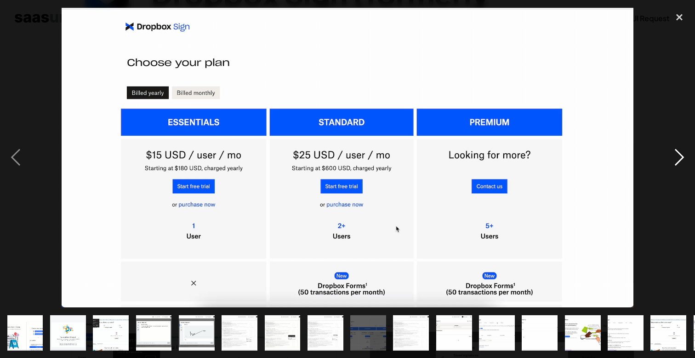
click at [682, 160] on div "next image" at bounding box center [679, 157] width 31 height 301
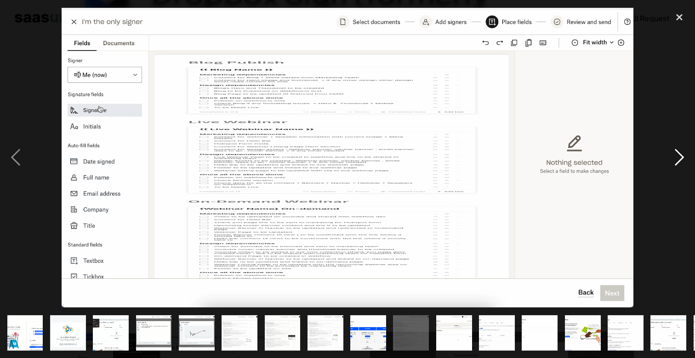
click at [682, 160] on div "next image" at bounding box center [679, 157] width 31 height 301
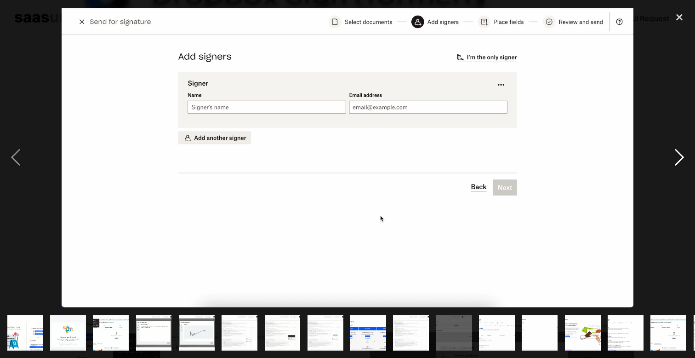
click at [682, 160] on div "next image" at bounding box center [679, 157] width 31 height 301
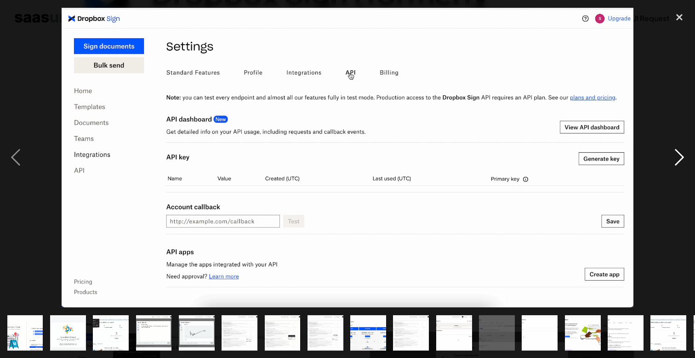
click at [682, 160] on div "next image" at bounding box center [679, 157] width 31 height 301
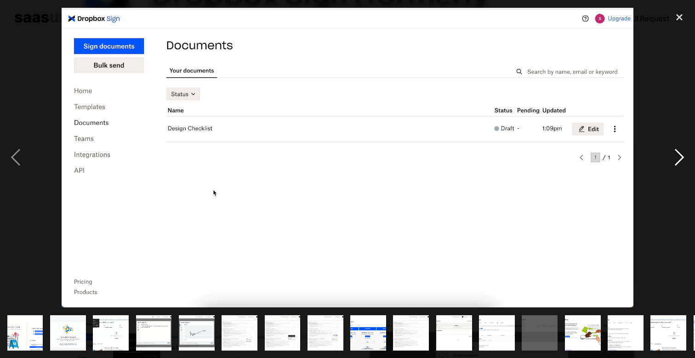
click at [682, 160] on div "next image" at bounding box center [679, 157] width 31 height 301
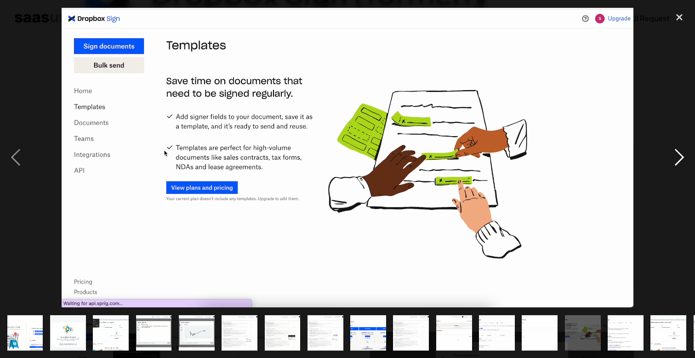
click at [682, 160] on div "next image" at bounding box center [679, 157] width 31 height 301
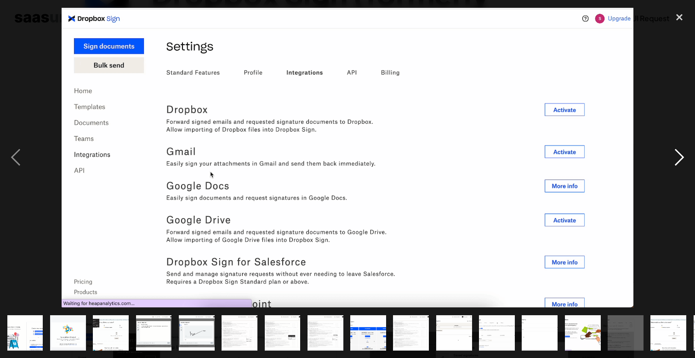
click at [682, 160] on div "next image" at bounding box center [679, 157] width 31 height 301
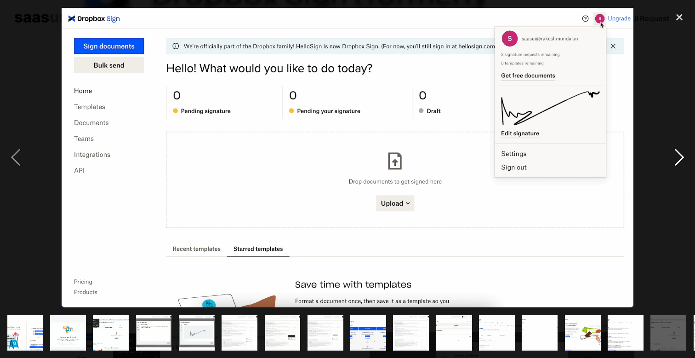
click at [682, 160] on div "next image" at bounding box center [679, 157] width 31 height 301
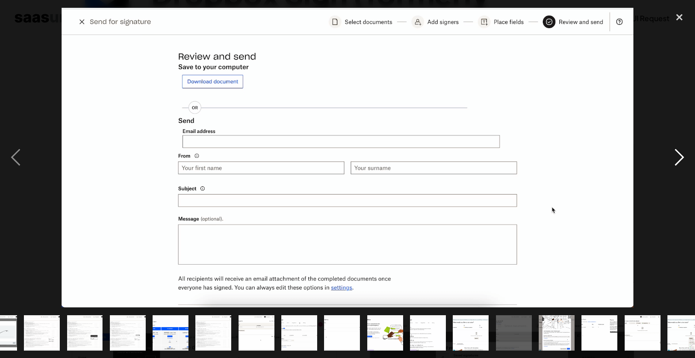
scroll to position [0, 213]
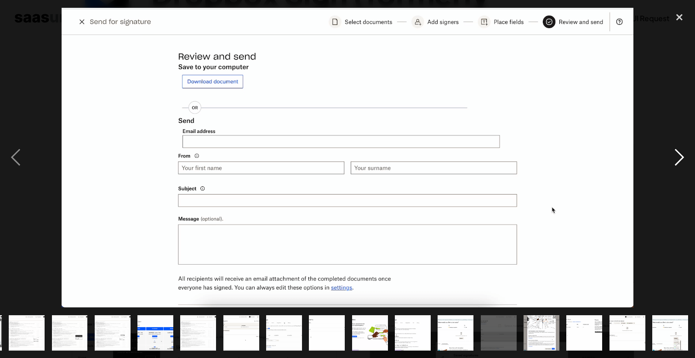
click at [682, 160] on div "next image" at bounding box center [679, 157] width 31 height 301
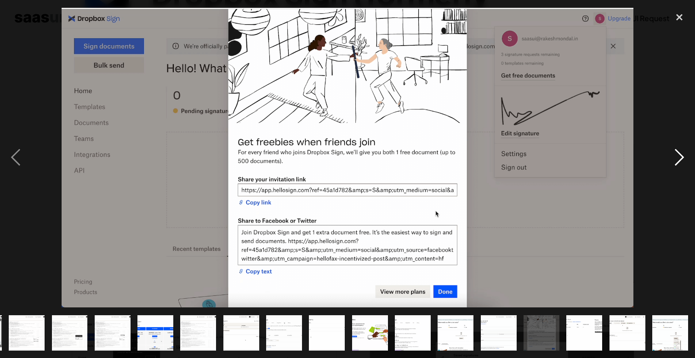
click at [682, 160] on div "next image" at bounding box center [679, 157] width 31 height 301
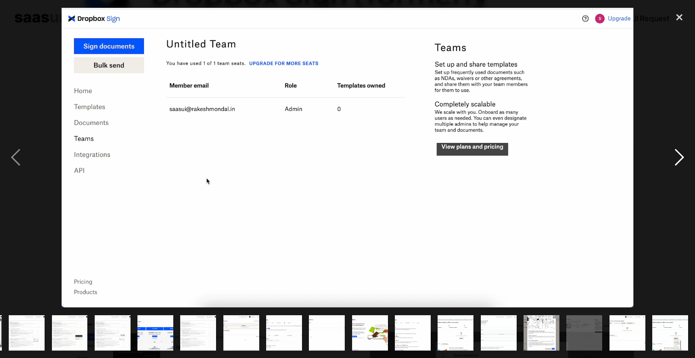
click at [682, 160] on div "next image" at bounding box center [679, 157] width 31 height 301
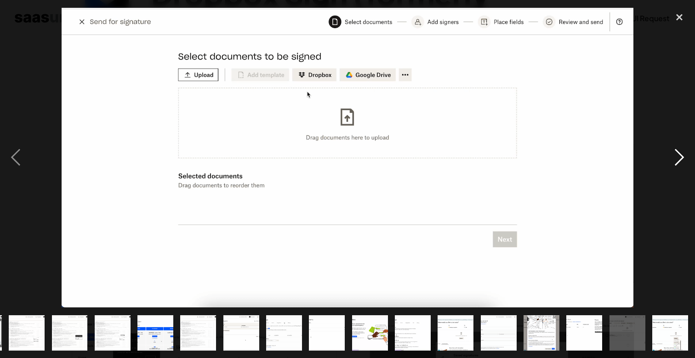
click at [682, 160] on div "next image" at bounding box center [679, 157] width 31 height 301
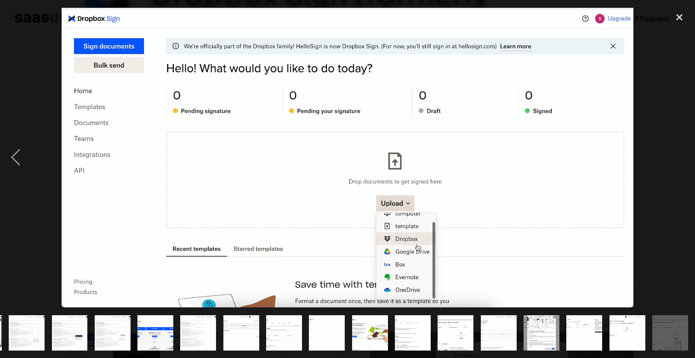
click at [658, 139] on div at bounding box center [347, 157] width 695 height 301
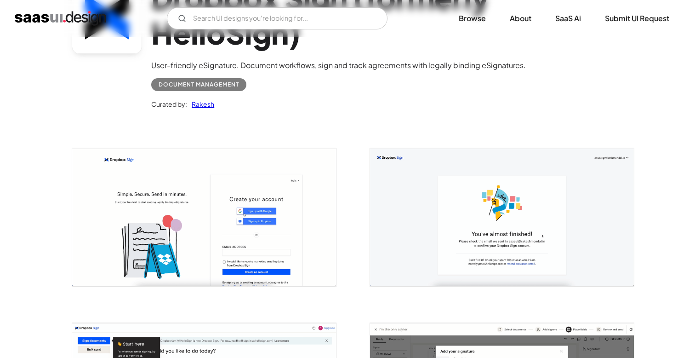
scroll to position [103, 0]
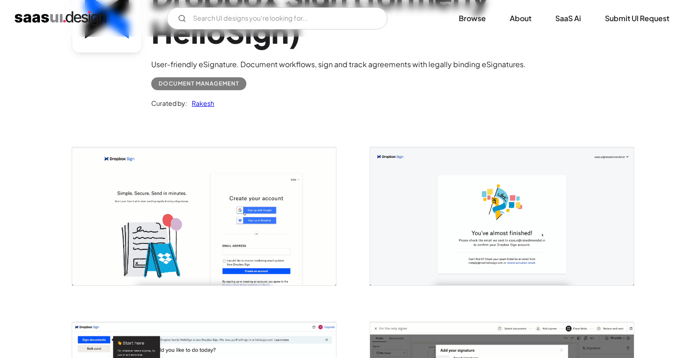
click at [474, 195] on img "open lightbox" at bounding box center [502, 216] width 264 height 138
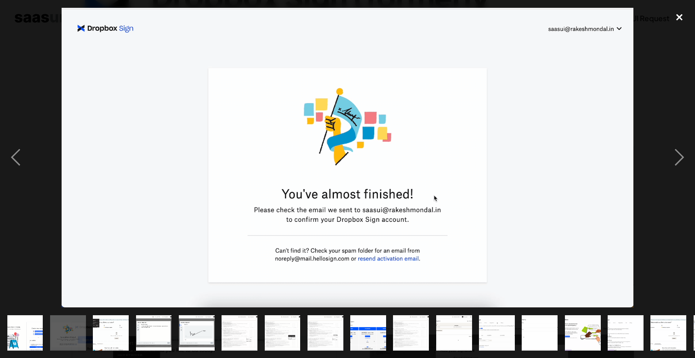
click at [682, 17] on div "close lightbox" at bounding box center [679, 17] width 31 height 20
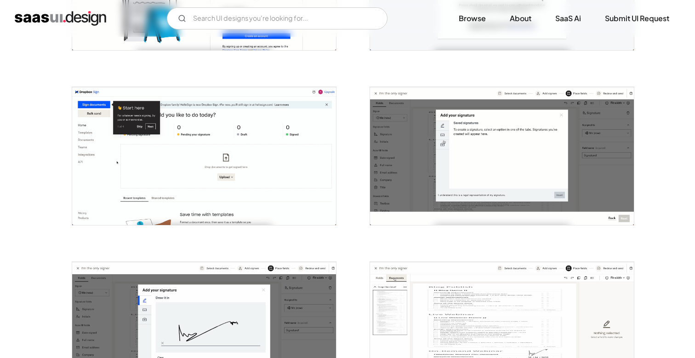
scroll to position [379, 0]
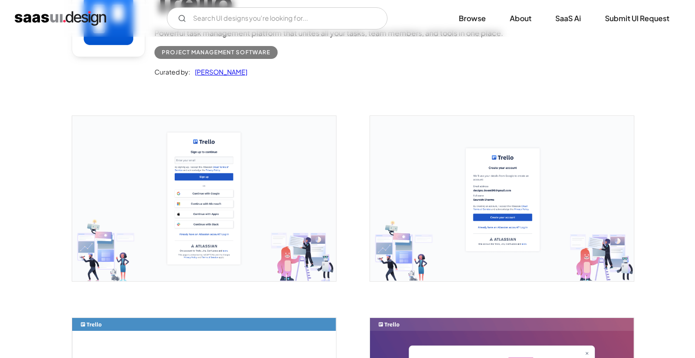
scroll to position [108, 0]
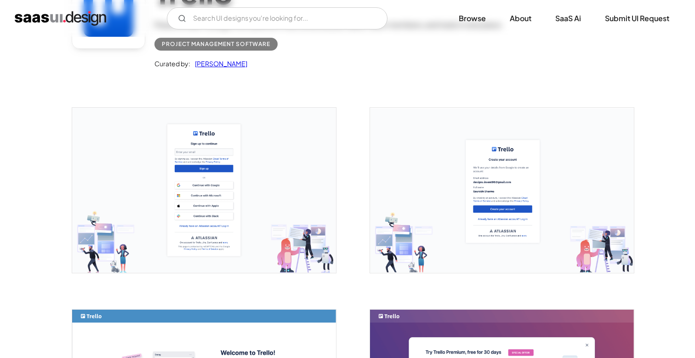
click at [303, 162] on img "open lightbox" at bounding box center [204, 190] width 264 height 165
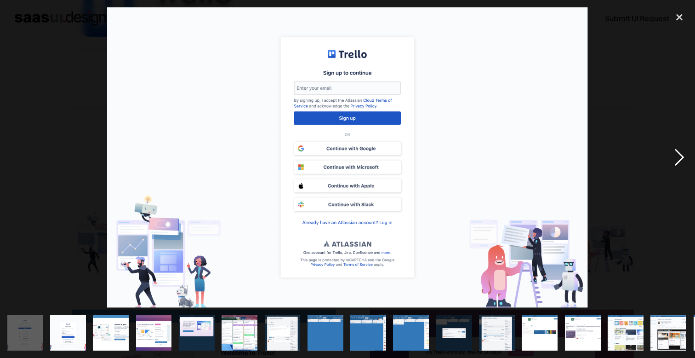
click at [669, 159] on div "next image" at bounding box center [679, 157] width 31 height 301
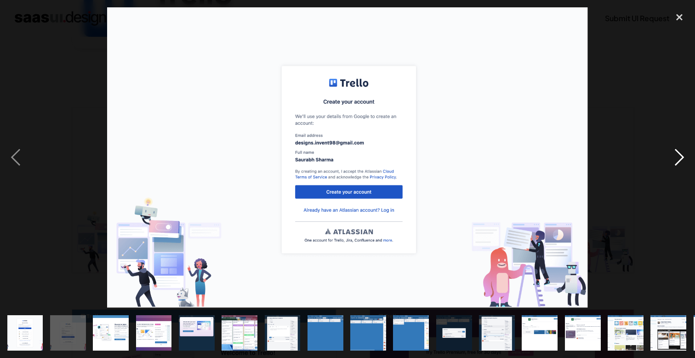
click at [669, 159] on div "next image" at bounding box center [679, 157] width 31 height 301
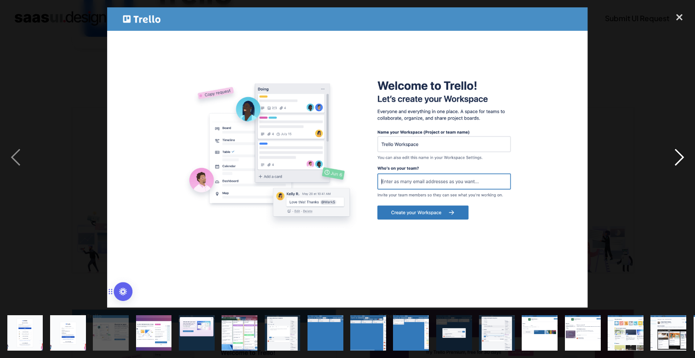
click at [669, 159] on div "next image" at bounding box center [679, 157] width 31 height 301
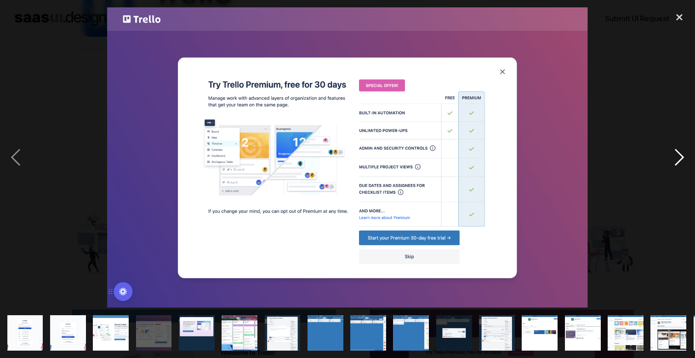
click at [669, 159] on div "next image" at bounding box center [679, 157] width 31 height 301
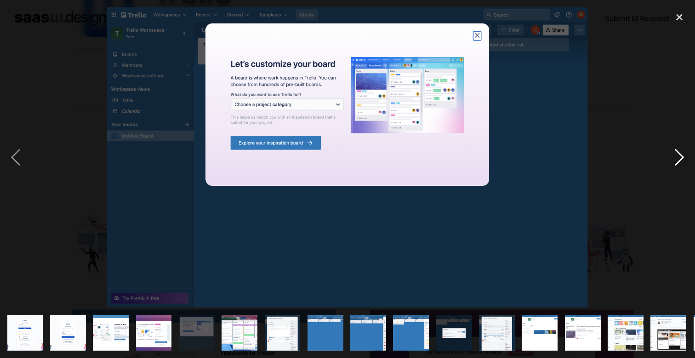
click at [669, 159] on div "next image" at bounding box center [679, 157] width 31 height 301
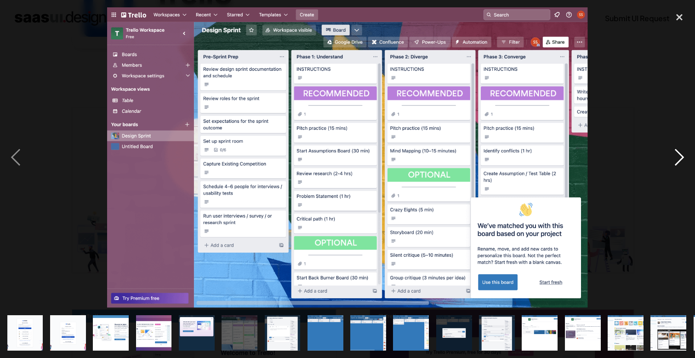
click at [669, 160] on div "next image" at bounding box center [679, 157] width 31 height 301
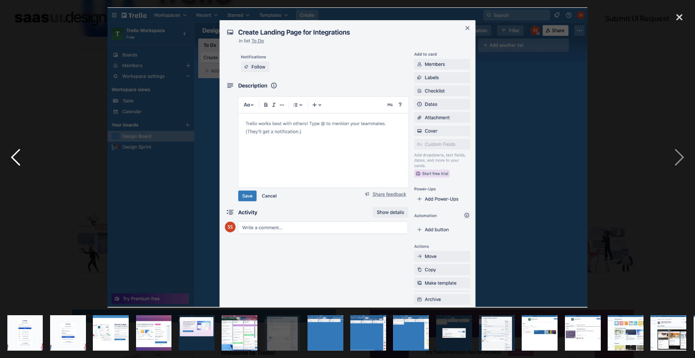
click at [16, 145] on div "previous image" at bounding box center [15, 157] width 31 height 301
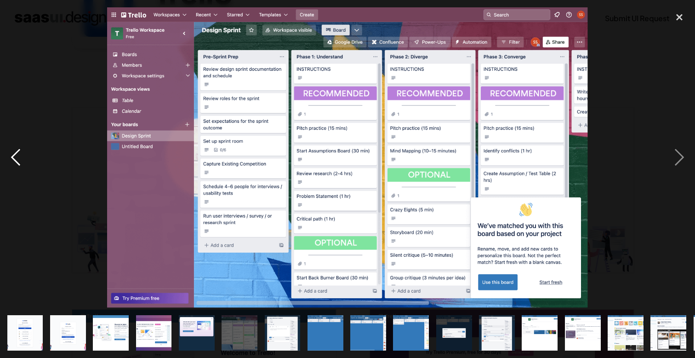
click at [16, 145] on div "previous image" at bounding box center [15, 157] width 31 height 301
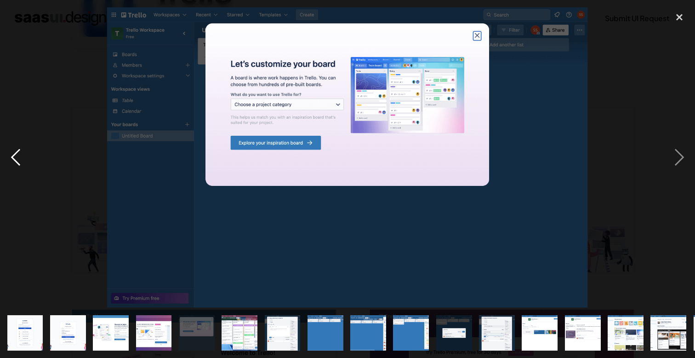
click at [16, 145] on div "previous image" at bounding box center [15, 157] width 31 height 301
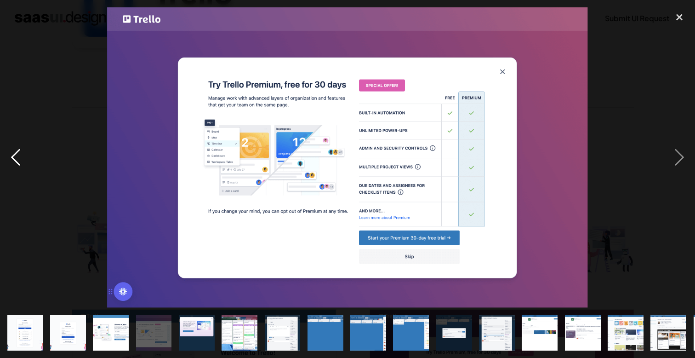
click at [16, 145] on div "previous image" at bounding box center [15, 157] width 31 height 301
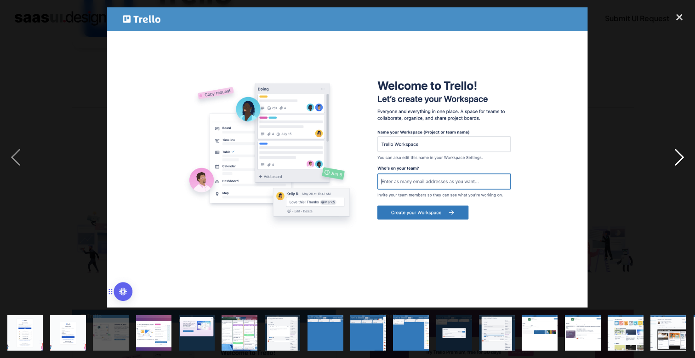
click at [681, 159] on div "next image" at bounding box center [679, 157] width 31 height 301
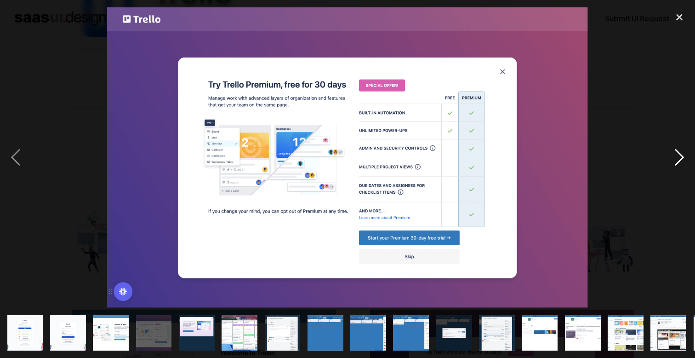
click at [681, 159] on div "next image" at bounding box center [679, 157] width 31 height 301
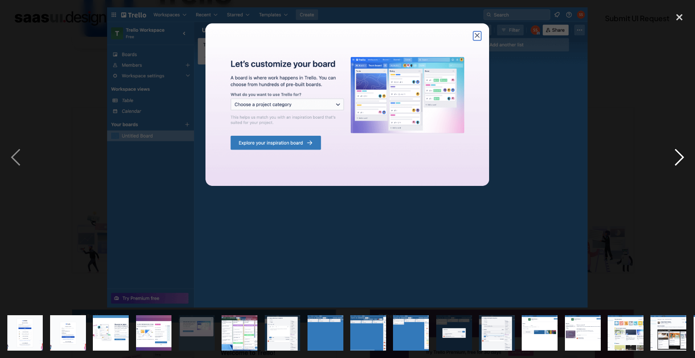
click at [681, 159] on div "next image" at bounding box center [679, 157] width 31 height 301
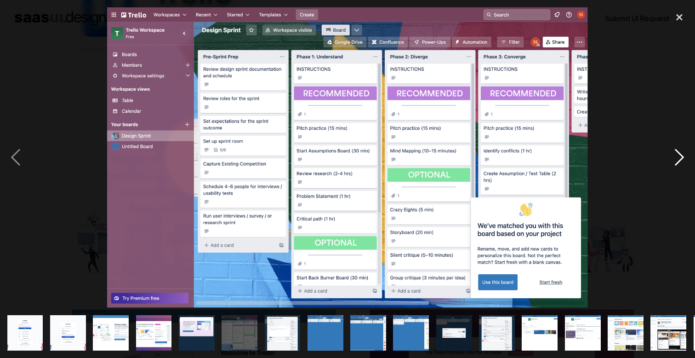
click at [681, 159] on div "next image" at bounding box center [679, 157] width 31 height 301
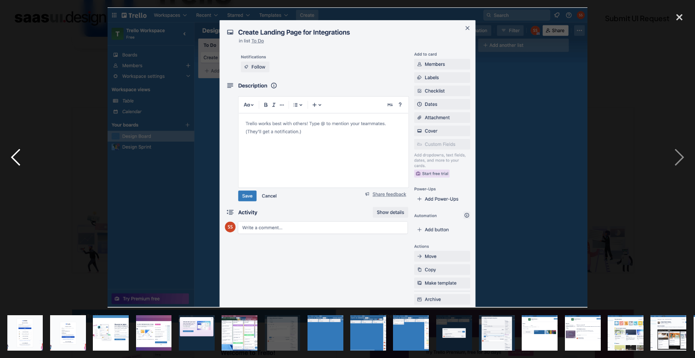
click at [12, 160] on div "previous image" at bounding box center [15, 157] width 31 height 301
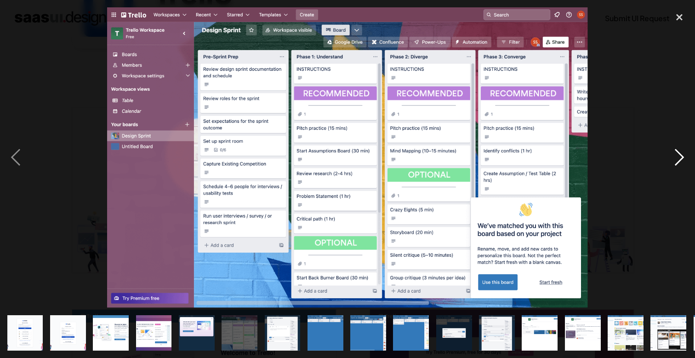
click at [674, 163] on div "next image" at bounding box center [679, 157] width 31 height 301
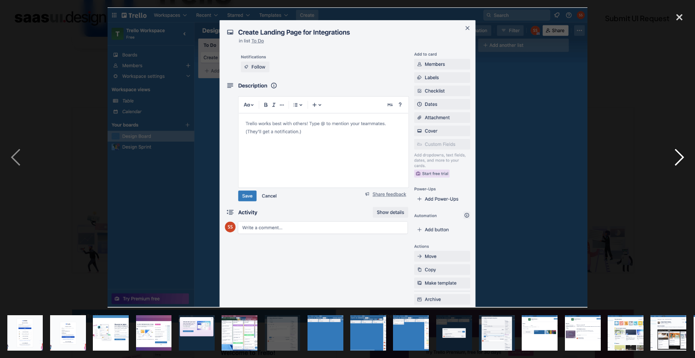
click at [674, 163] on div "next image" at bounding box center [679, 157] width 31 height 301
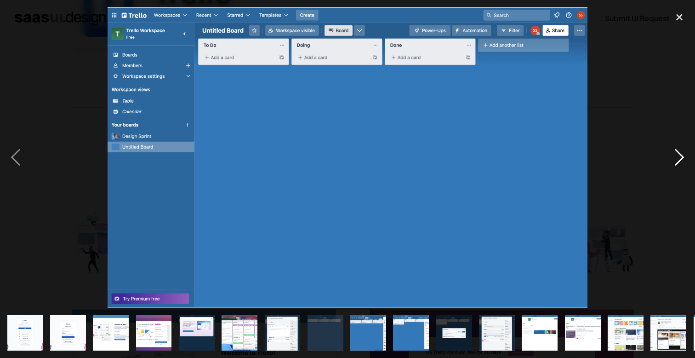
click at [674, 163] on div "next image" at bounding box center [679, 157] width 31 height 301
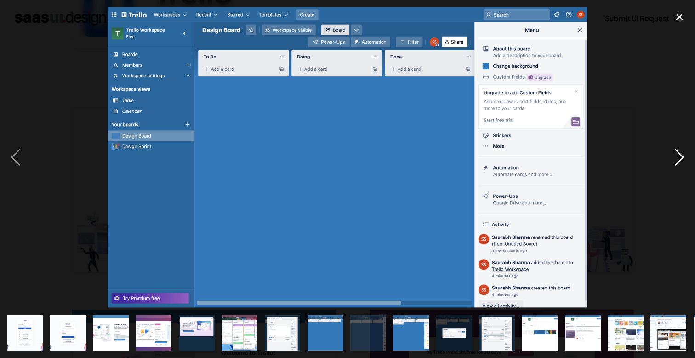
click at [674, 163] on div "next image" at bounding box center [679, 157] width 31 height 301
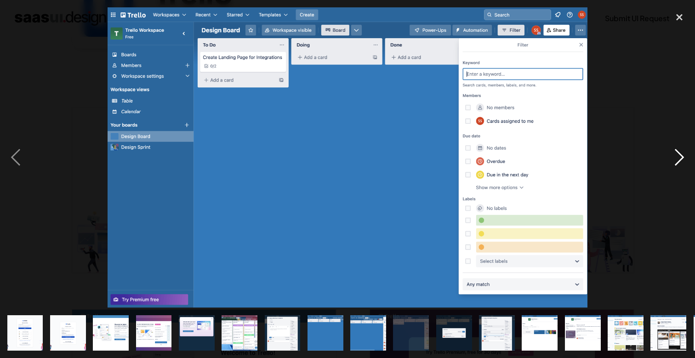
click at [674, 163] on div "next image" at bounding box center [679, 157] width 31 height 301
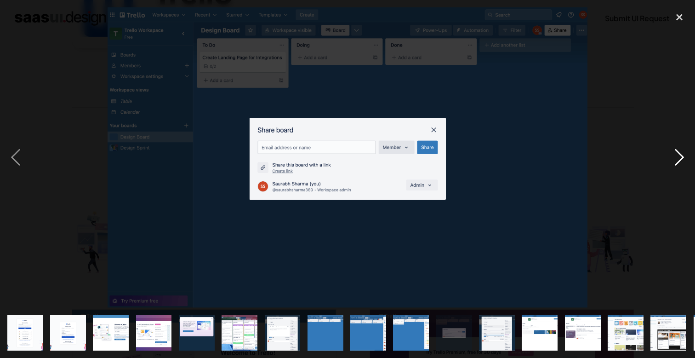
click at [674, 164] on div "next image" at bounding box center [679, 157] width 31 height 301
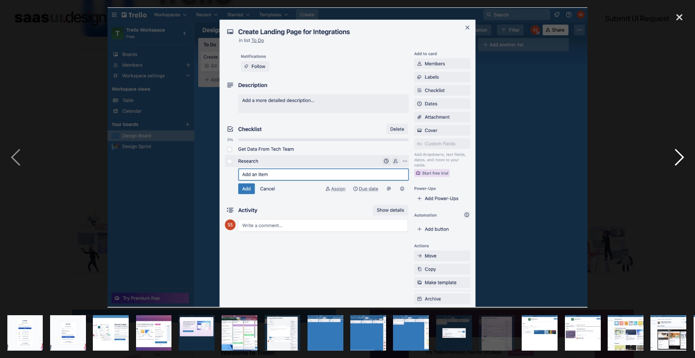
click at [674, 164] on div "next image" at bounding box center [679, 157] width 31 height 301
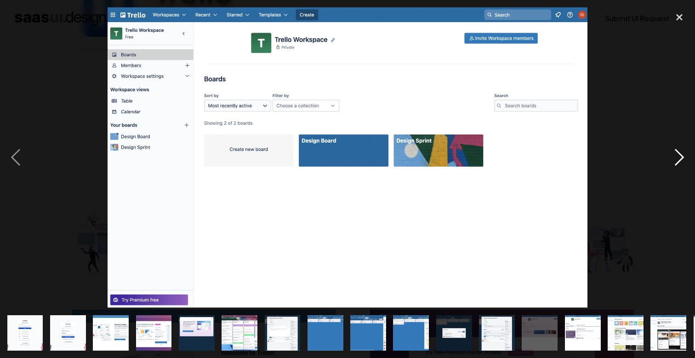
click at [675, 164] on div "next image" at bounding box center [679, 157] width 31 height 301
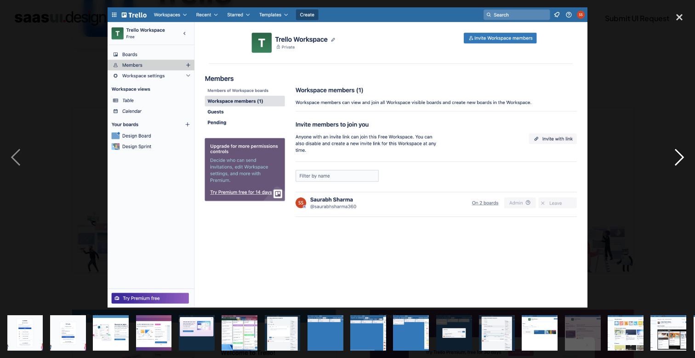
click at [674, 164] on div "next image" at bounding box center [679, 157] width 31 height 301
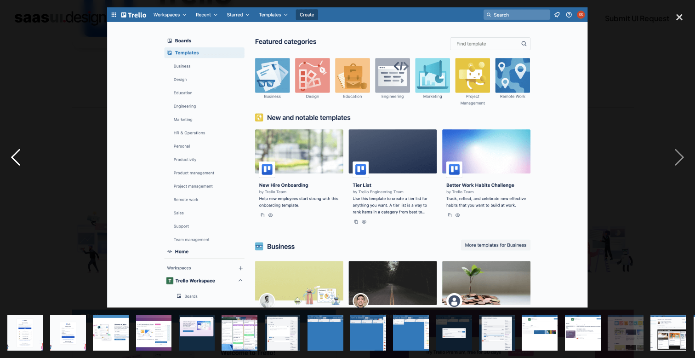
click at [18, 158] on div "previous image" at bounding box center [15, 157] width 31 height 301
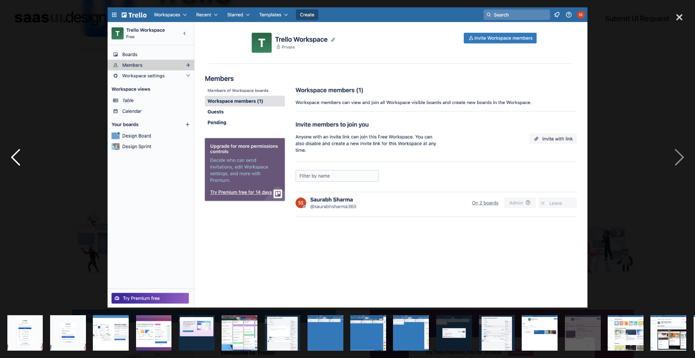
click at [18, 158] on div "previous image" at bounding box center [15, 157] width 31 height 301
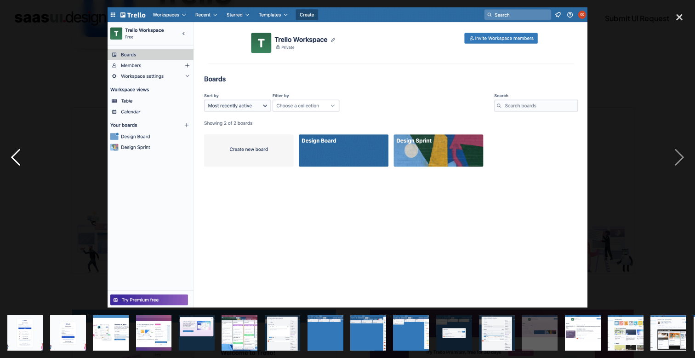
click at [18, 158] on div "previous image" at bounding box center [15, 157] width 31 height 301
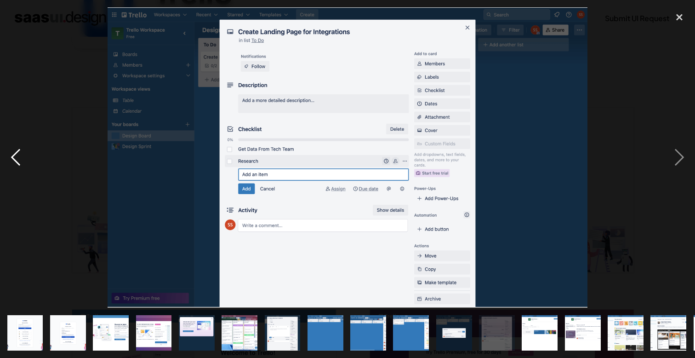
click at [18, 158] on div "previous image" at bounding box center [15, 157] width 31 height 301
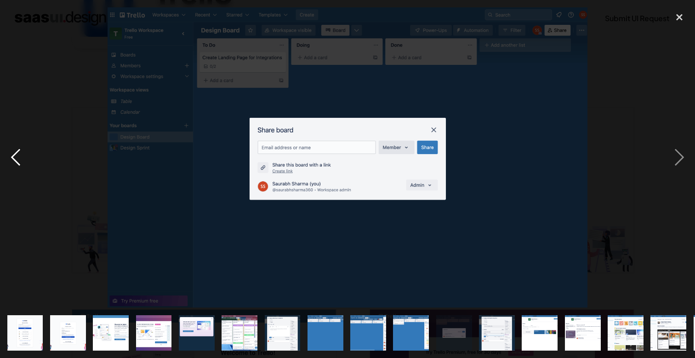
click at [18, 158] on div "previous image" at bounding box center [15, 157] width 31 height 301
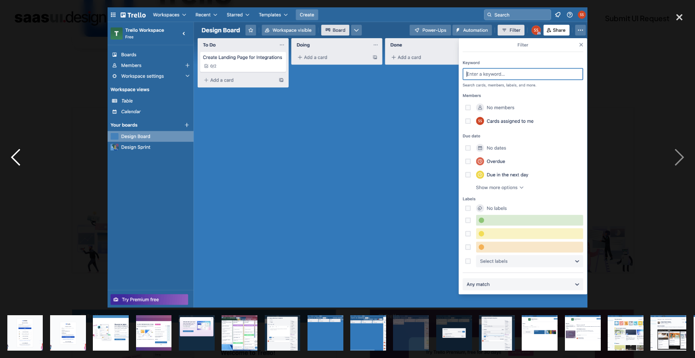
click at [18, 158] on div "previous image" at bounding box center [15, 157] width 31 height 301
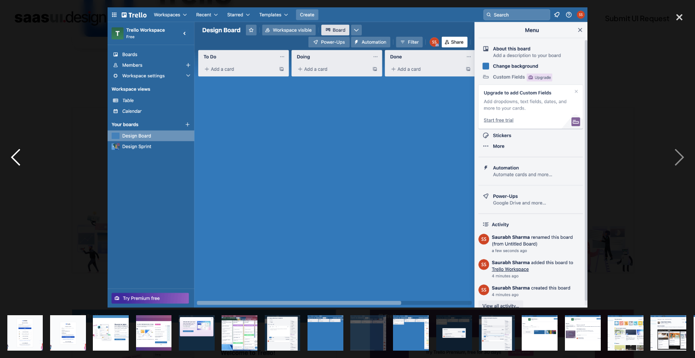
click at [18, 158] on div "previous image" at bounding box center [15, 157] width 31 height 301
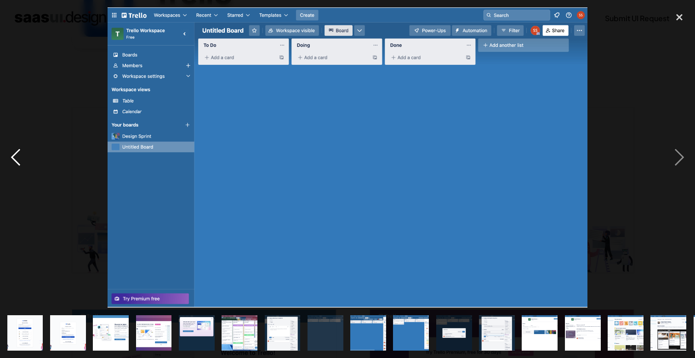
click at [18, 158] on div "previous image" at bounding box center [15, 157] width 31 height 301
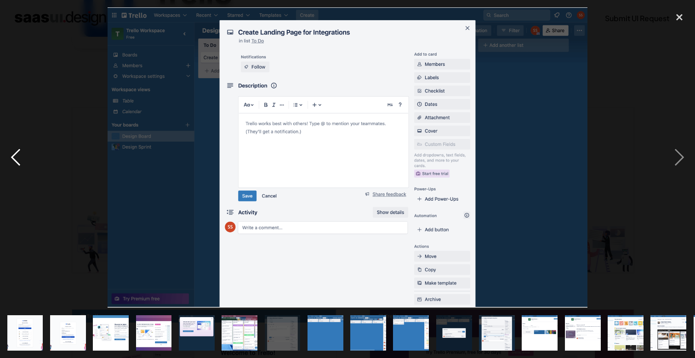
click at [18, 158] on div "previous image" at bounding box center [15, 157] width 31 height 301
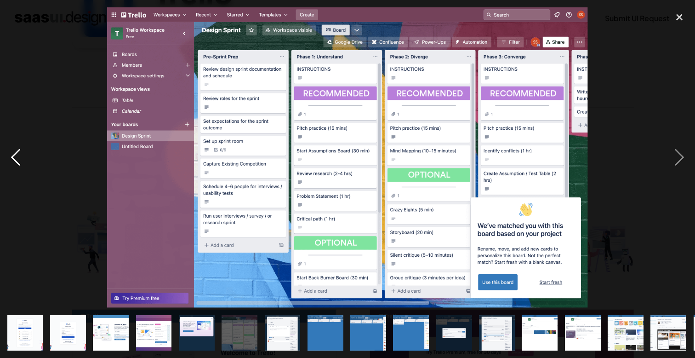
click at [18, 158] on div "previous image" at bounding box center [15, 157] width 31 height 301
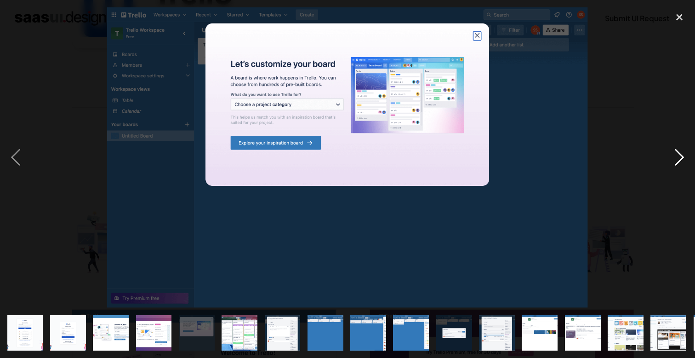
click at [672, 155] on div "next image" at bounding box center [679, 157] width 31 height 301
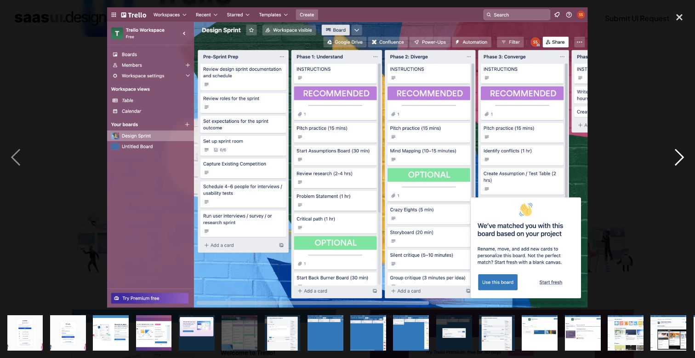
click at [671, 155] on div "next image" at bounding box center [679, 157] width 31 height 301
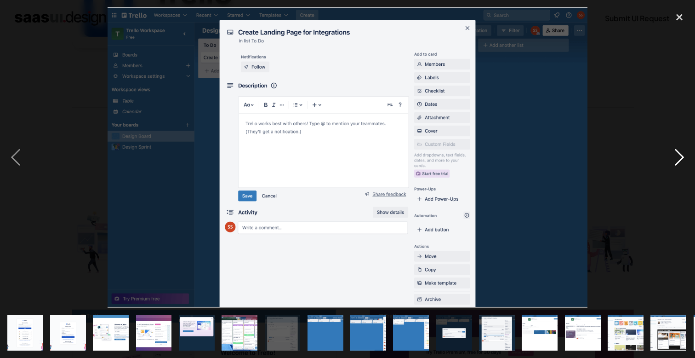
click at [671, 155] on div "next image" at bounding box center [679, 157] width 31 height 301
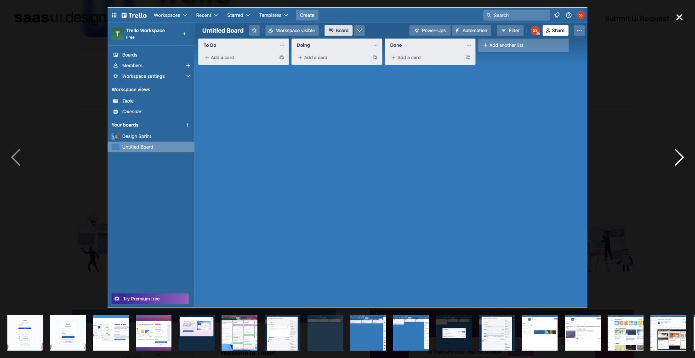
click at [671, 155] on div "next image" at bounding box center [679, 157] width 31 height 301
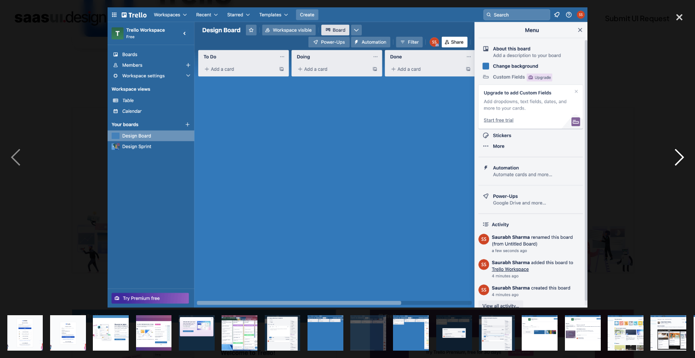
click at [671, 155] on div "next image" at bounding box center [679, 157] width 31 height 301
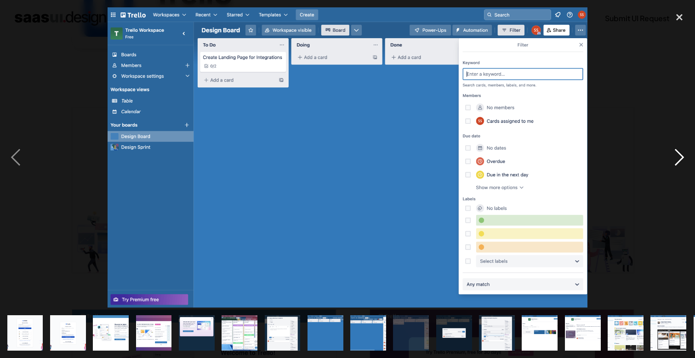
click at [671, 155] on div "next image" at bounding box center [679, 157] width 31 height 301
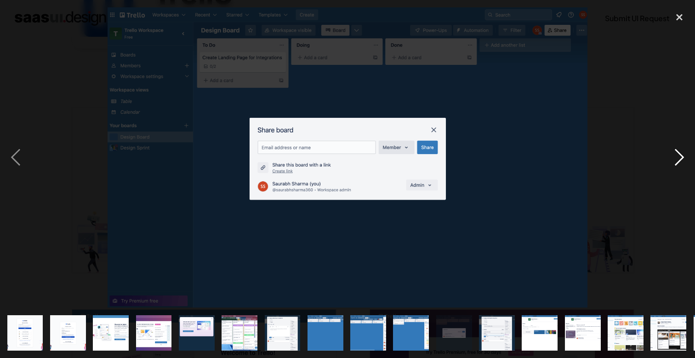
click at [671, 155] on div "next image" at bounding box center [679, 157] width 31 height 301
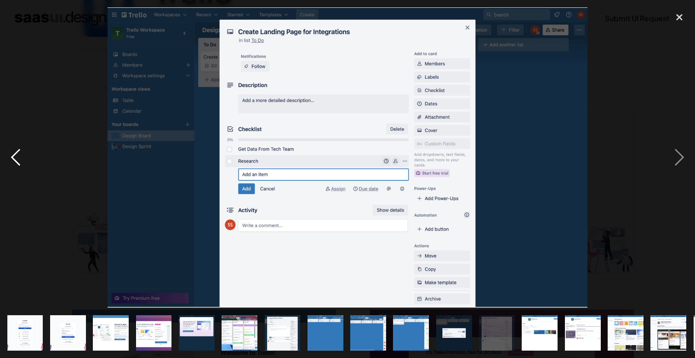
click at [29, 160] on div "previous image" at bounding box center [15, 157] width 31 height 301
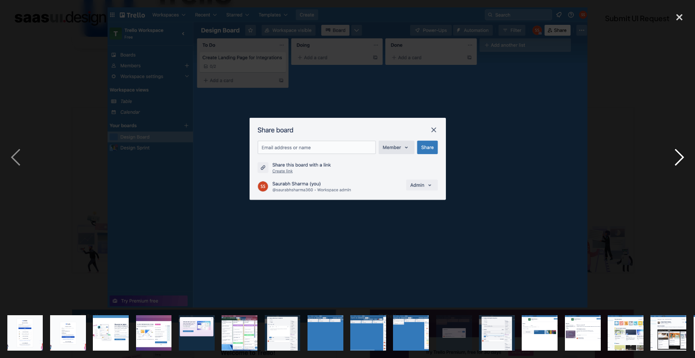
click at [687, 137] on div "next image" at bounding box center [679, 157] width 31 height 301
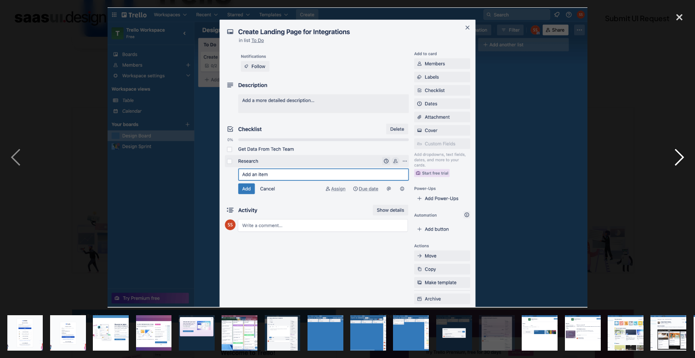
click at [687, 137] on div "next image" at bounding box center [679, 157] width 31 height 301
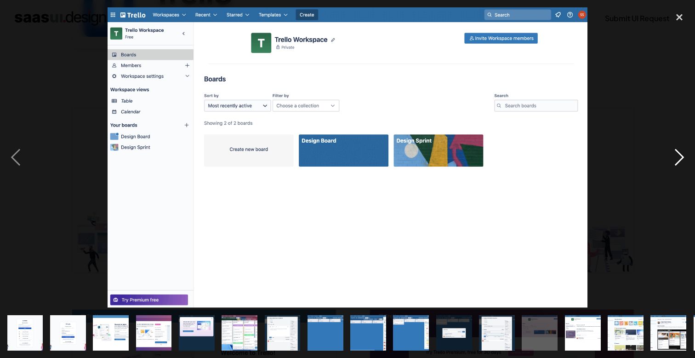
click at [684, 147] on div "next image" at bounding box center [679, 157] width 31 height 301
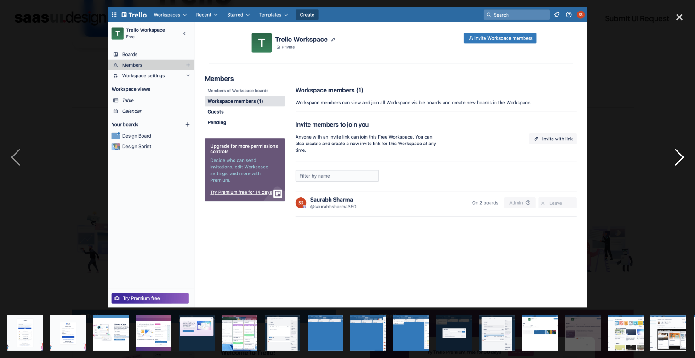
click at [684, 147] on div "next image" at bounding box center [679, 157] width 31 height 301
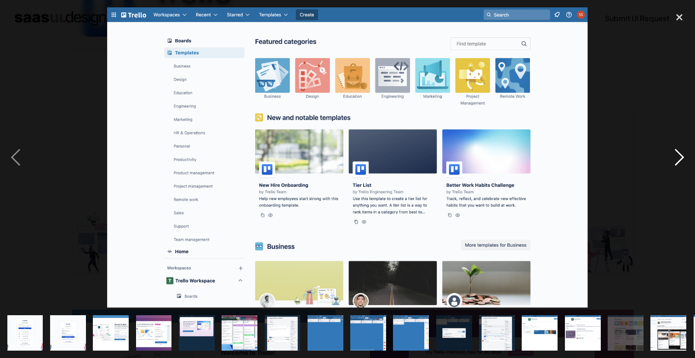
click at [684, 147] on div "next image" at bounding box center [679, 157] width 31 height 301
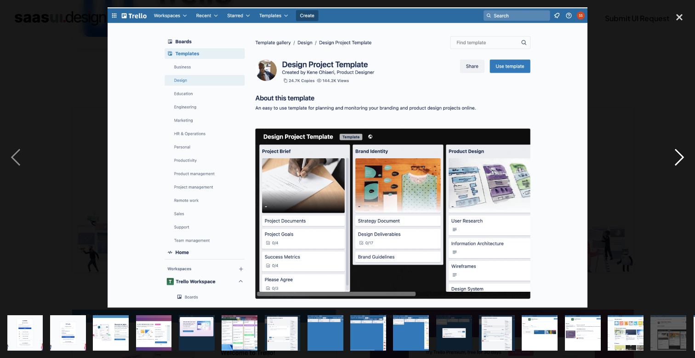
click at [684, 147] on div "next image" at bounding box center [679, 157] width 31 height 301
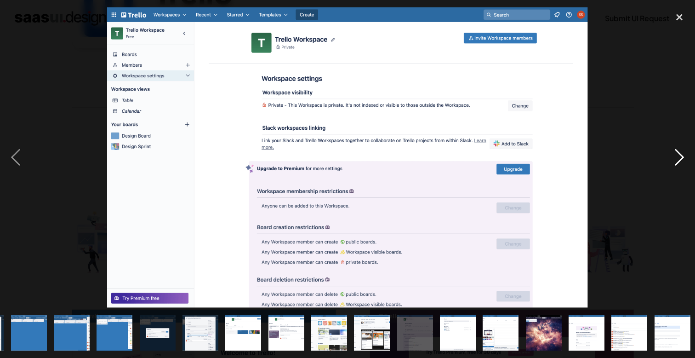
scroll to position [0, 299]
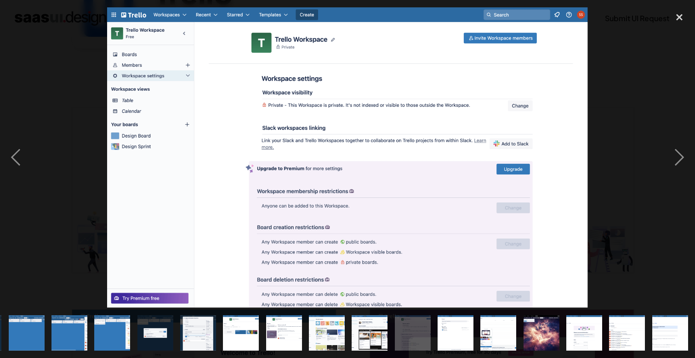
click at [625, 108] on div at bounding box center [347, 157] width 695 height 301
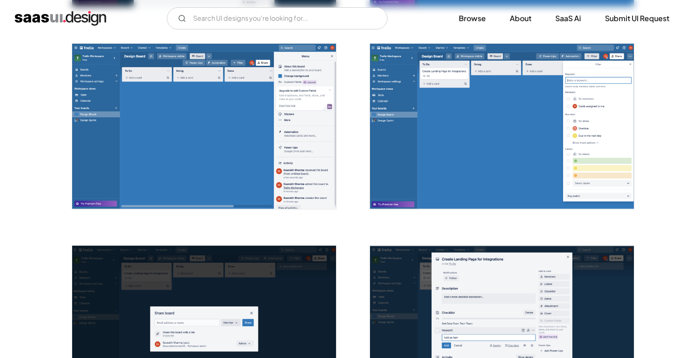
scroll to position [1130, 0]
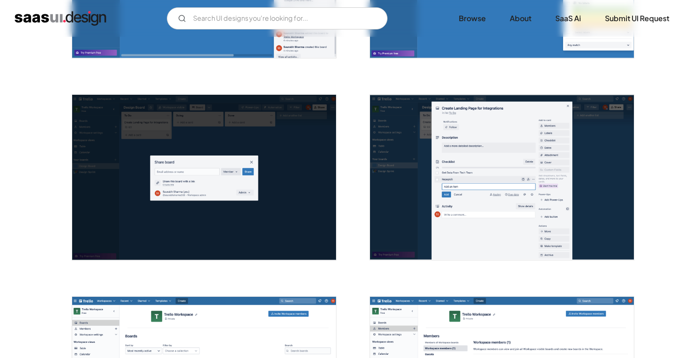
click at [579, 164] on img "open lightbox" at bounding box center [502, 177] width 264 height 165
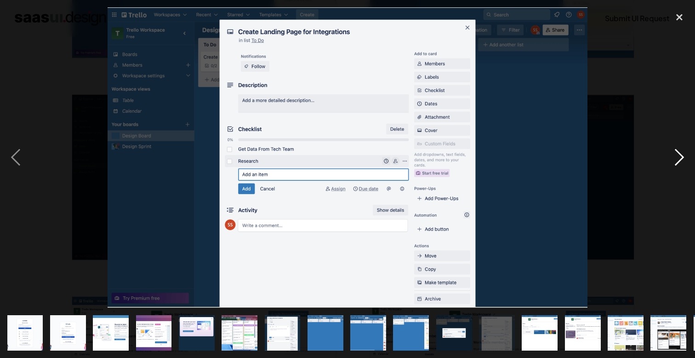
click at [682, 152] on div "next image" at bounding box center [679, 157] width 31 height 301
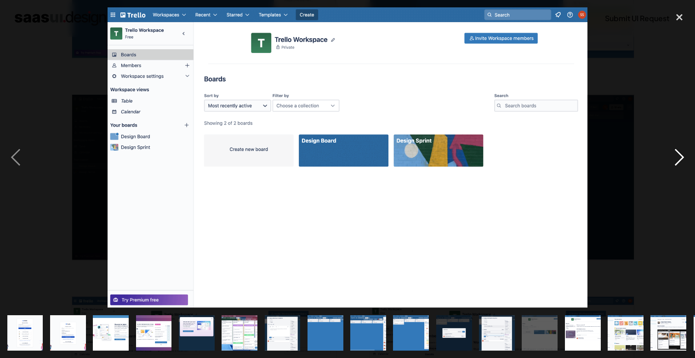
click at [682, 152] on div "next image" at bounding box center [679, 157] width 31 height 301
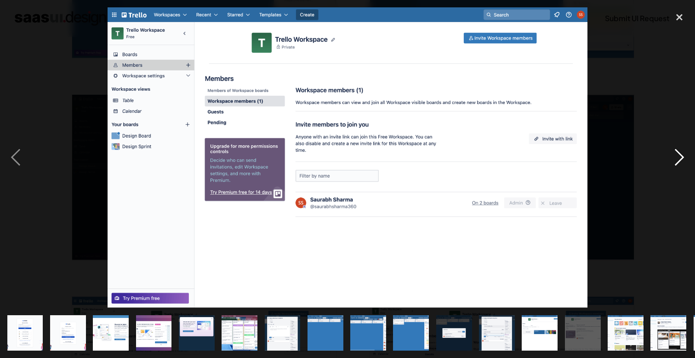
click at [683, 153] on div "next image" at bounding box center [679, 157] width 31 height 301
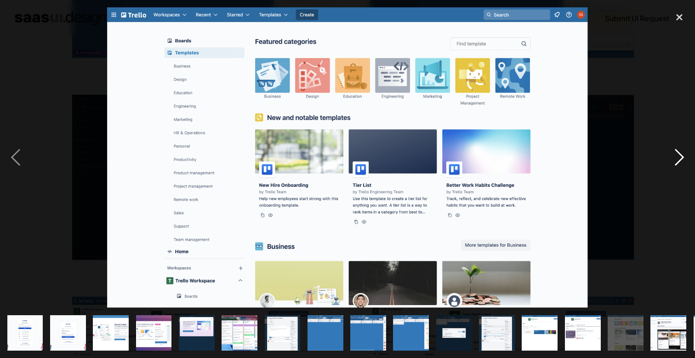
click at [683, 153] on div "next image" at bounding box center [679, 157] width 31 height 301
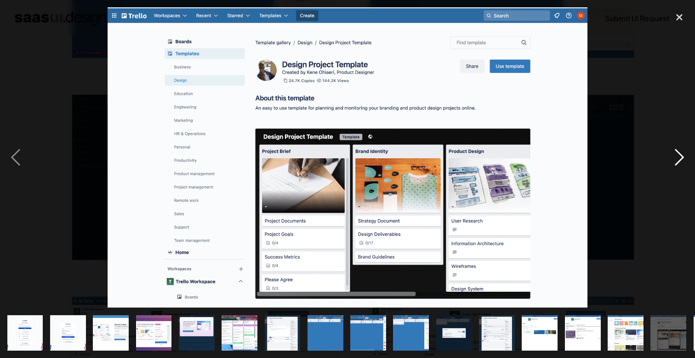
click at [683, 153] on div "next image" at bounding box center [679, 157] width 31 height 301
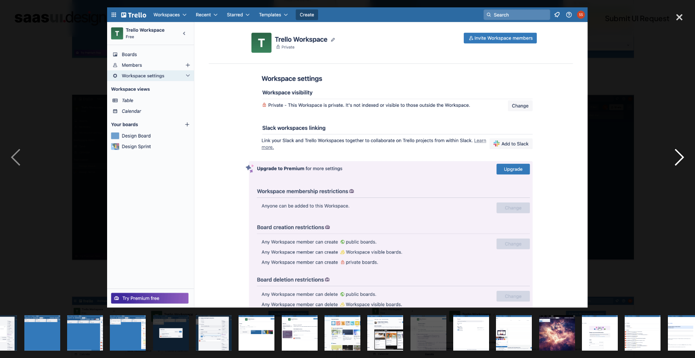
scroll to position [0, 299]
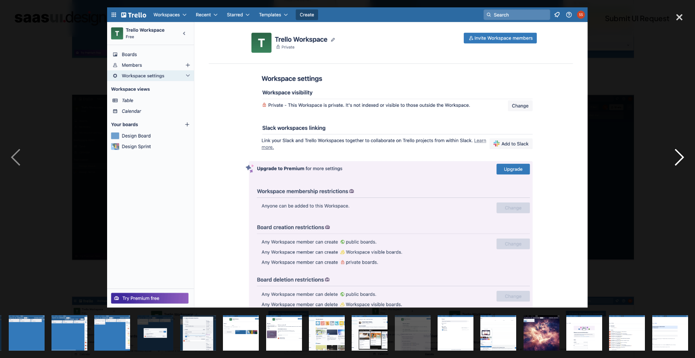
click at [683, 153] on div "next image" at bounding box center [679, 157] width 31 height 301
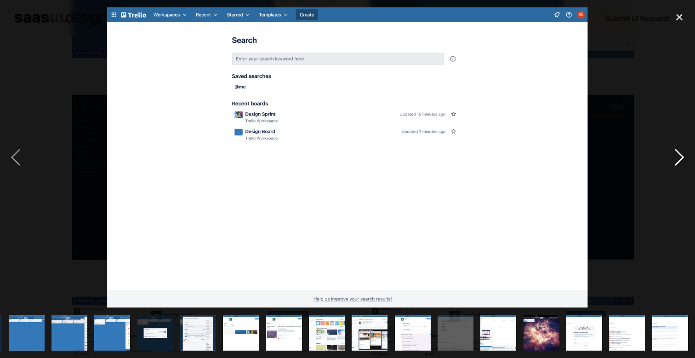
click at [683, 153] on div "next image" at bounding box center [679, 157] width 31 height 301
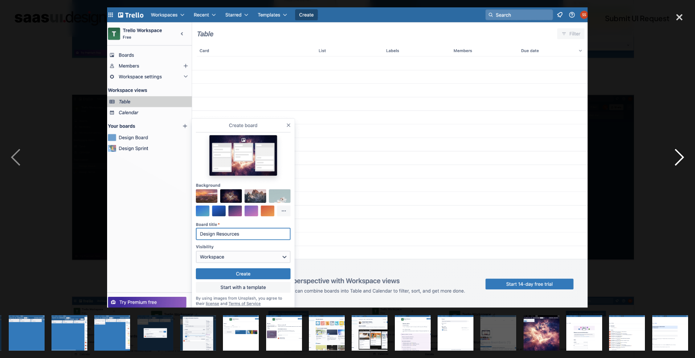
click at [683, 153] on div "next image" at bounding box center [679, 157] width 31 height 301
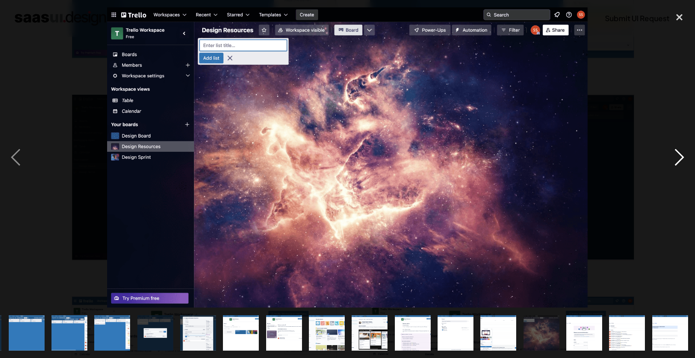
click at [683, 154] on div "next image" at bounding box center [679, 157] width 31 height 301
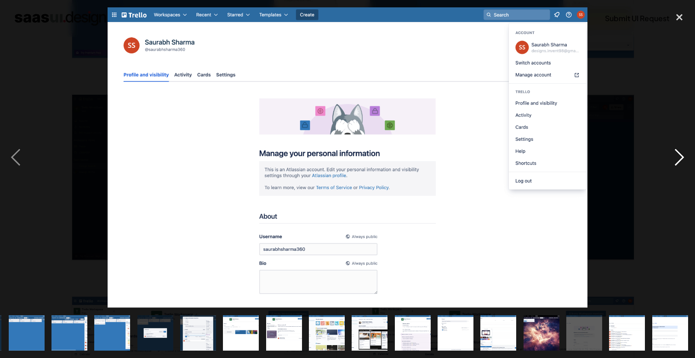
click at [683, 154] on div "next image" at bounding box center [679, 157] width 31 height 301
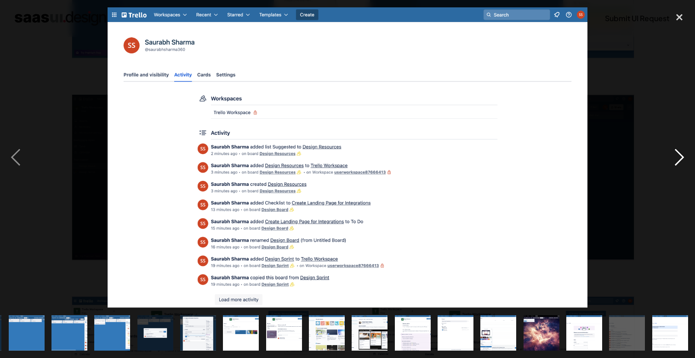
click at [683, 154] on div "next image" at bounding box center [679, 157] width 31 height 301
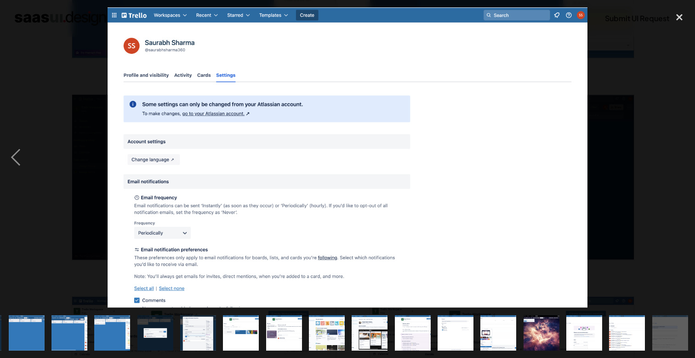
click at [683, 154] on div "next image" at bounding box center [679, 157] width 31 height 301
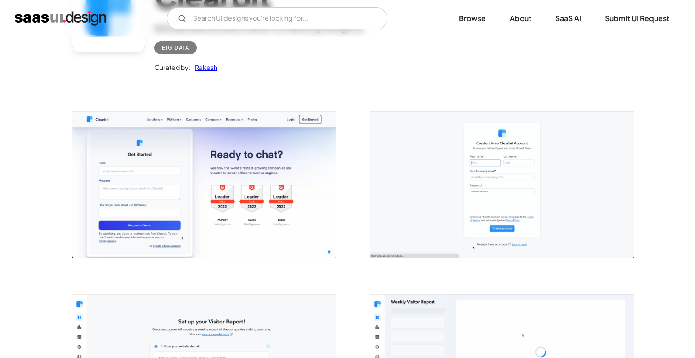
scroll to position [105, 0]
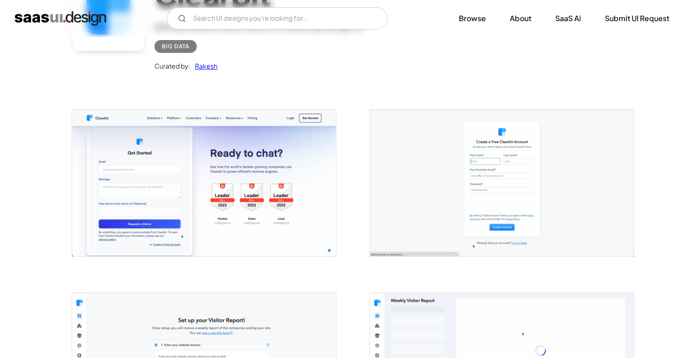
click at [277, 161] on img "open lightbox" at bounding box center [204, 183] width 264 height 146
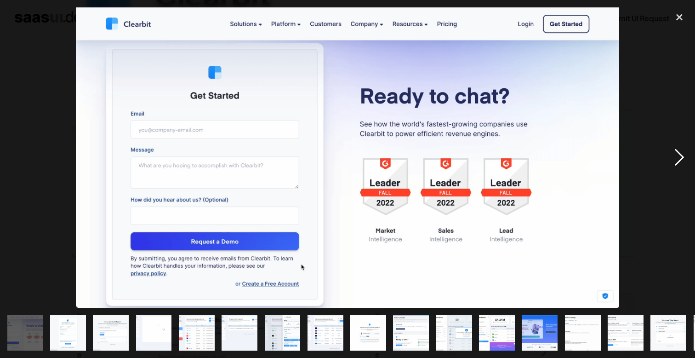
click at [681, 160] on div "next image" at bounding box center [679, 157] width 31 height 301
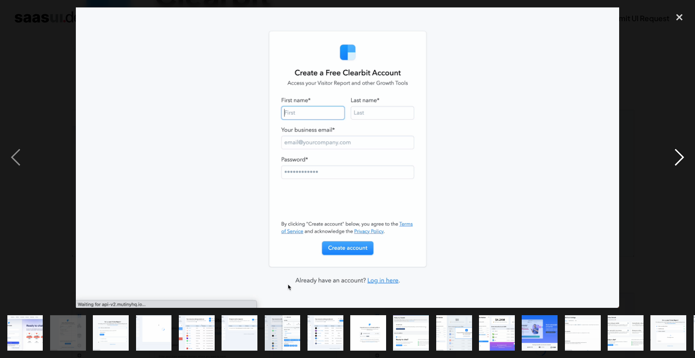
click at [681, 160] on div "next image" at bounding box center [679, 157] width 31 height 301
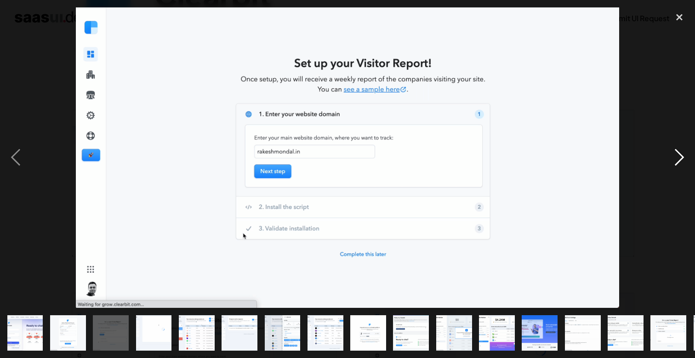
click at [681, 160] on div "next image" at bounding box center [679, 157] width 31 height 301
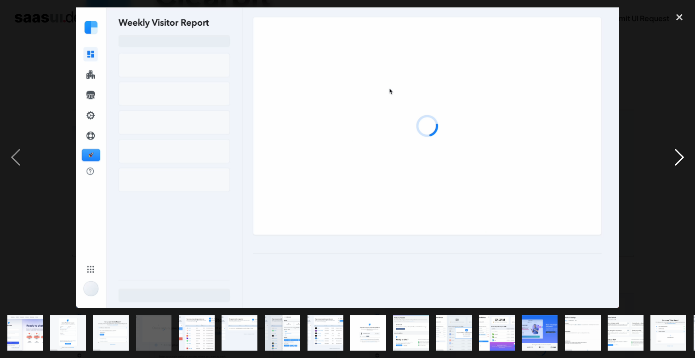
click at [681, 160] on div "next image" at bounding box center [679, 157] width 31 height 301
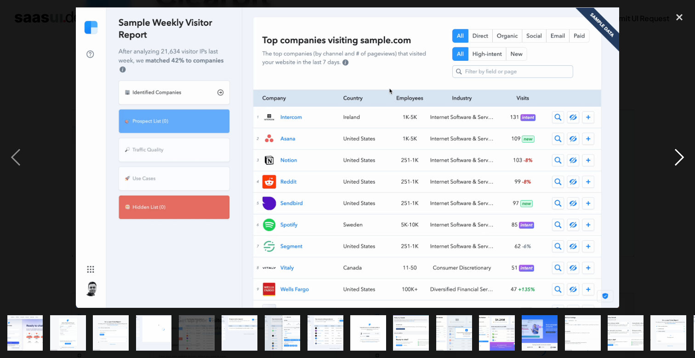
click at [681, 160] on div "next image" at bounding box center [679, 157] width 31 height 301
